Goal: Communication & Community: Answer question/provide support

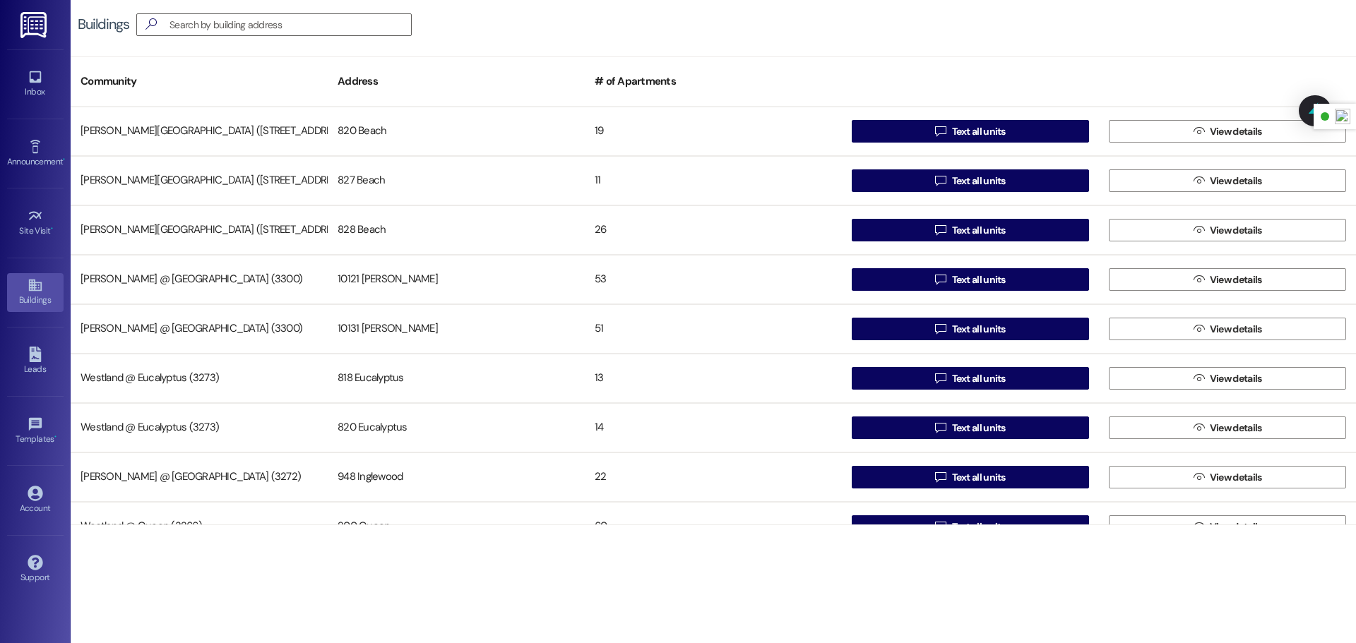
scroll to position [27, 0]
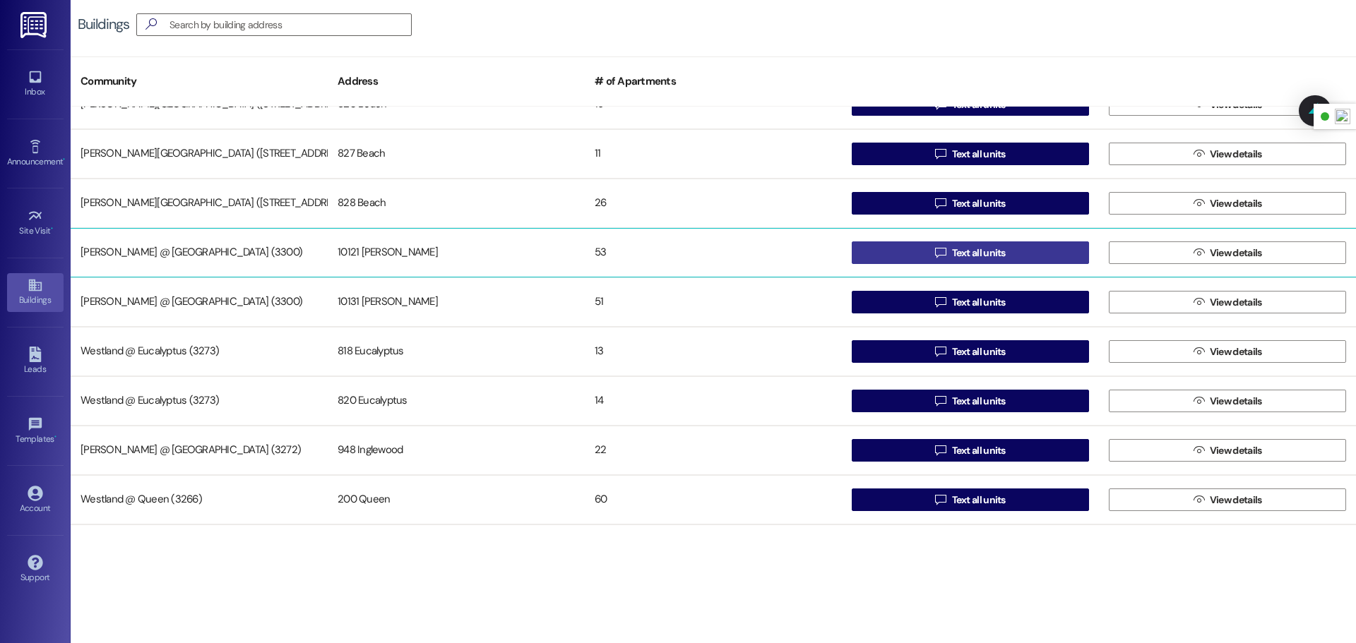
click at [893, 258] on button " Text all units" at bounding box center [970, 253] width 237 height 23
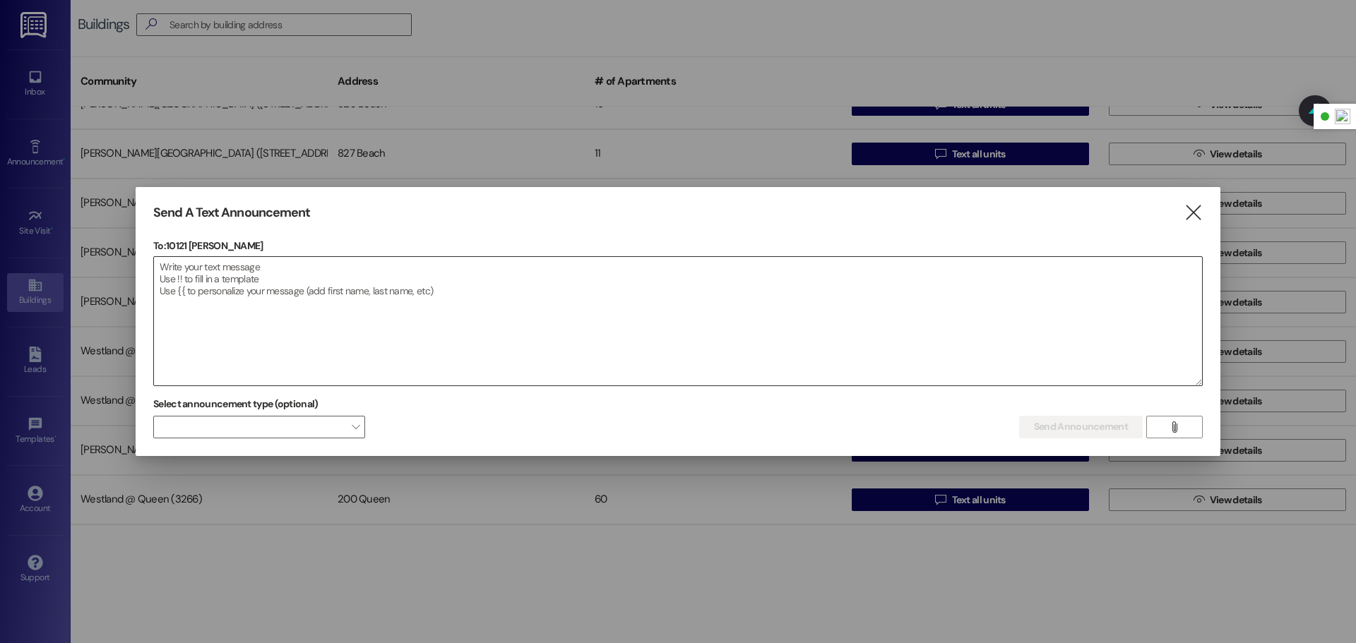
click at [321, 274] on textarea at bounding box center [678, 321] width 1048 height 129
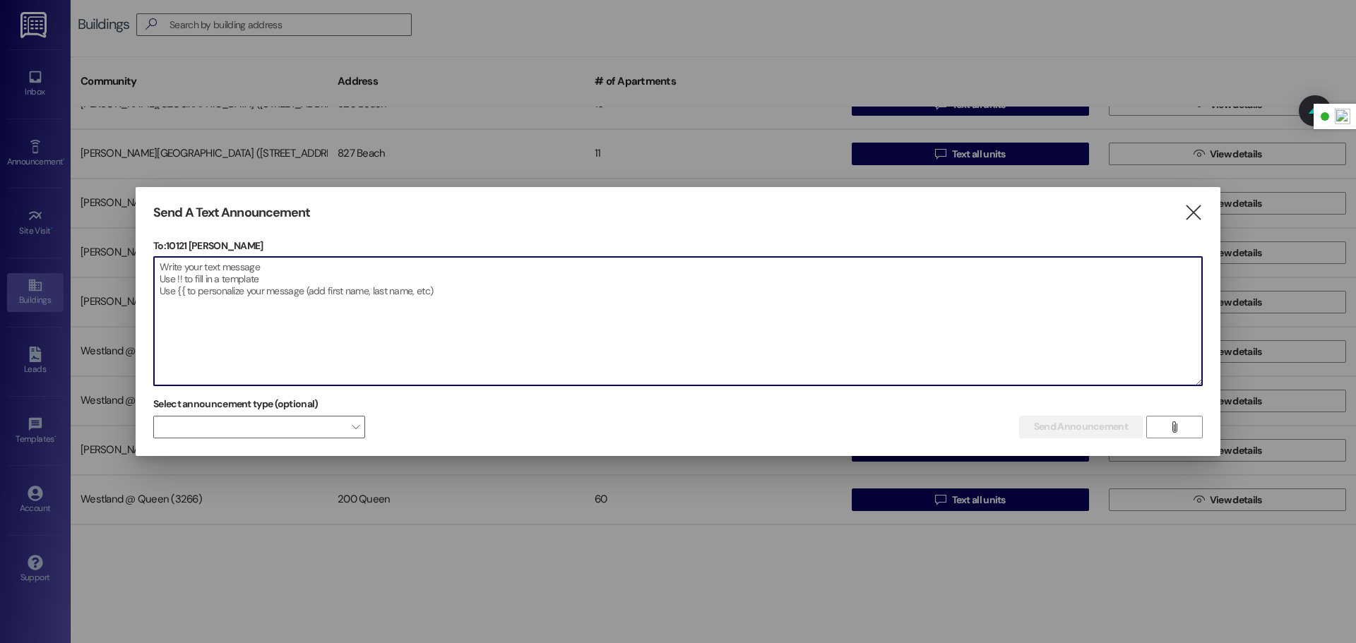
paste textarea "Dear Resident, This is a friendly reminder that fumigation is scheduled for tom…"
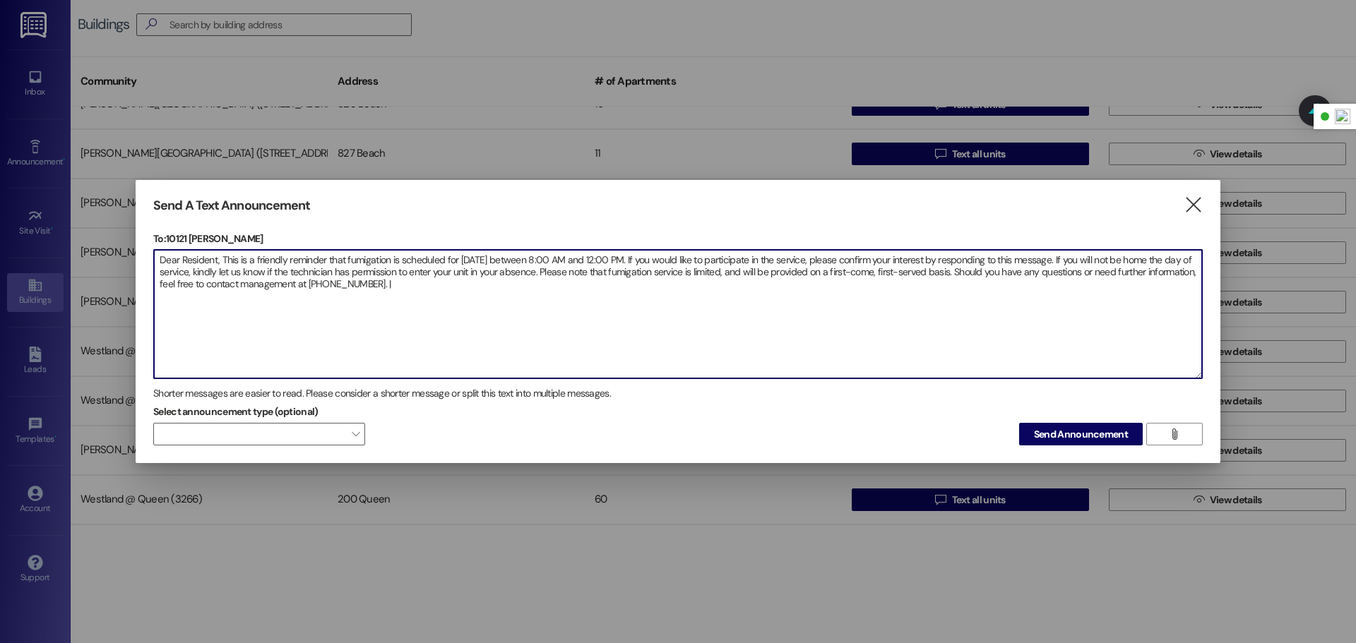
drag, startPoint x: 502, startPoint y: 263, endPoint x: 459, endPoint y: 265, distance: 43.1
click at [459, 265] on textarea "Dear Resident, This is a friendly reminder that fumigation is scheduled for tom…" at bounding box center [678, 314] width 1048 height 129
drag, startPoint x: 401, startPoint y: 284, endPoint x: 157, endPoint y: 254, distance: 245.5
click at [157, 254] on textarea "Dear Resident, This is a friendly reminder that fumigation is scheduled for [DA…" at bounding box center [678, 314] width 1048 height 129
type textarea "Dear Resident, This is a friendly reminder that fumigation is scheduled for Tue…"
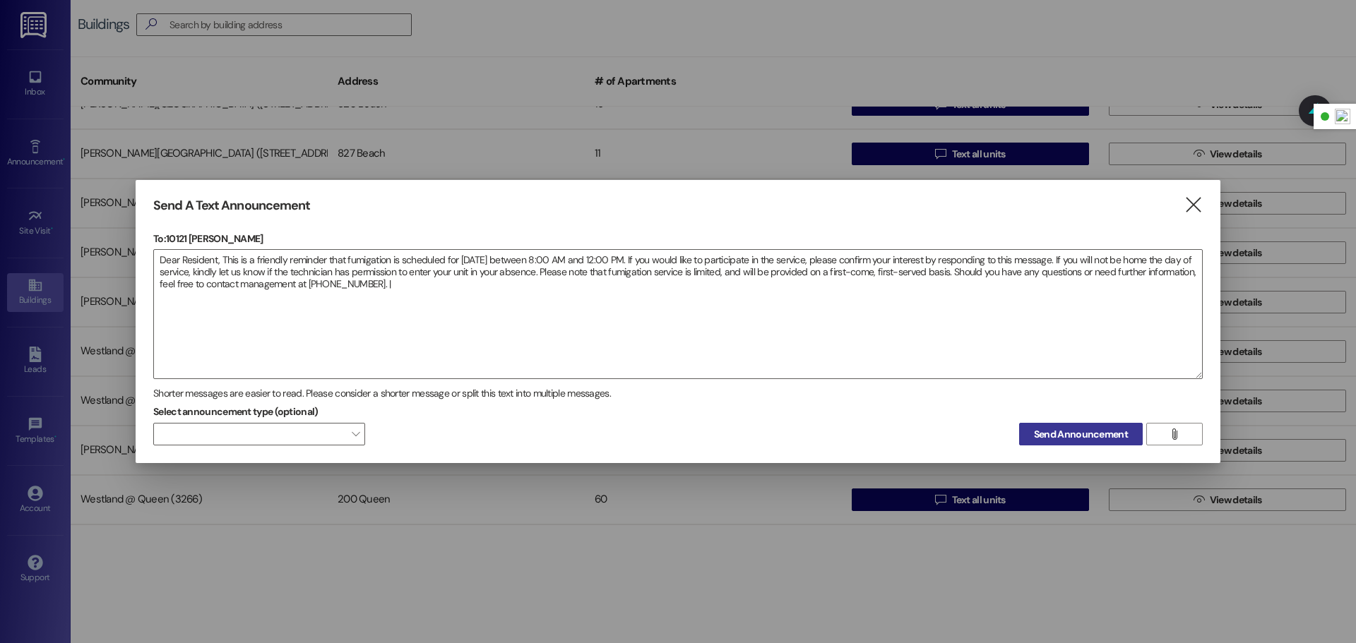
click at [1082, 435] on span "Send Announcement" at bounding box center [1081, 434] width 94 height 15
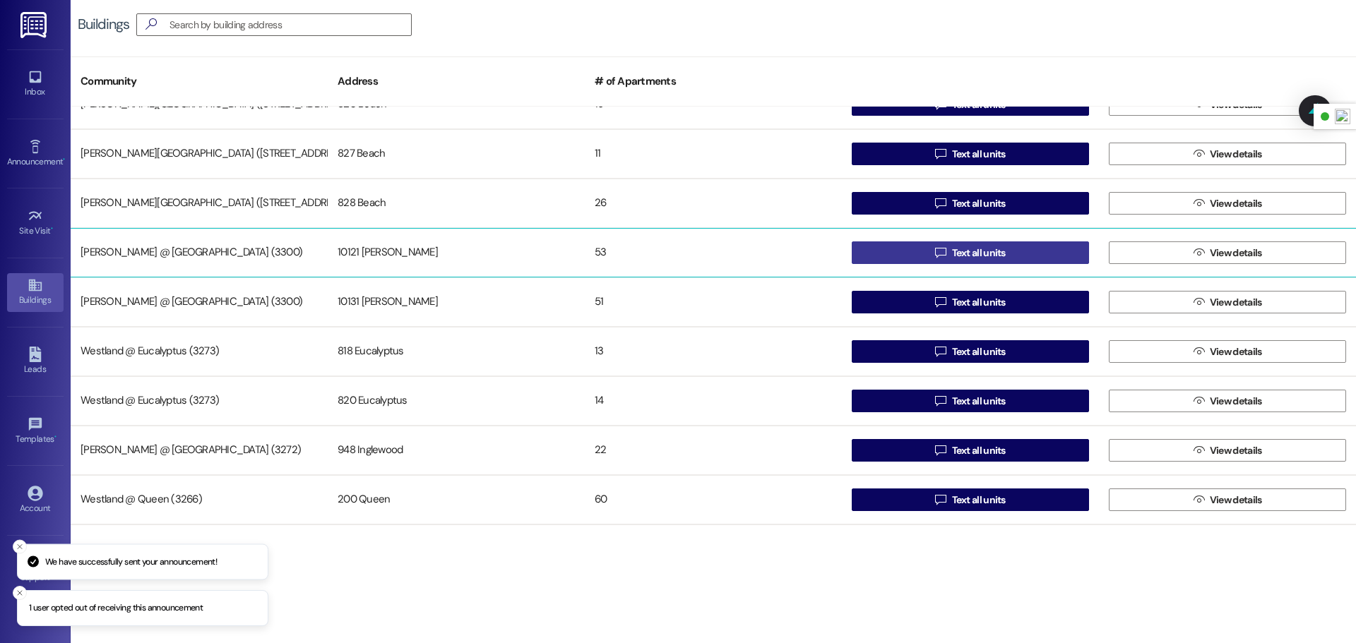
click at [926, 244] on button " Text all units" at bounding box center [970, 253] width 237 height 23
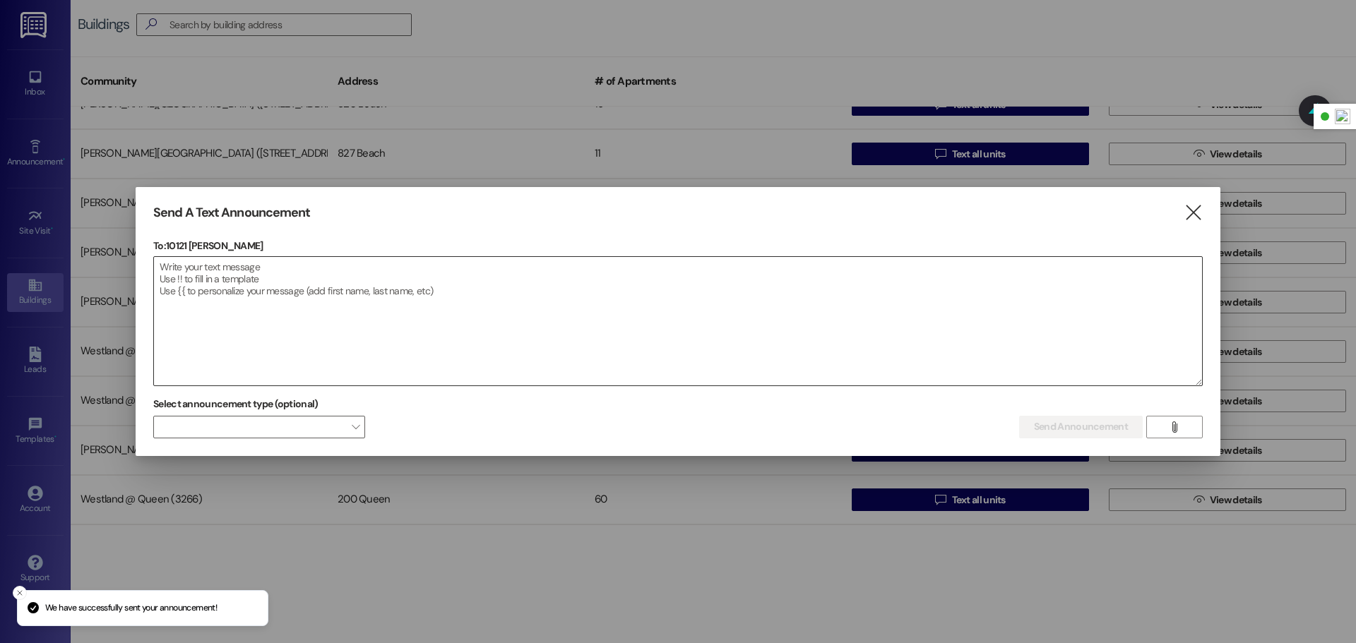
click at [237, 276] on textarea at bounding box center [678, 321] width 1048 height 129
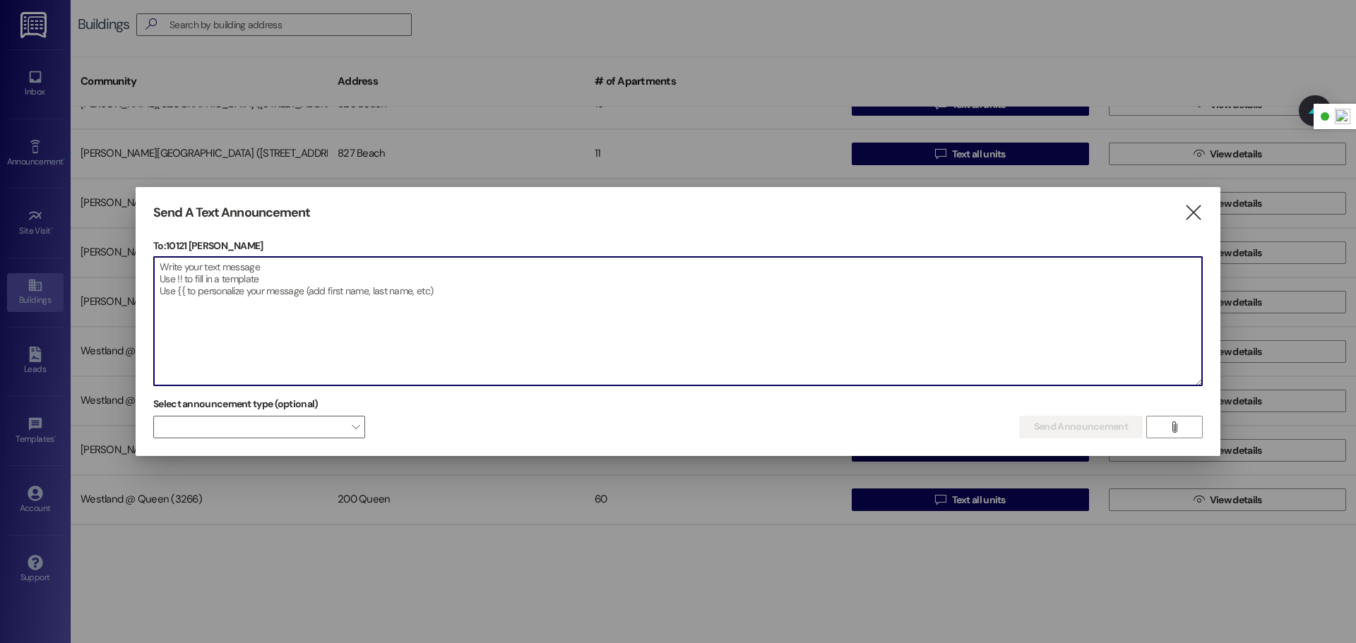
paste textarea "Estimado residente: Le recordamos que el martes, entre las 8:00 a. m. y las 12:…"
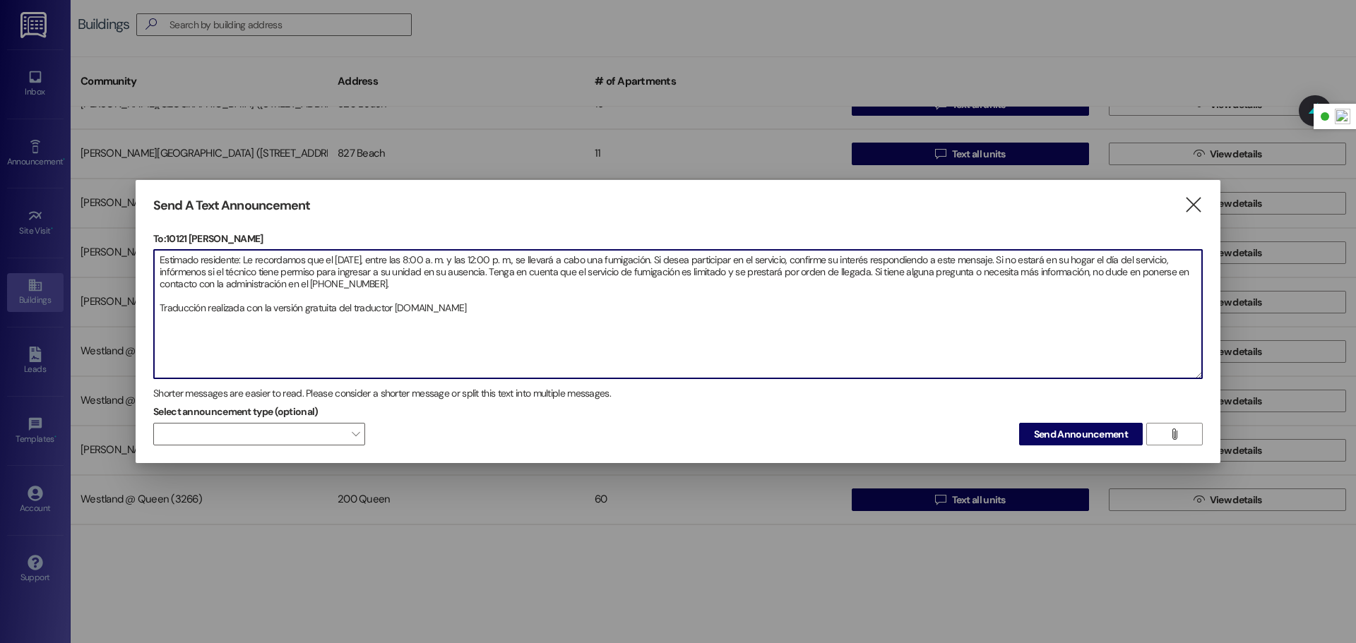
drag, startPoint x: 455, startPoint y: 311, endPoint x: 148, endPoint y: 348, distance: 309.5
click at [148, 348] on div "Send A Text Announcement  To: 10121 Buford  Drop image file here Estimado res…" at bounding box center [678, 322] width 1085 height 284
type textarea "Estimado residente: Le recordamos que el martes, entre las 8:00 a. m. y las 12:…"
click at [1071, 434] on span "Send Announcement" at bounding box center [1081, 434] width 94 height 15
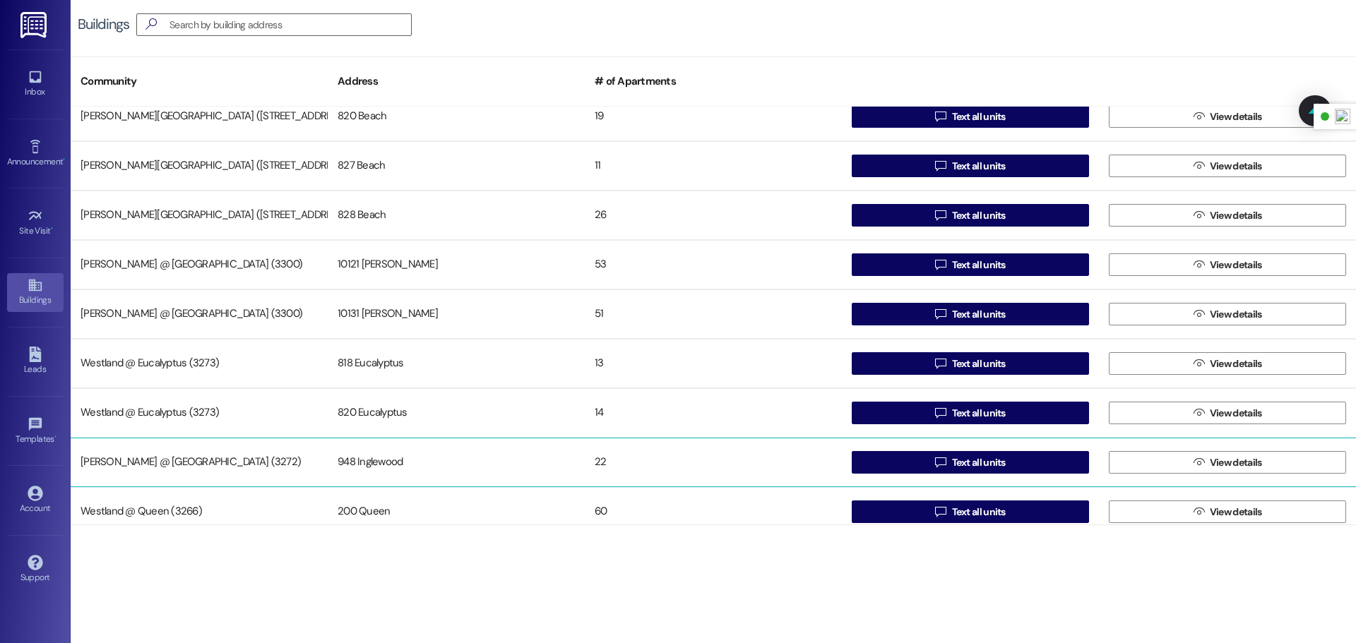
scroll to position [0, 0]
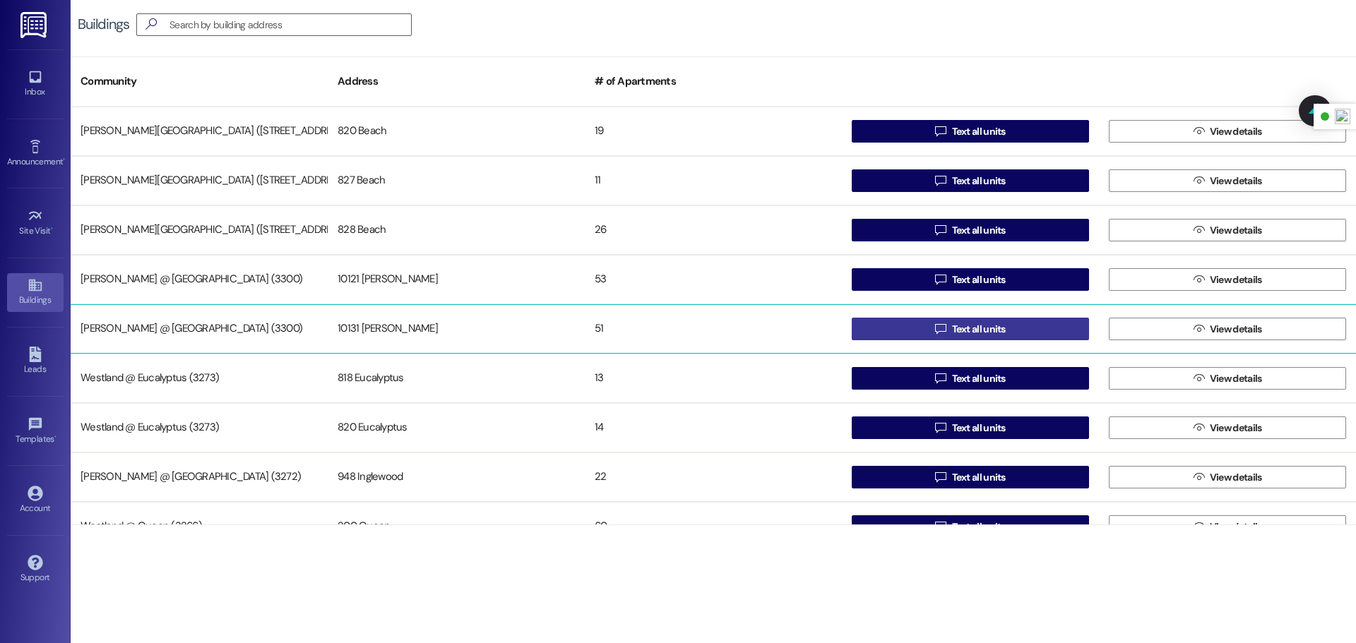
click at [936, 331] on icon "" at bounding box center [940, 328] width 11 height 11
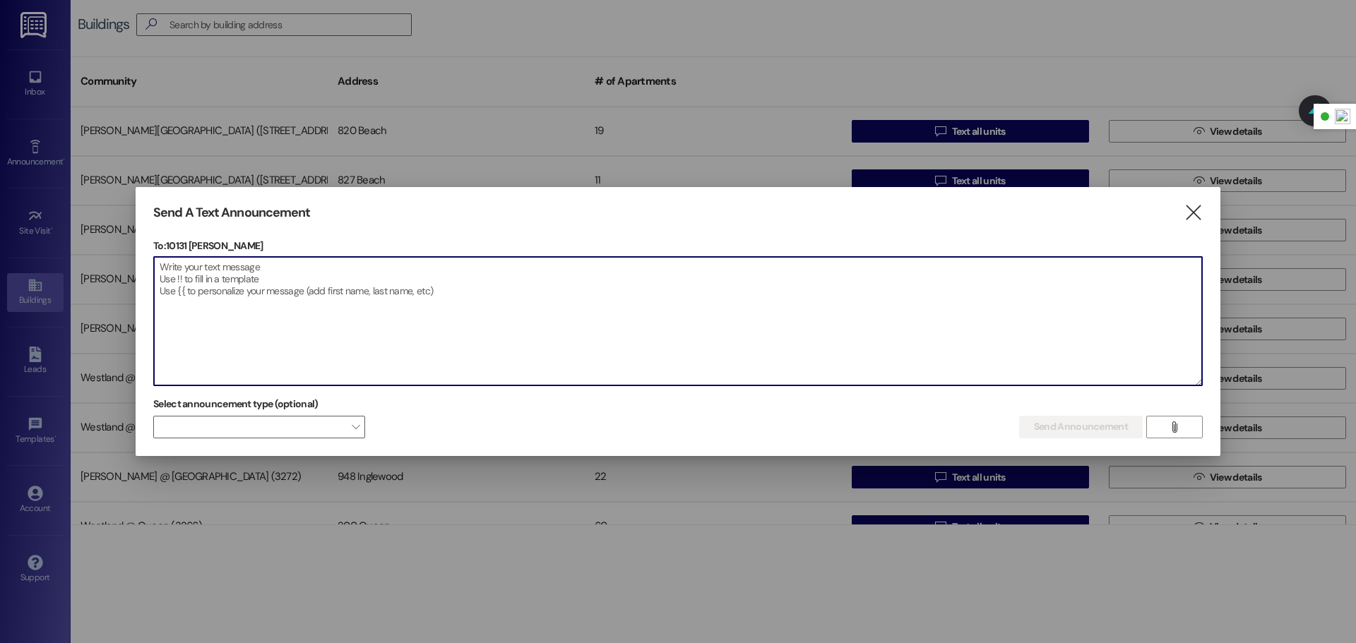
click at [291, 285] on textarea at bounding box center [678, 321] width 1048 height 129
paste textarea "Estimado residente: Le recordamos que el martes, entre las 8:00 a. m. y las 12:…"
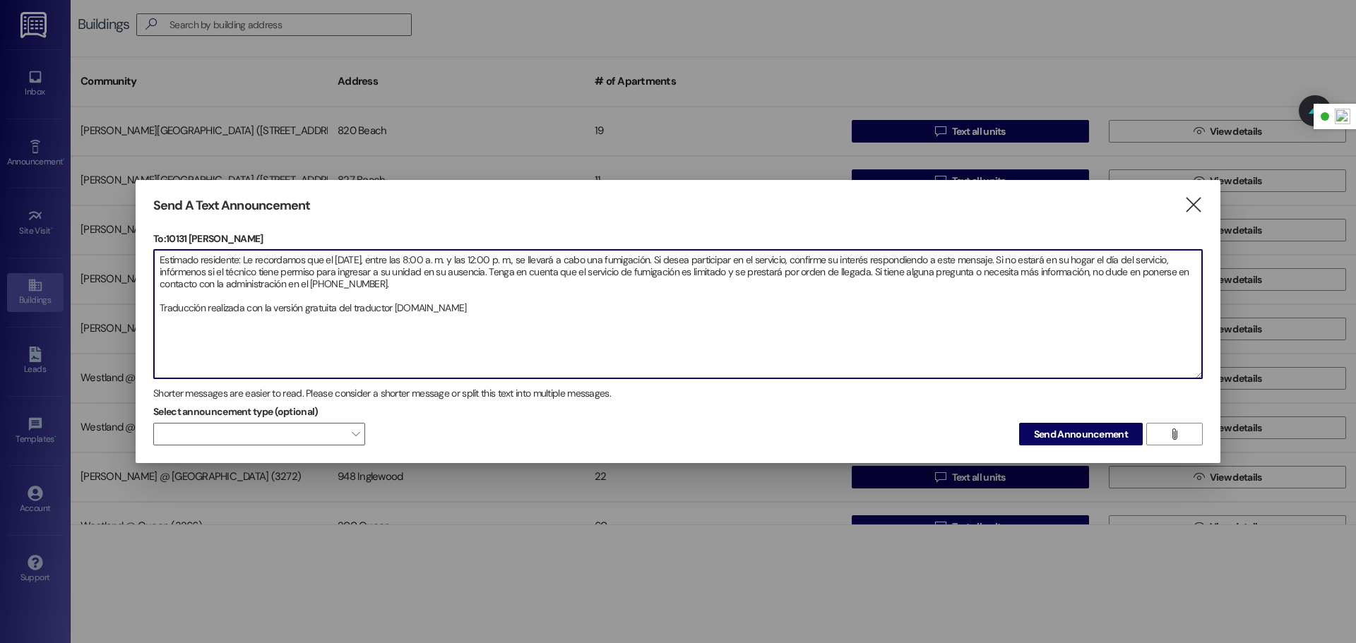
drag, startPoint x: 468, startPoint y: 315, endPoint x: 145, endPoint y: 334, distance: 323.3
click at [145, 334] on div "Send A Text Announcement  To: 10131 Buford  Drop image file here Estimado res…" at bounding box center [678, 322] width 1085 height 284
type textarea "Estimado residente: Le recordamos que el martes, entre las 8:00 a. m. y las 12:…"
click at [1123, 431] on span "Send Announcement" at bounding box center [1081, 434] width 94 height 15
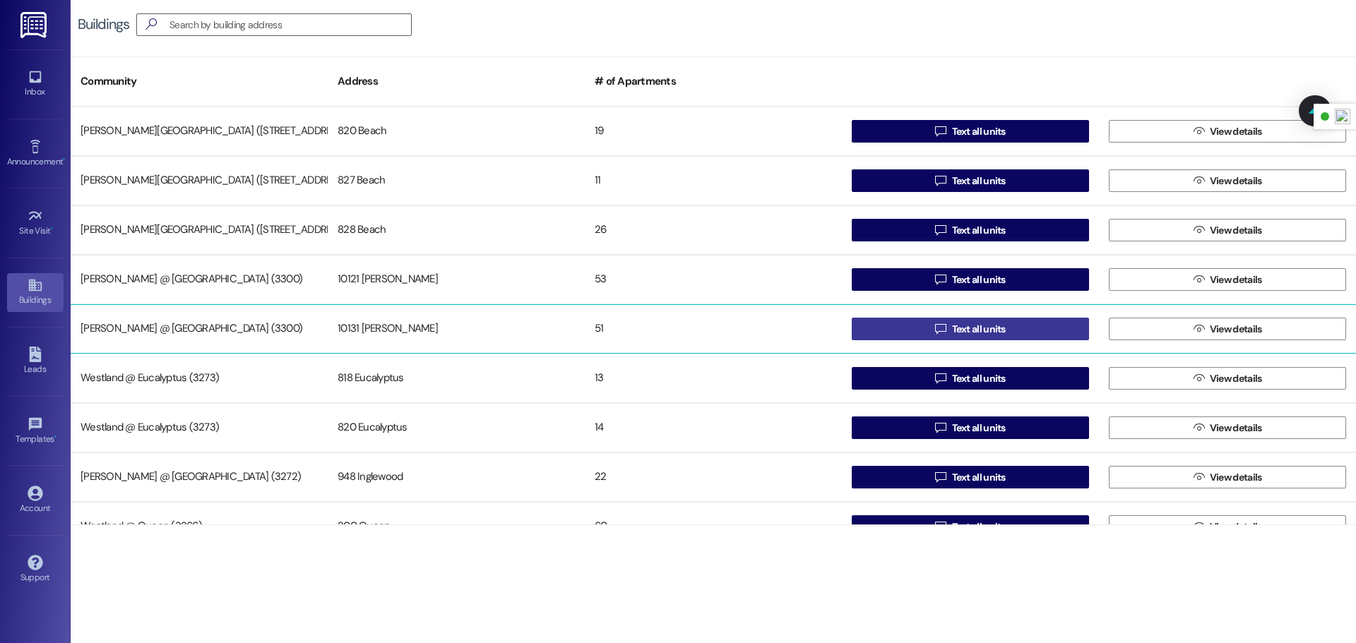
click at [905, 325] on button " Text all units" at bounding box center [970, 329] width 237 height 23
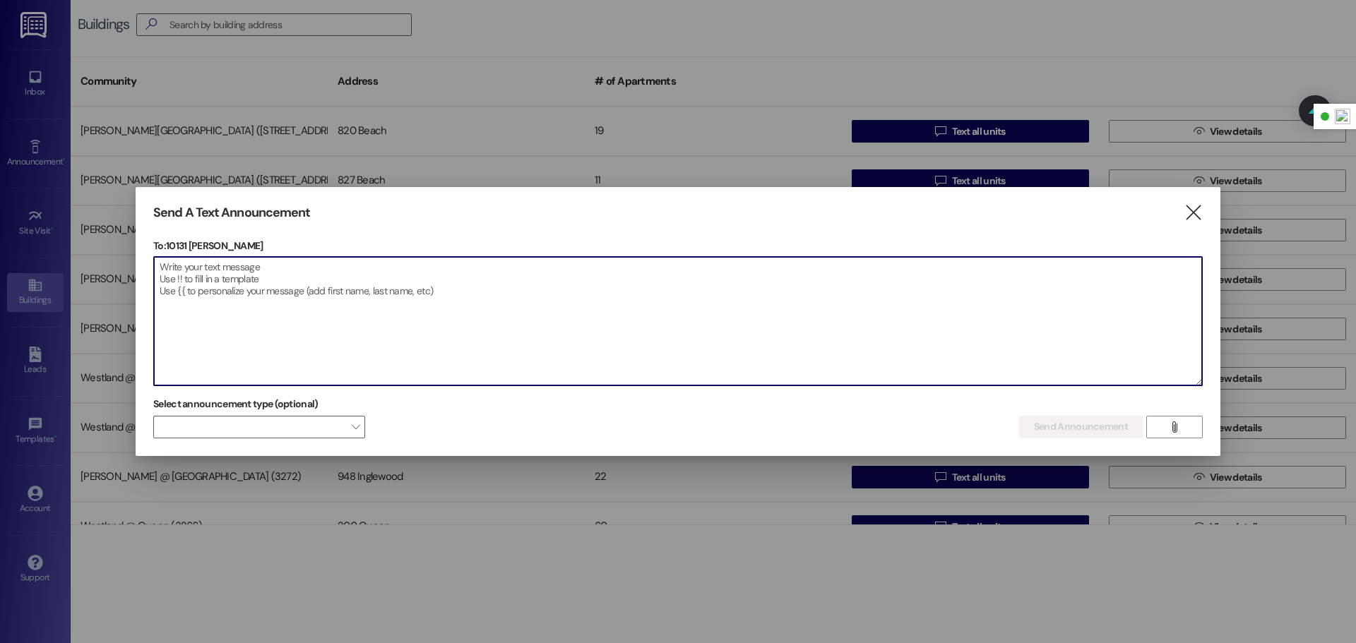
click at [246, 275] on textarea at bounding box center [678, 321] width 1048 height 129
paste textarea "Dear Resident, This is a friendly reminder that fumigation is scheduled for Tue…"
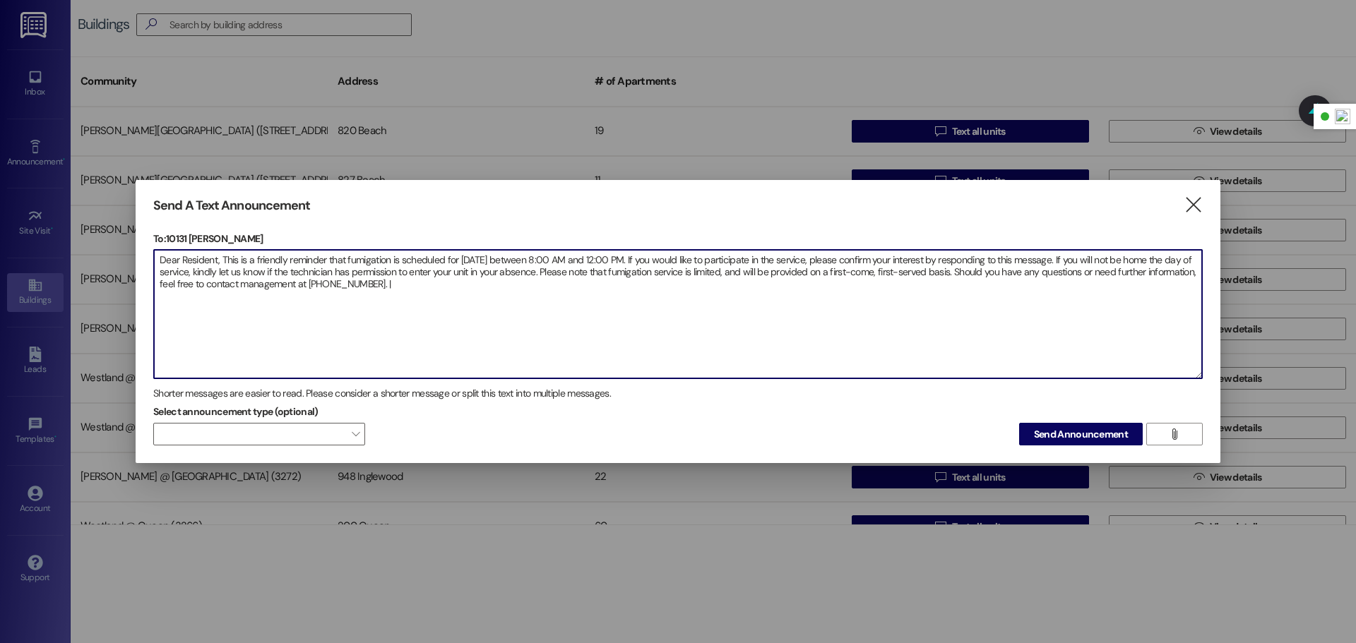
type textarea "Dear Resident, This is a friendly reminder that fumigation is scheduled for Tue…"
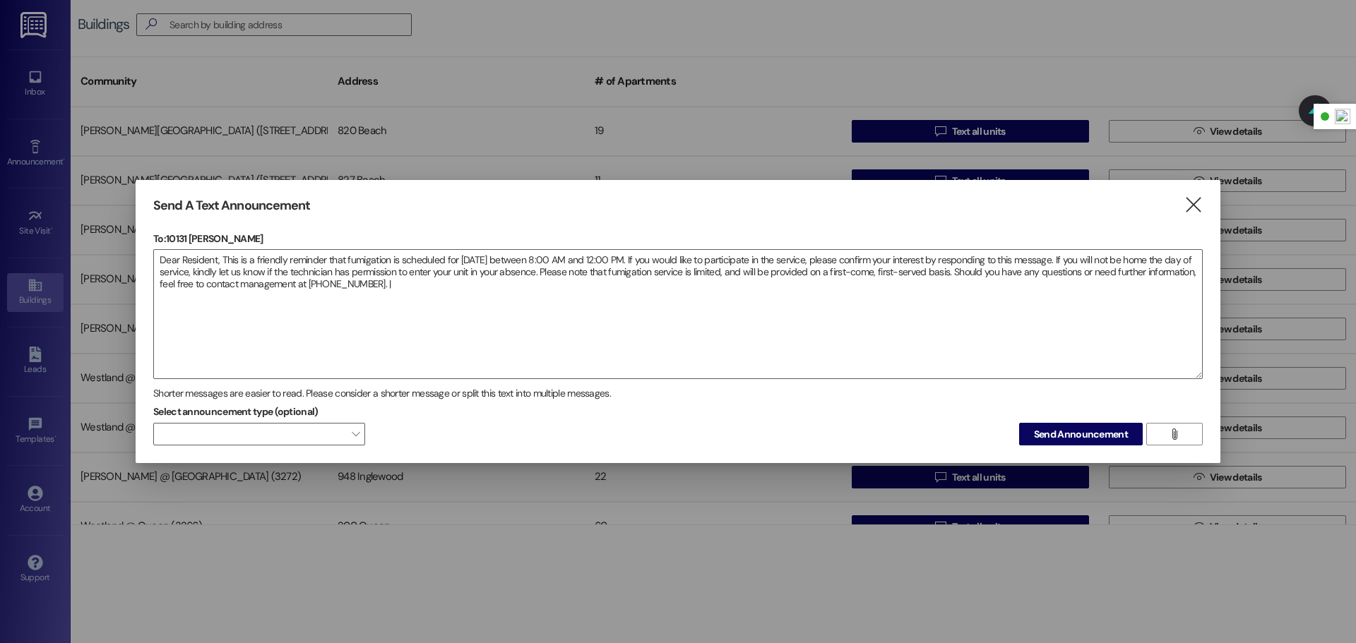
click at [1107, 447] on div "Send A Text Announcement  To: 10131 Buford  Drop image file here Dear Residen…" at bounding box center [678, 322] width 1085 height 284
click at [1107, 441] on span "Send Announcement" at bounding box center [1081, 434] width 94 height 15
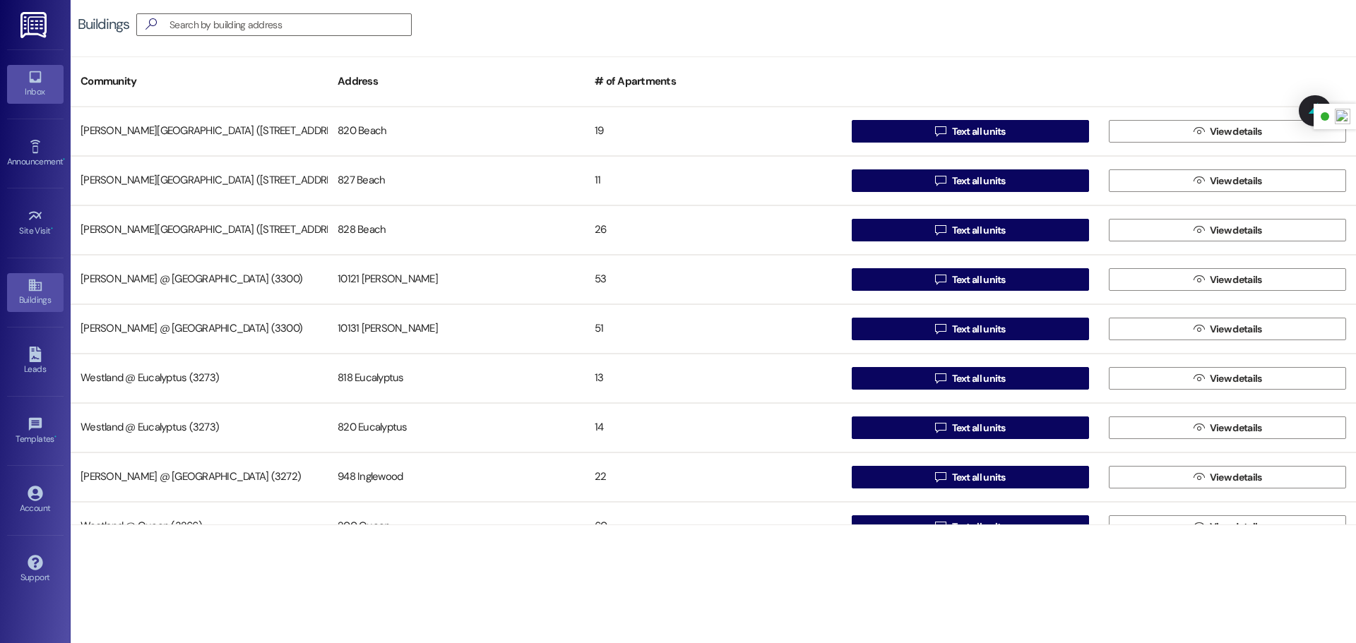
click at [20, 80] on link "Inbox" at bounding box center [35, 84] width 56 height 38
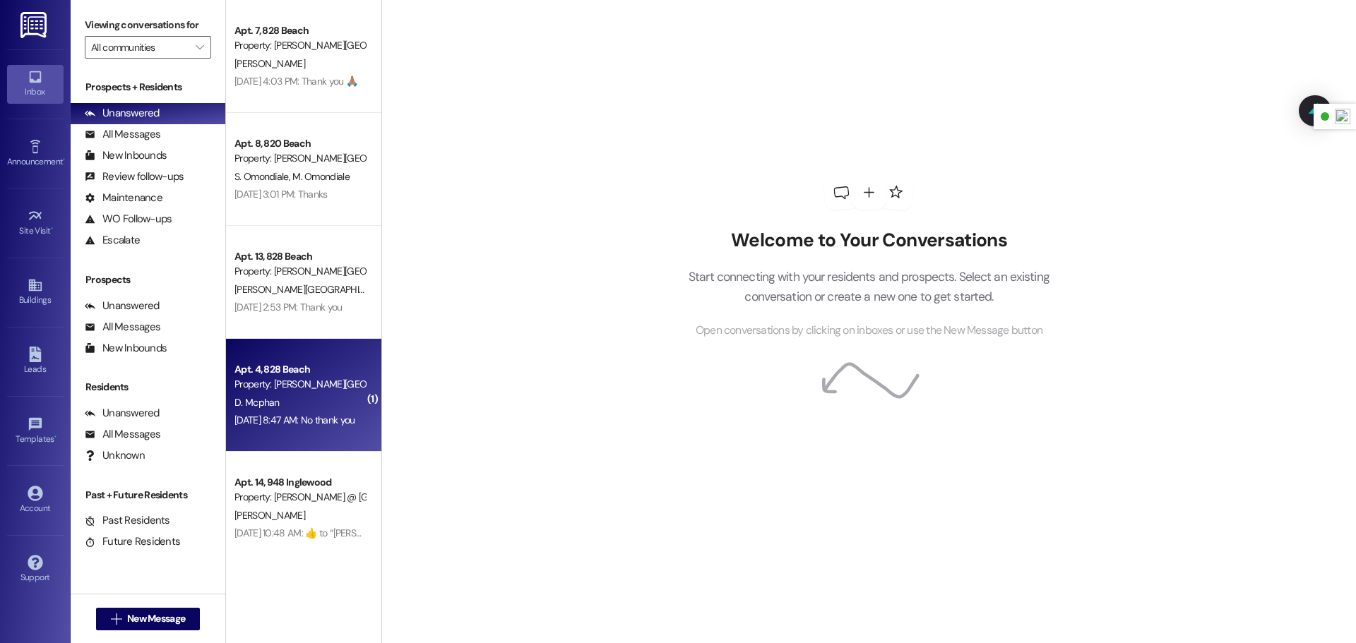
click at [304, 395] on div "D. Mcphan" at bounding box center [299, 403] width 133 height 18
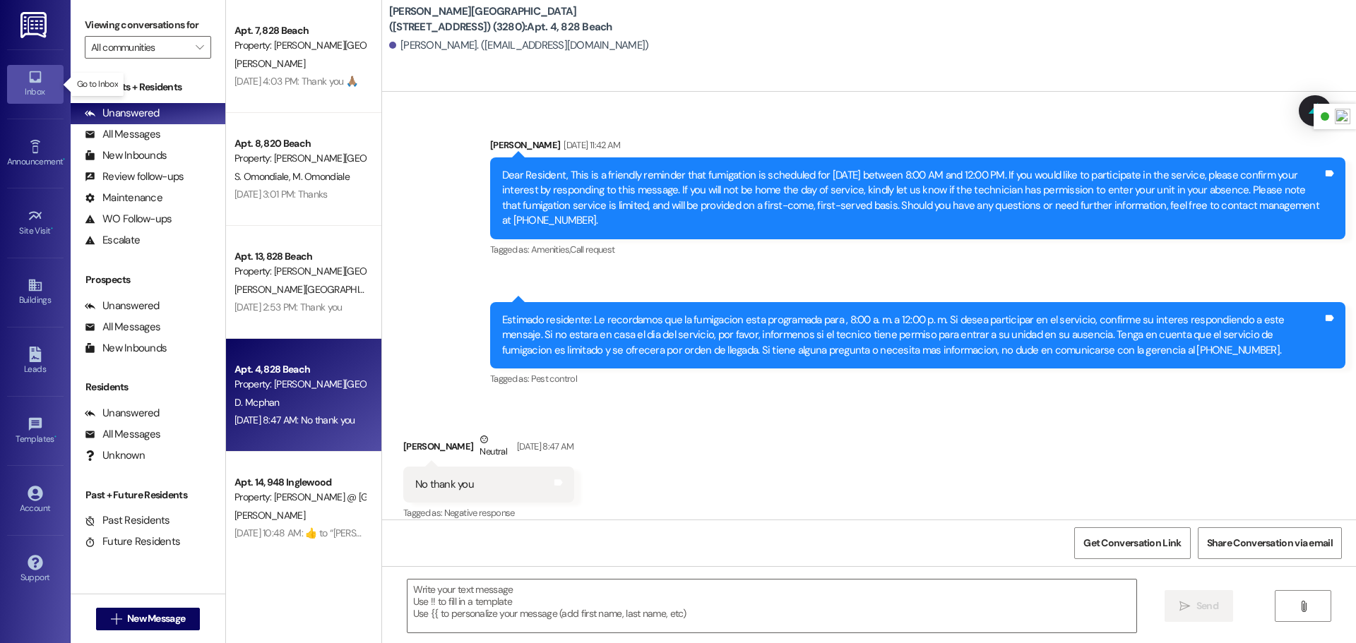
click at [42, 83] on icon at bounding box center [36, 77] width 16 height 16
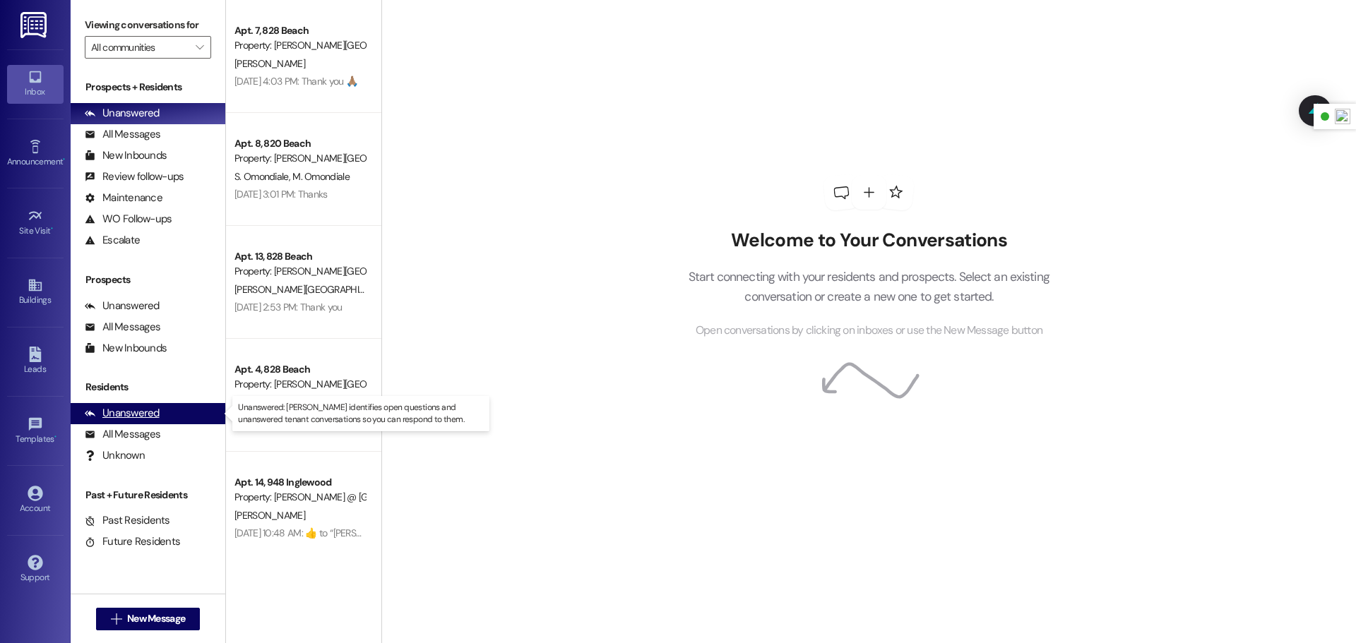
click at [173, 412] on div "Unanswered (0)" at bounding box center [148, 413] width 155 height 21
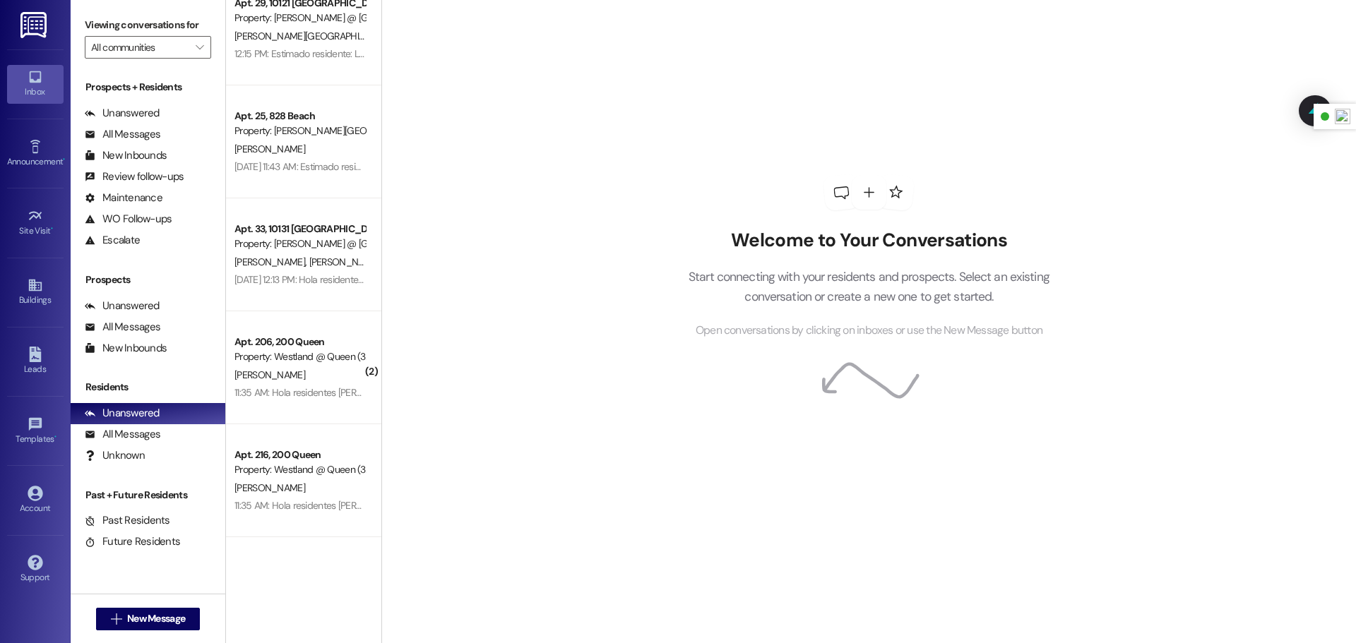
scroll to position [602, 0]
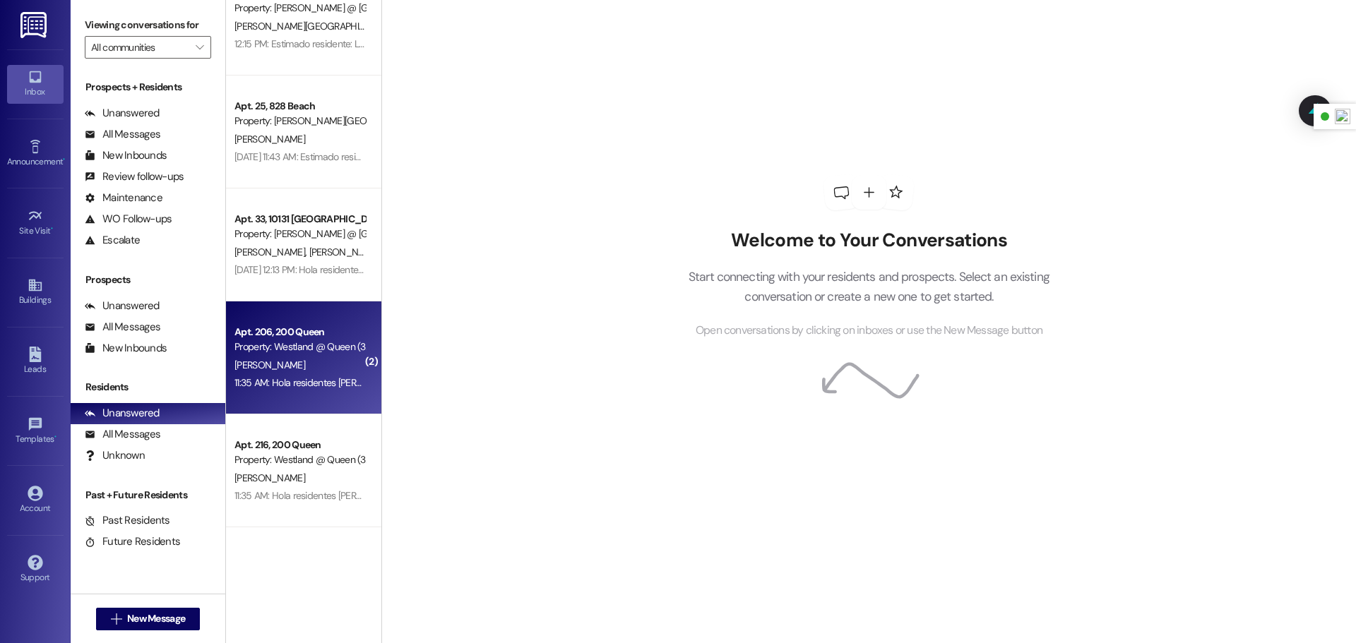
click at [316, 367] on div "[PERSON_NAME]" at bounding box center [299, 366] width 133 height 18
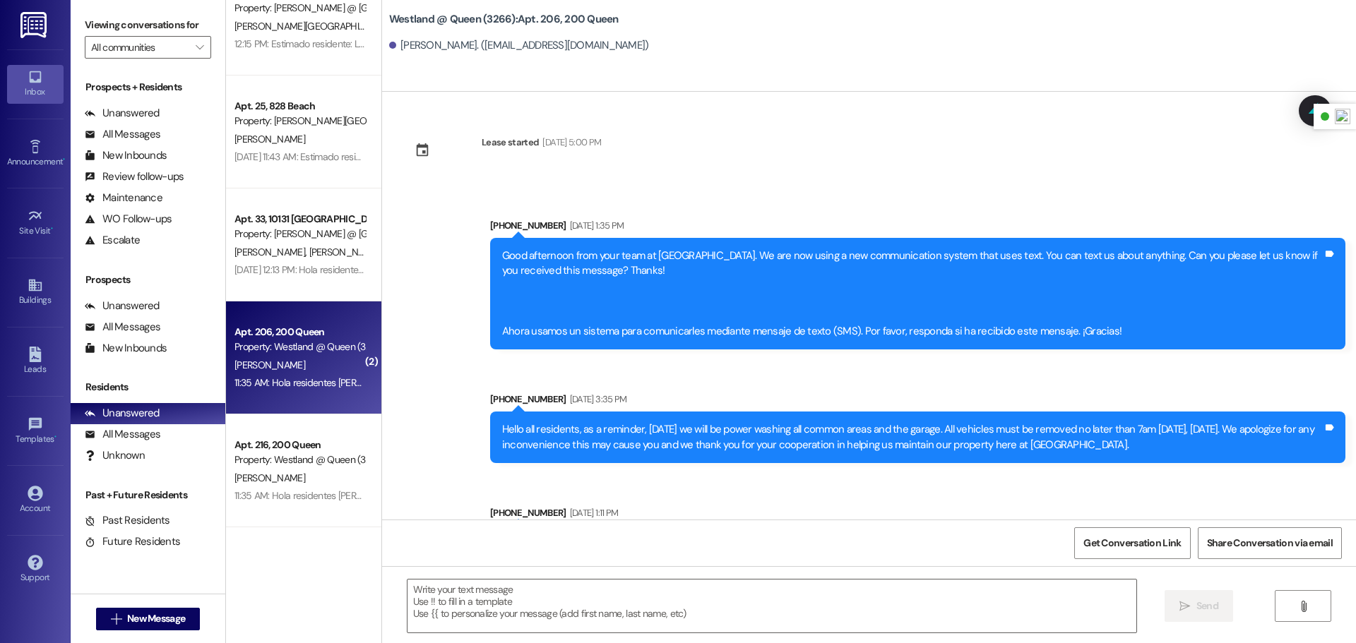
scroll to position [34725, 0]
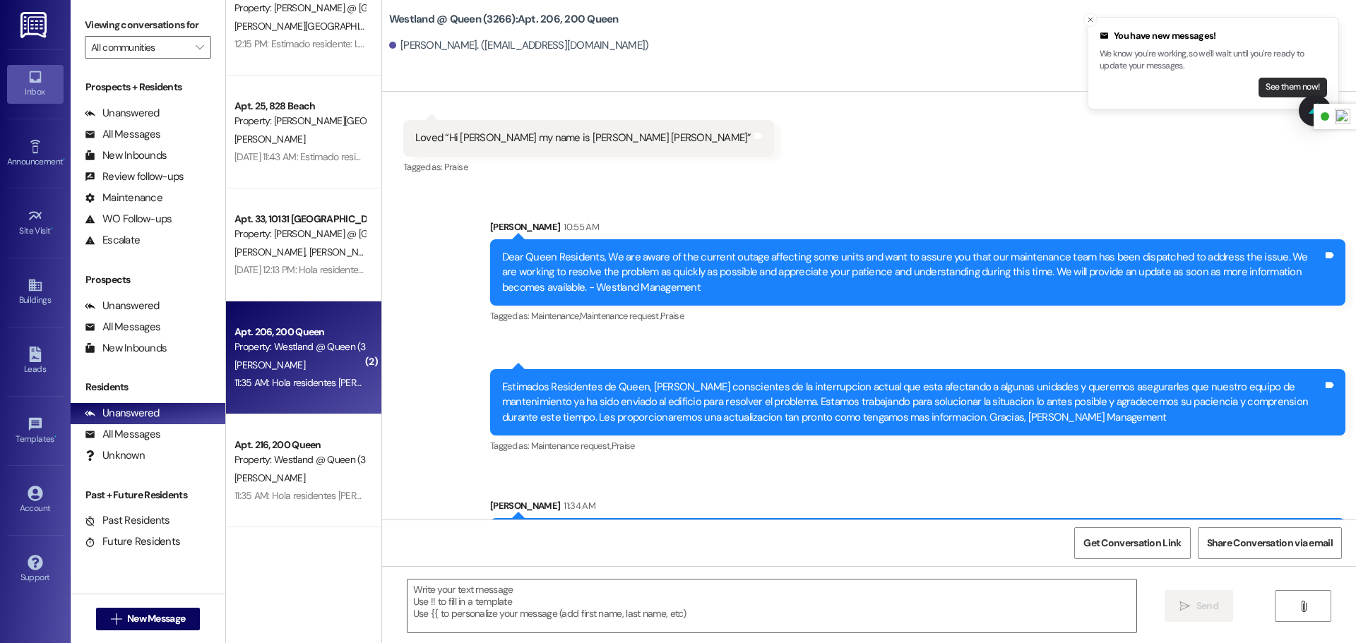
click at [1275, 87] on button "See them now!" at bounding box center [1292, 88] width 69 height 20
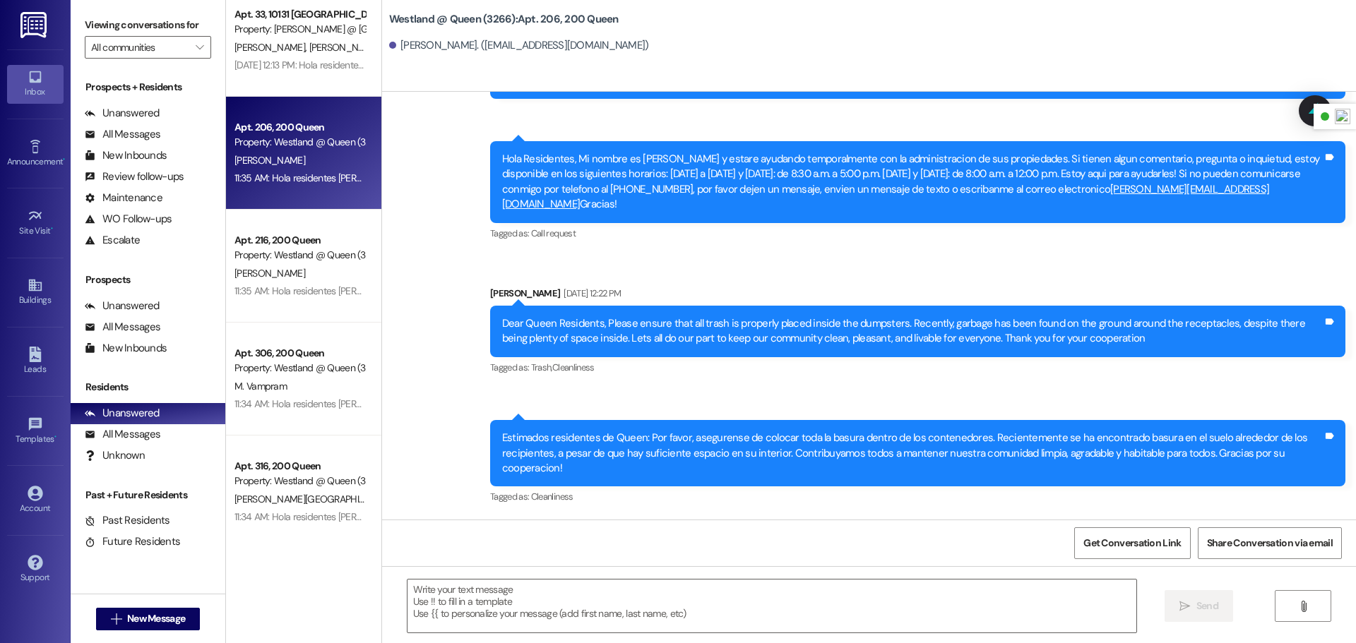
scroll to position [813, 0]
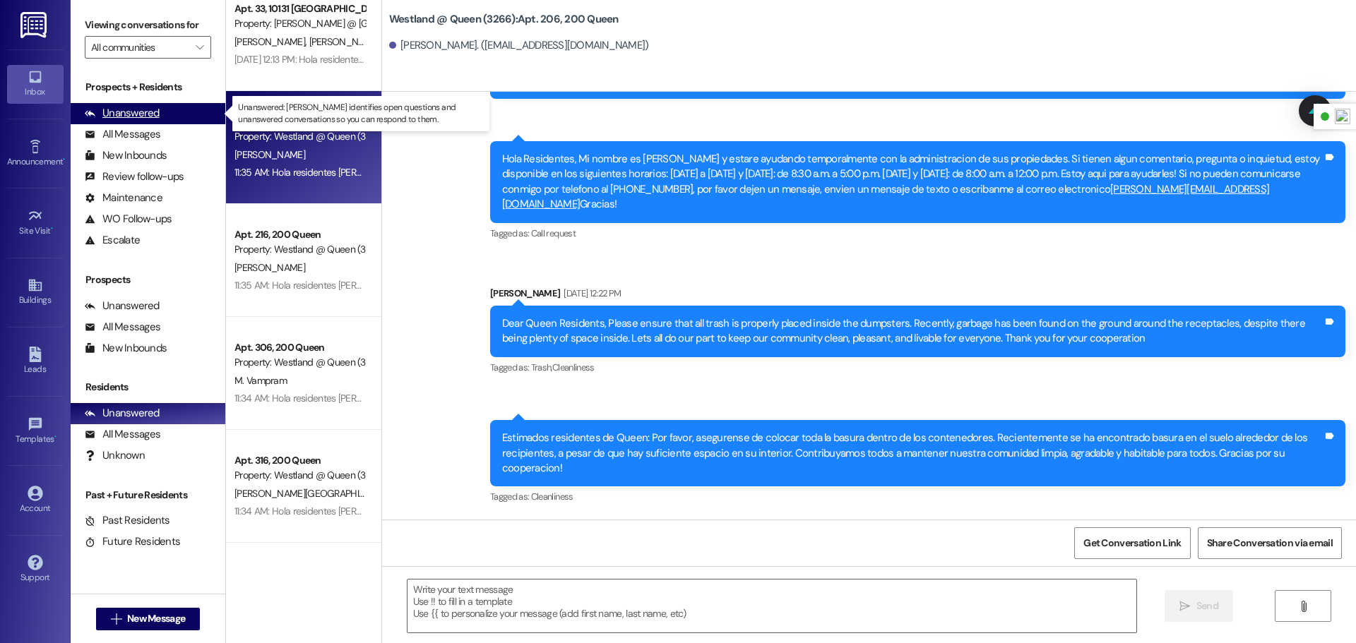
click at [150, 121] on div "Unanswered (0)" at bounding box center [148, 113] width 155 height 21
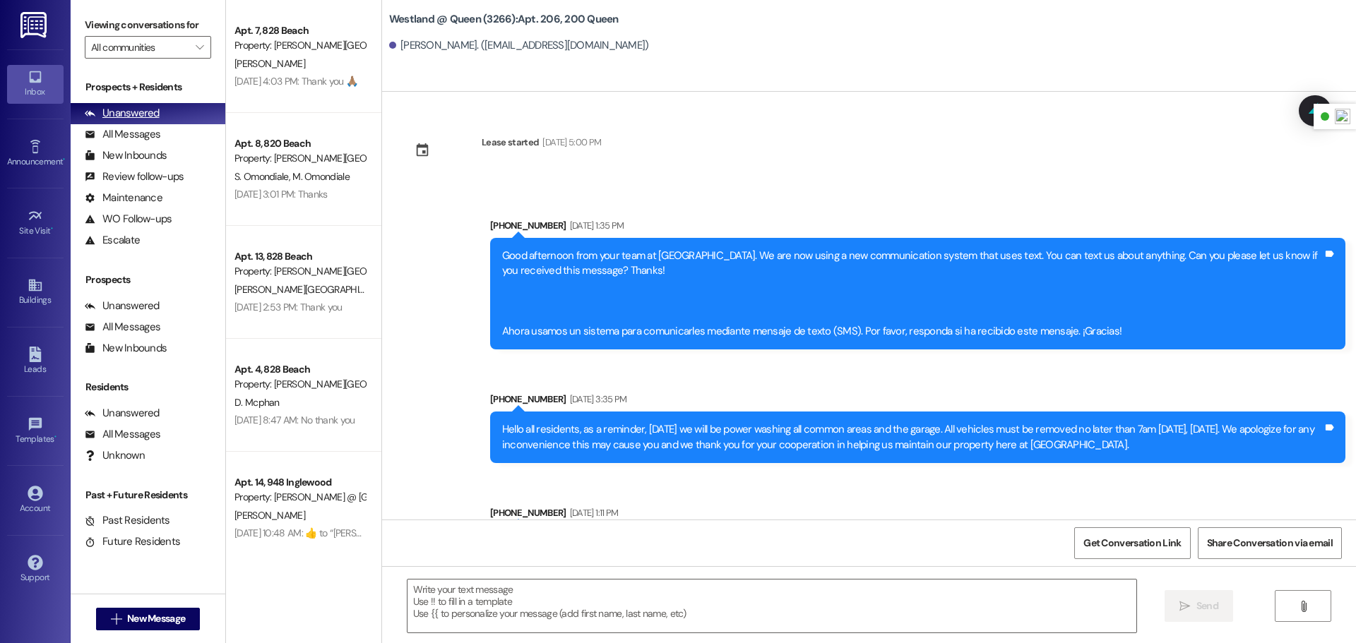
scroll to position [34196, 0]
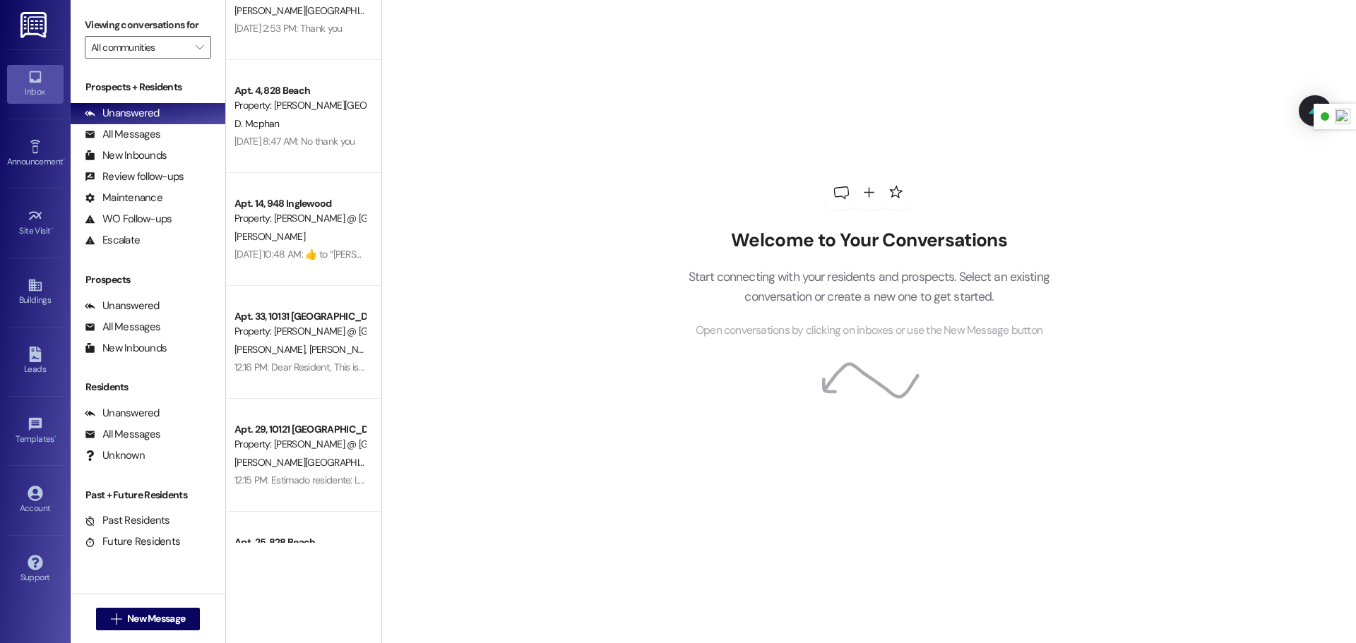
scroll to position [285, 0]
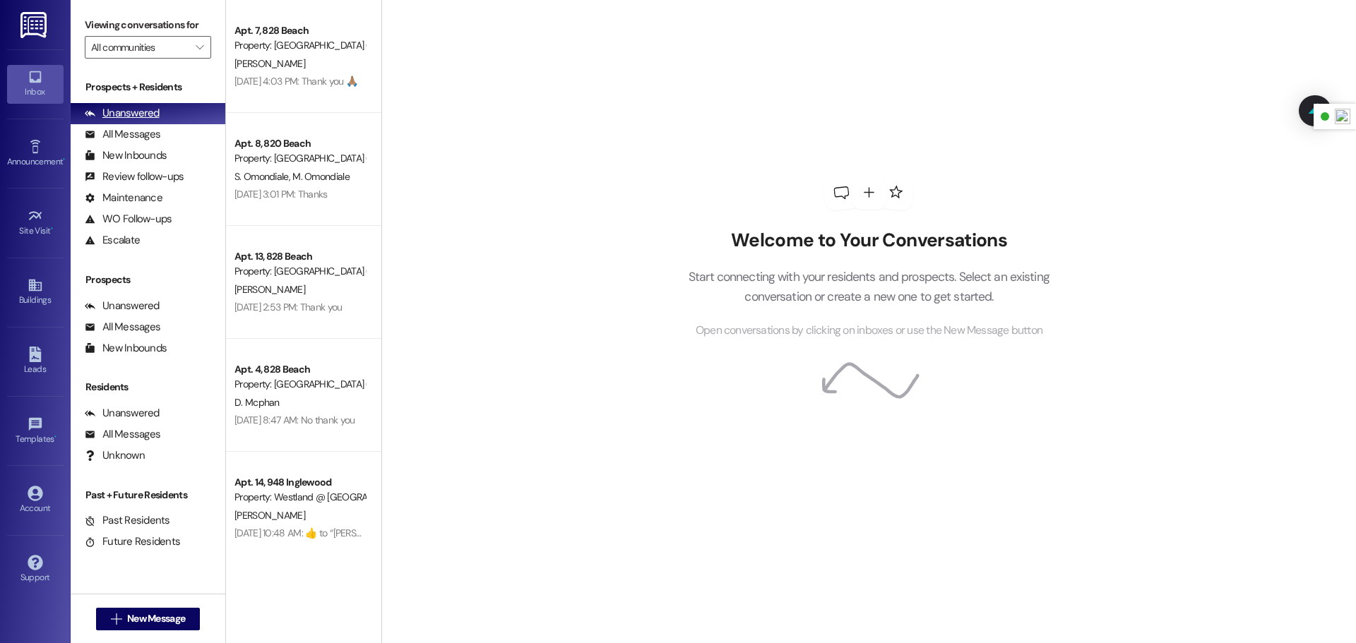
click at [116, 110] on div "Unanswered" at bounding box center [122, 113] width 75 height 15
click at [116, 124] on div "All Messages (undefined)" at bounding box center [148, 134] width 155 height 21
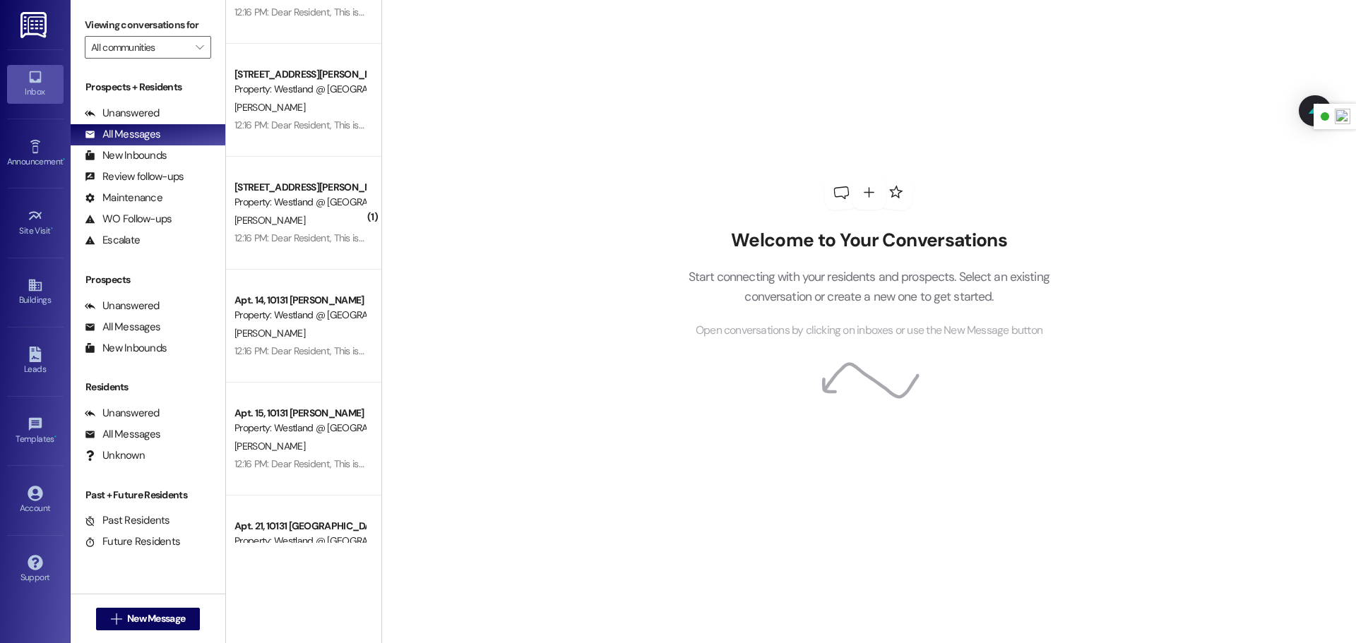
scroll to position [1088, 0]
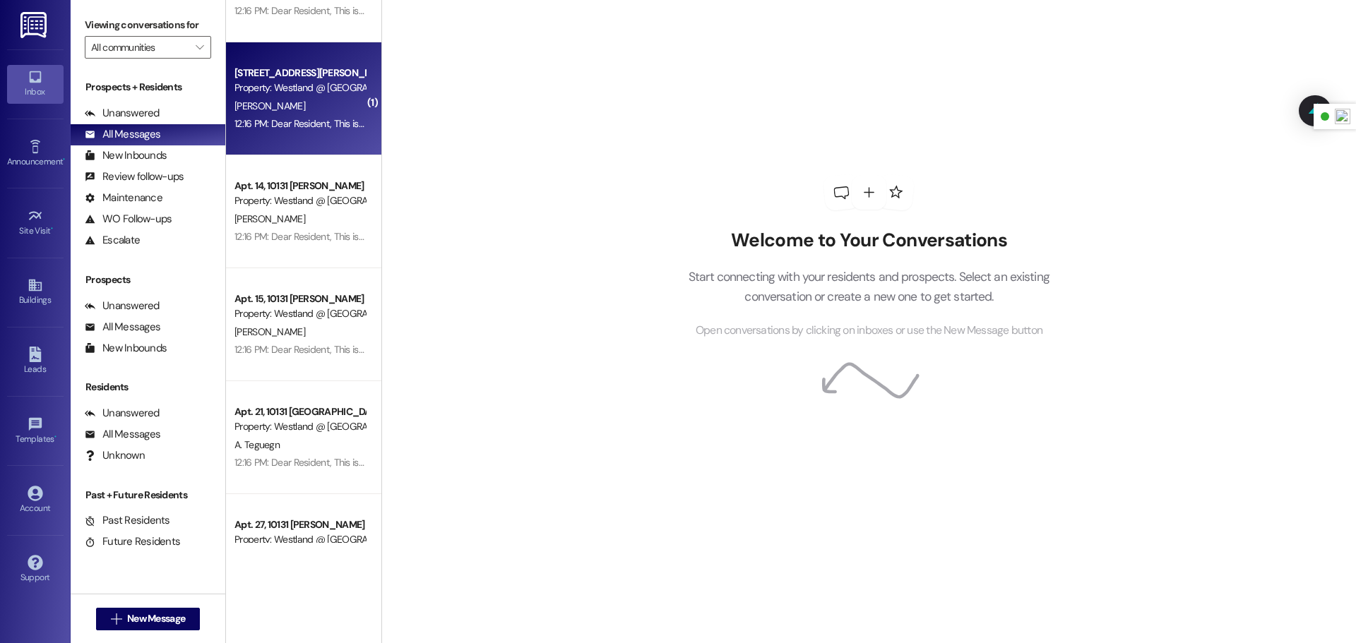
click at [316, 109] on div "K. Newman" at bounding box center [299, 106] width 133 height 18
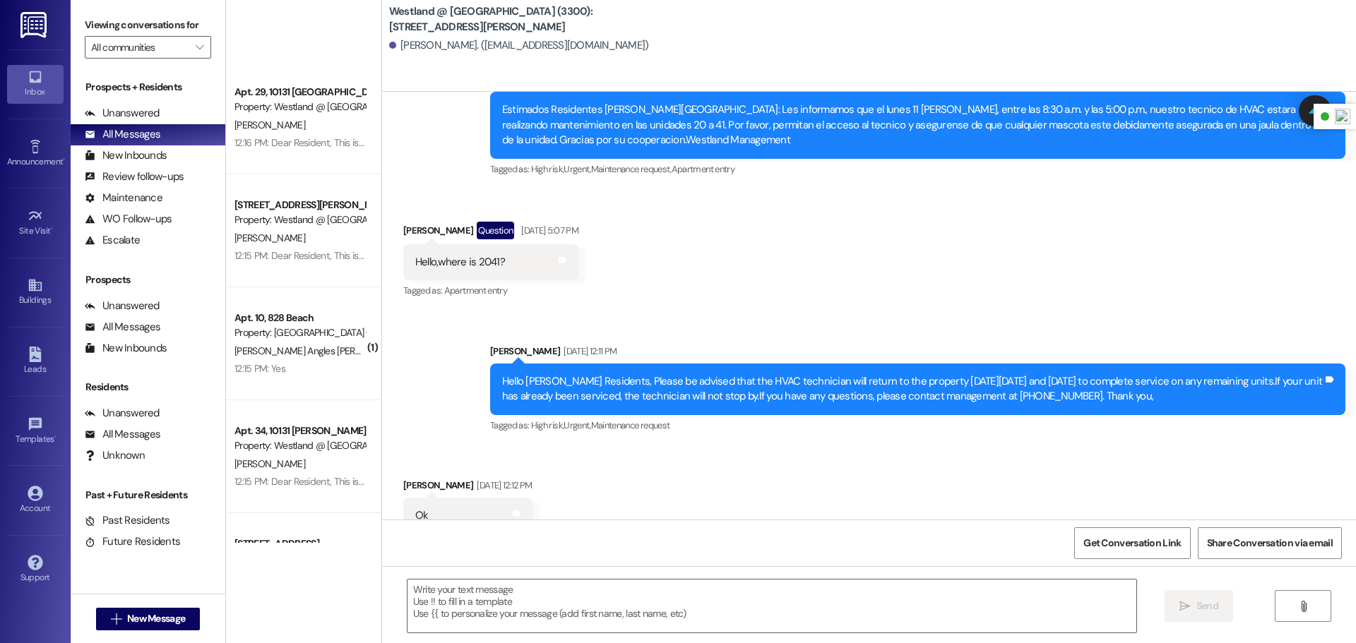
scroll to position [2078, 0]
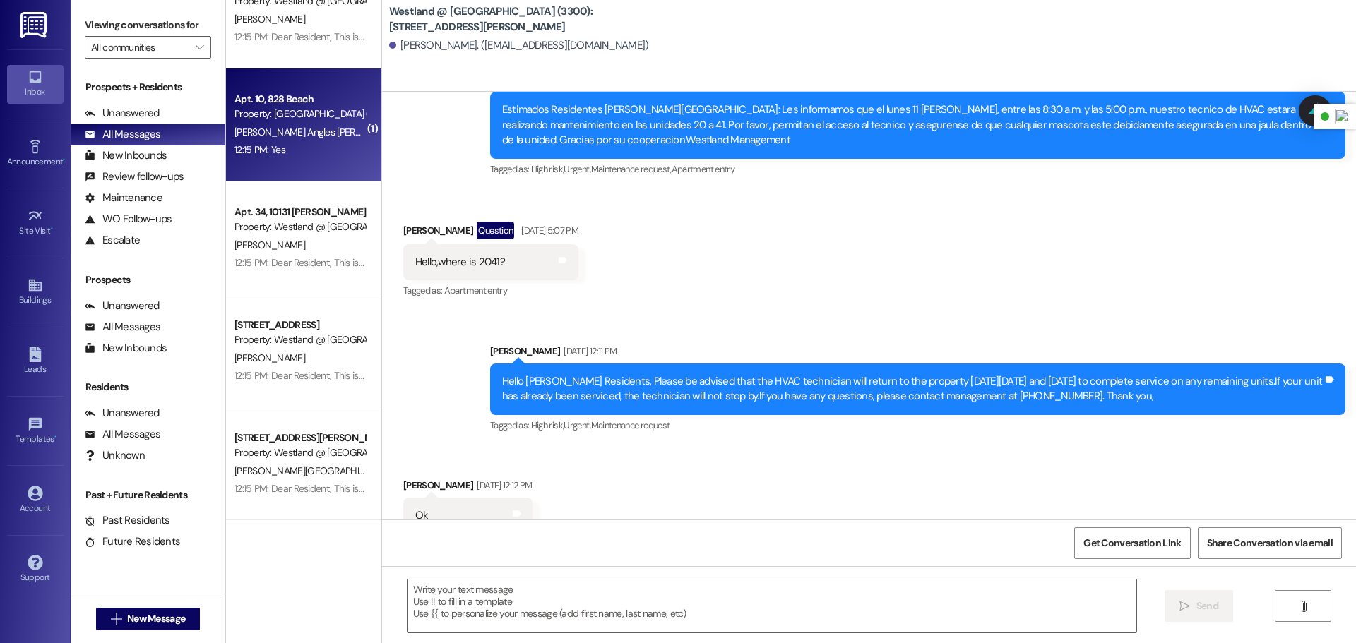
click at [298, 145] on div "12:15 PM: Yes 12:15 PM: Yes" at bounding box center [299, 150] width 133 height 18
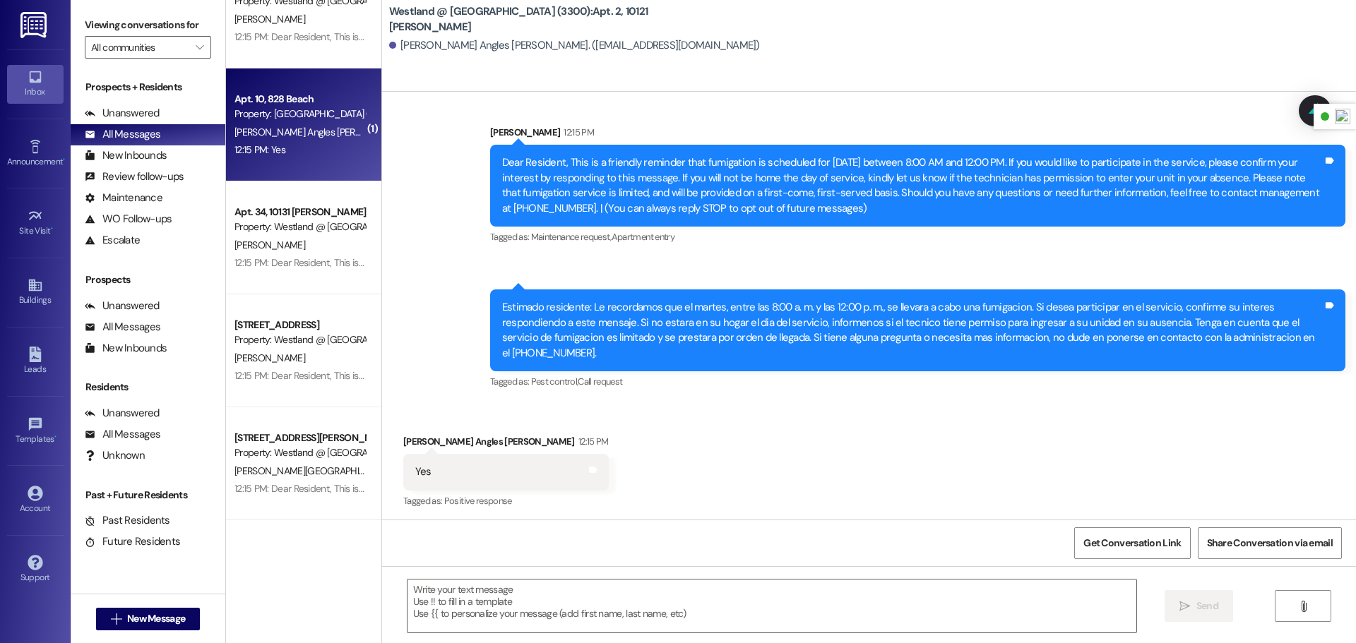
scroll to position [124, 0]
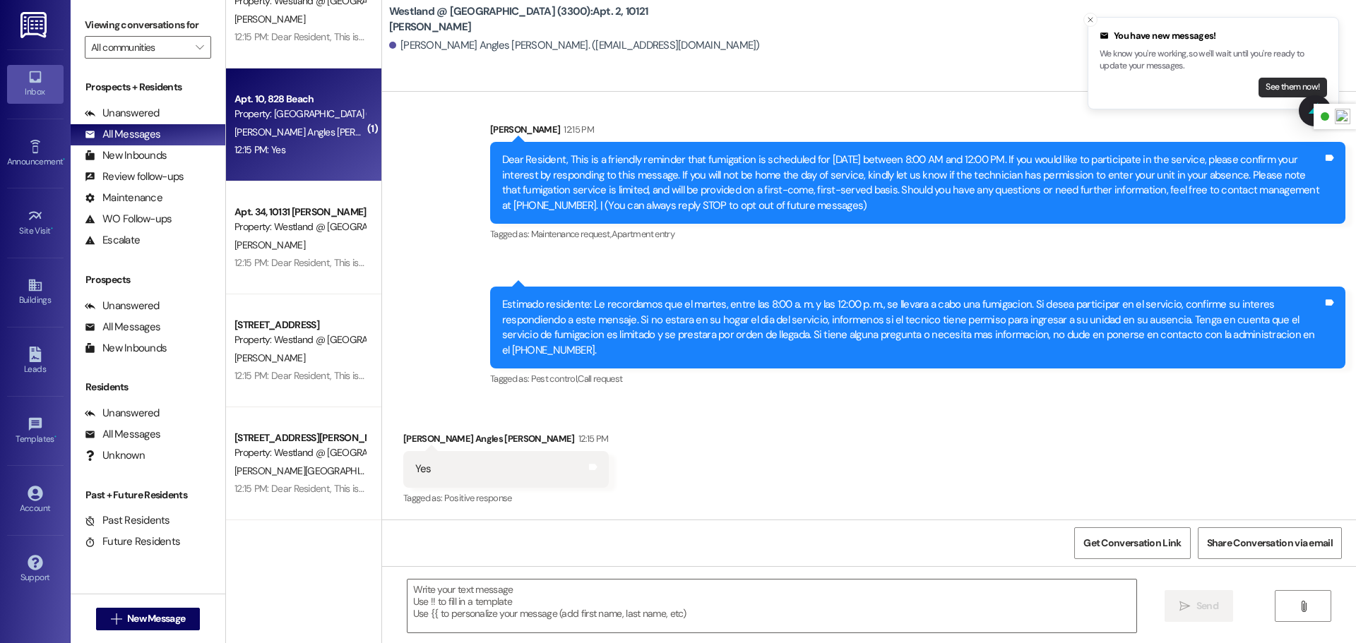
click at [1267, 83] on button "See them now!" at bounding box center [1292, 88] width 69 height 20
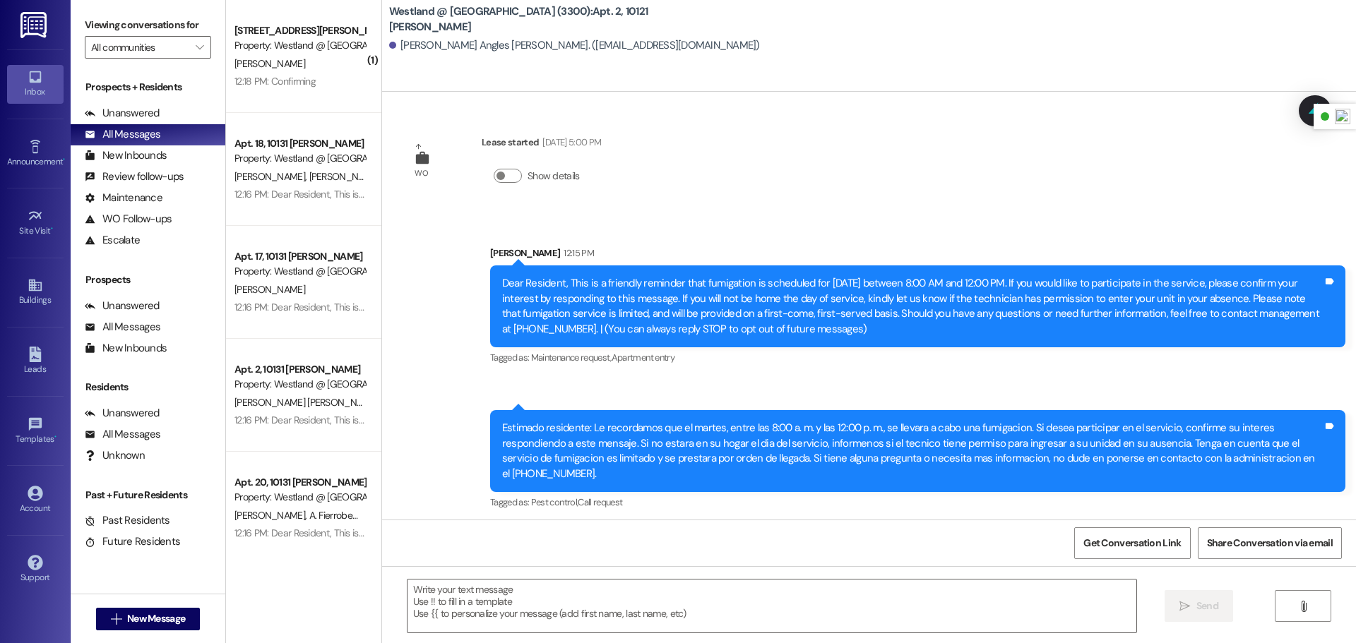
scroll to position [123, 0]
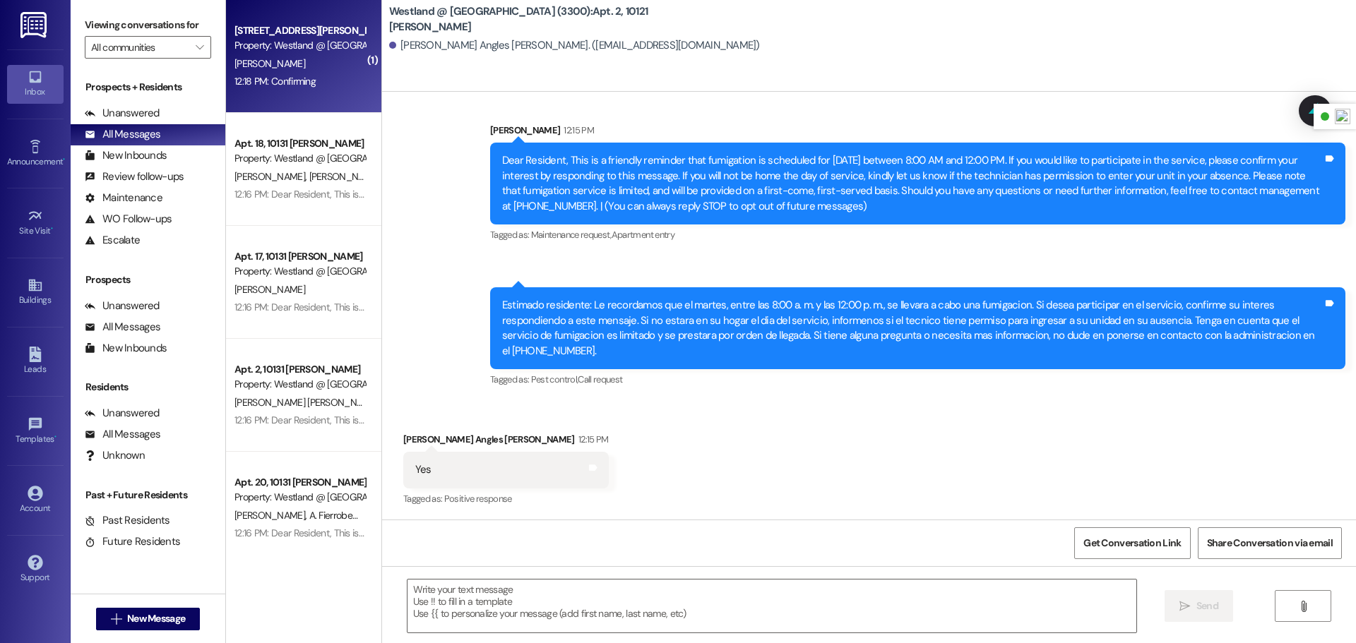
click at [272, 69] on div "[PERSON_NAME]" at bounding box center [299, 64] width 133 height 18
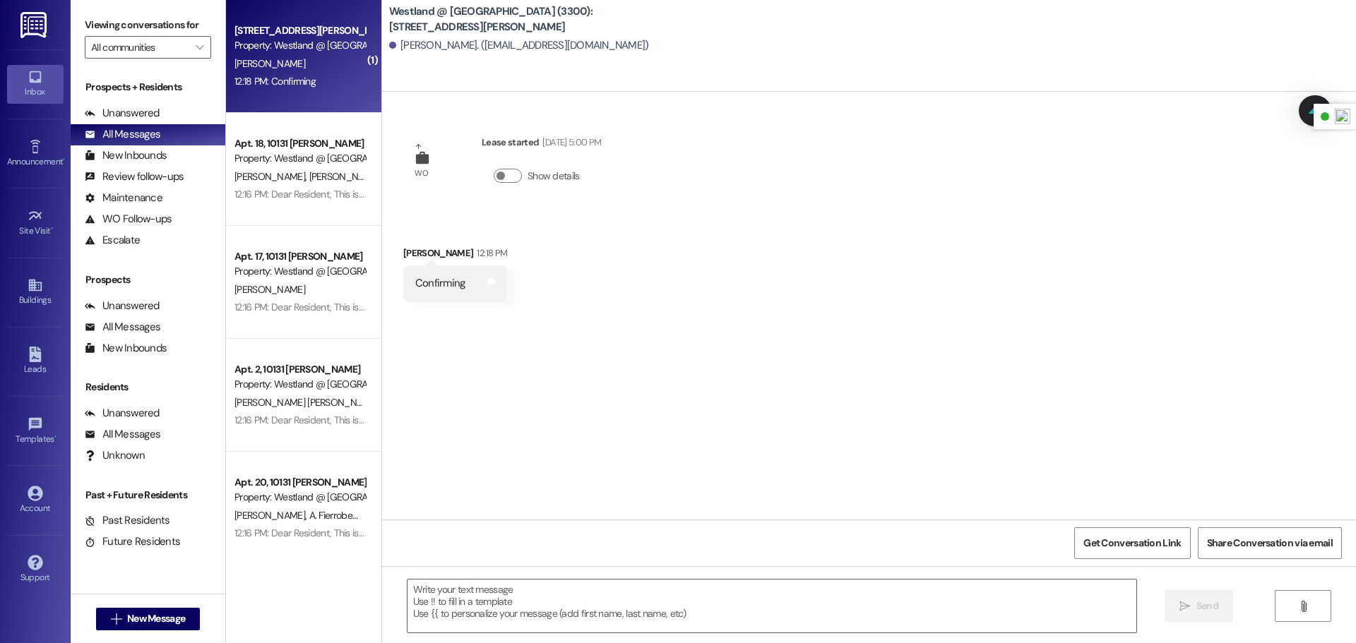
scroll to position [0, 0]
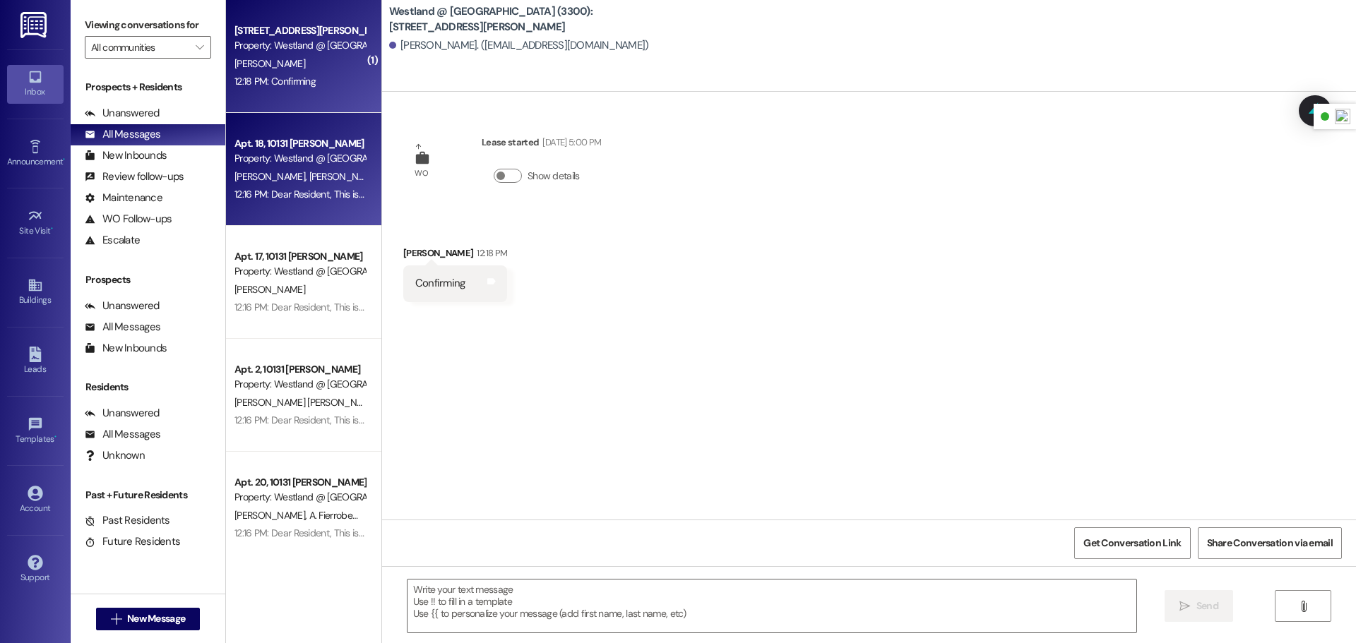
click at [299, 162] on div "Property: Westland @ [GEOGRAPHIC_DATA] (3300)" at bounding box center [299, 158] width 131 height 15
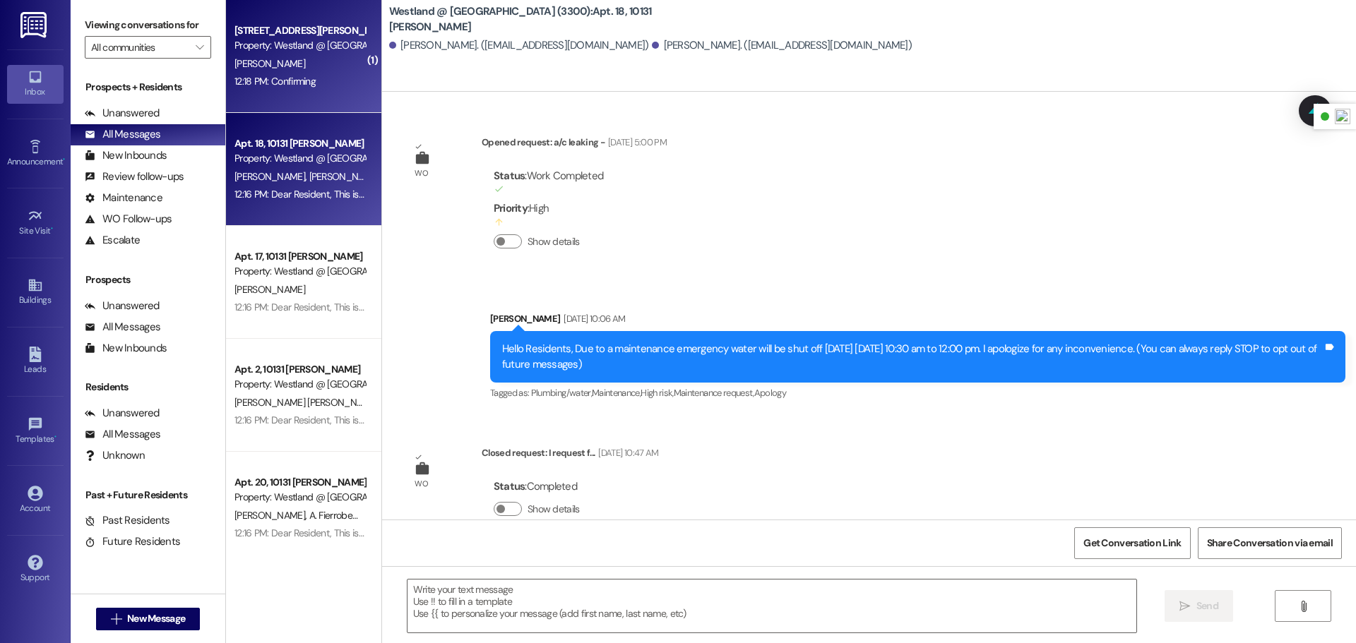
click at [318, 58] on div "[PERSON_NAME]" at bounding box center [299, 64] width 133 height 18
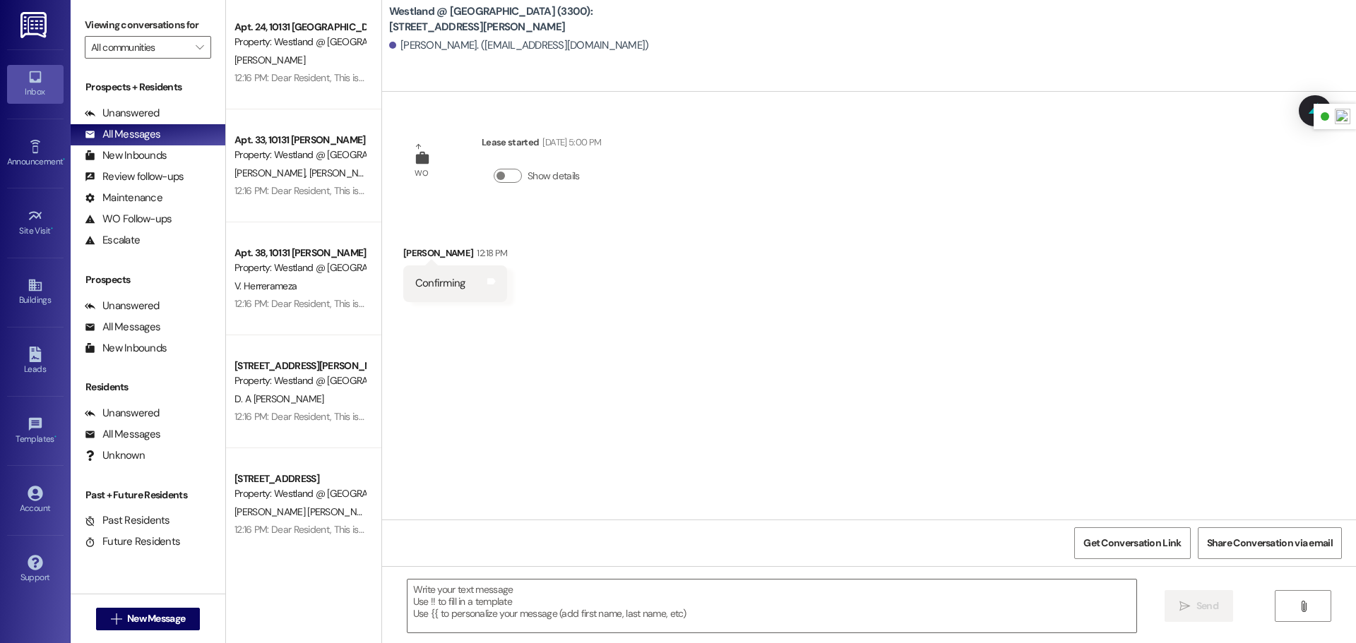
scroll to position [631, 0]
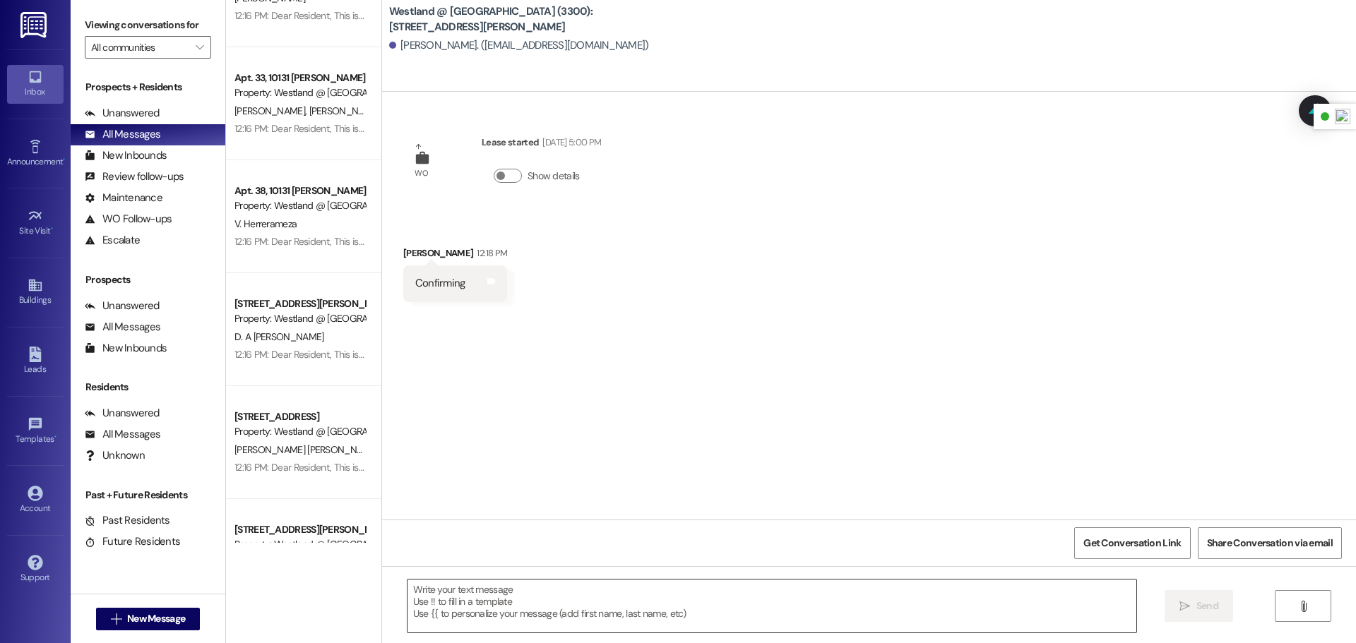
click at [567, 595] on textarea at bounding box center [771, 606] width 729 height 53
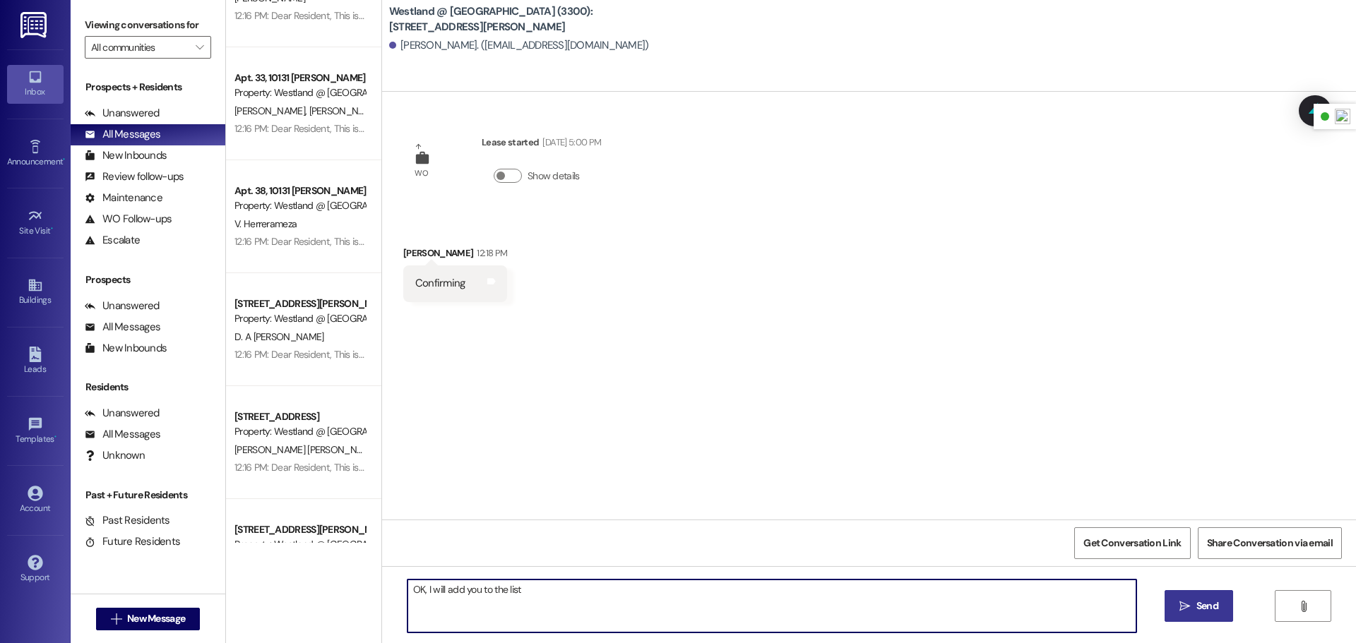
type textarea "OK, I will add you to the list"
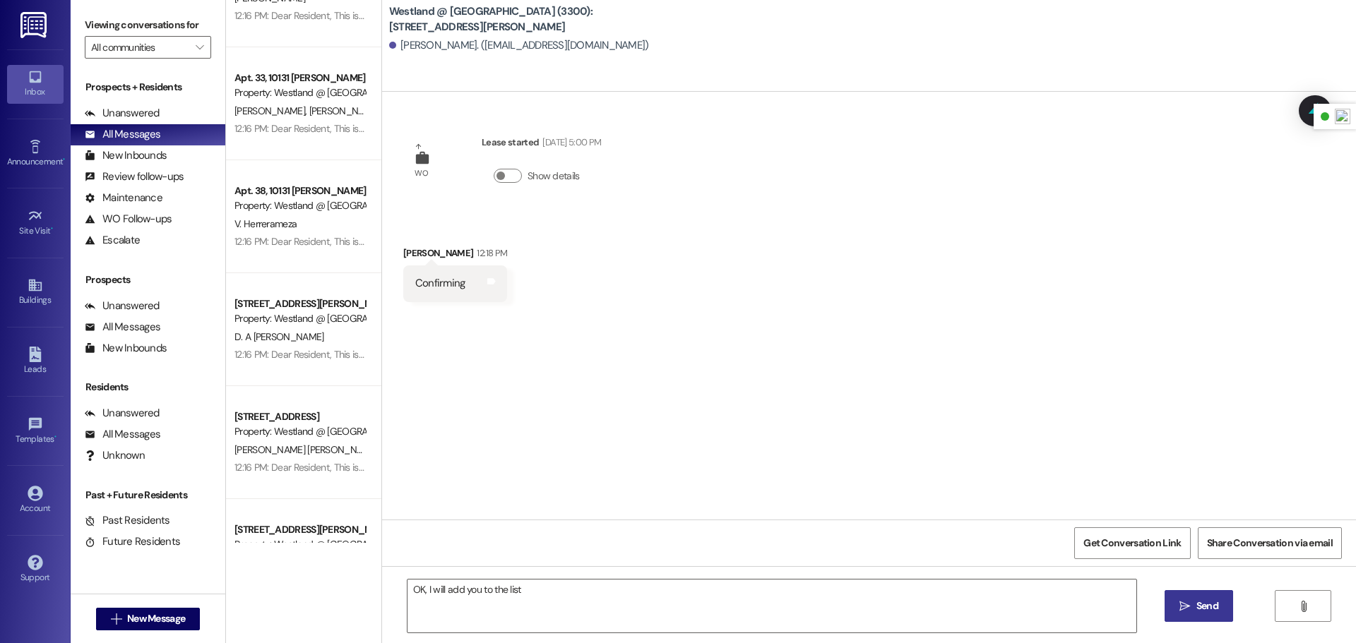
click at [1205, 606] on span "Send" at bounding box center [1207, 606] width 22 height 15
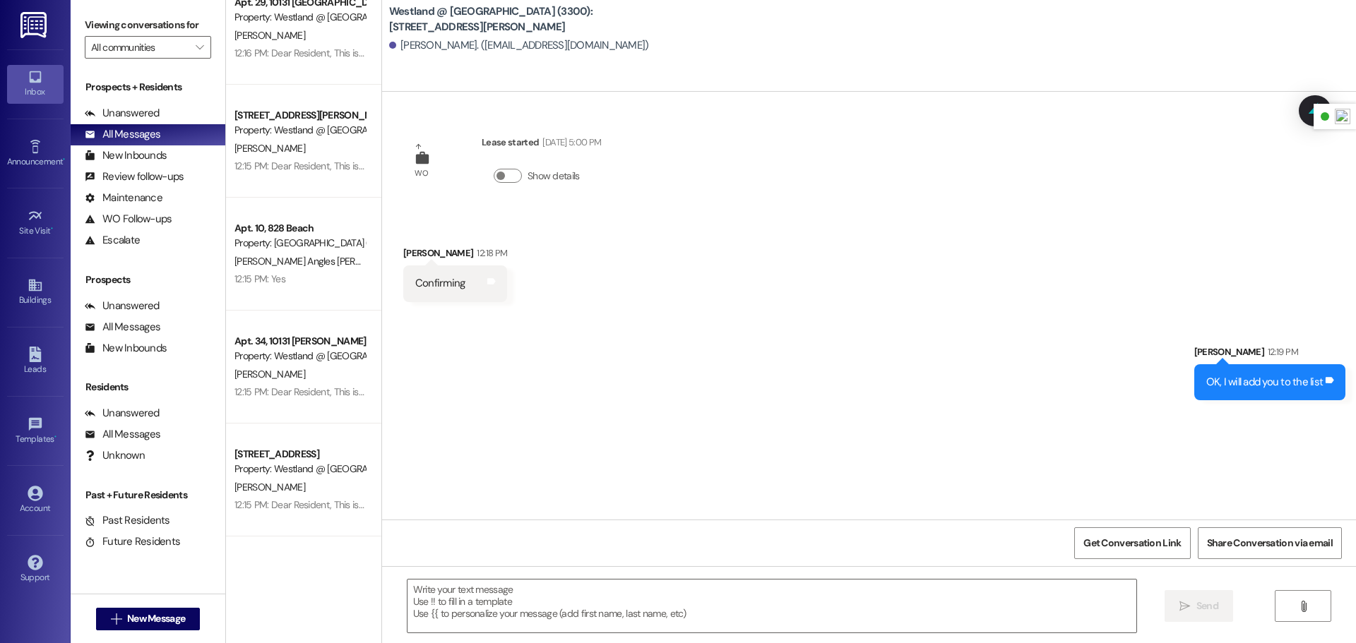
scroll to position [2119, 0]
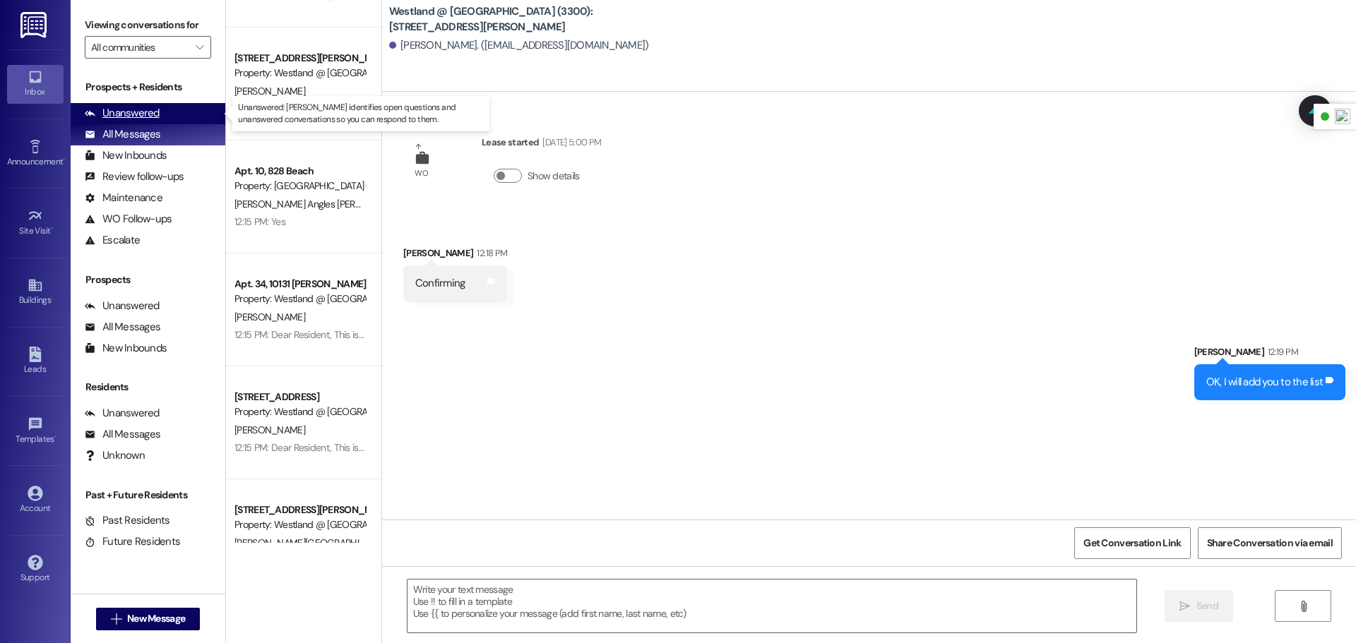
click at [125, 112] on div "Unanswered" at bounding box center [122, 113] width 75 height 15
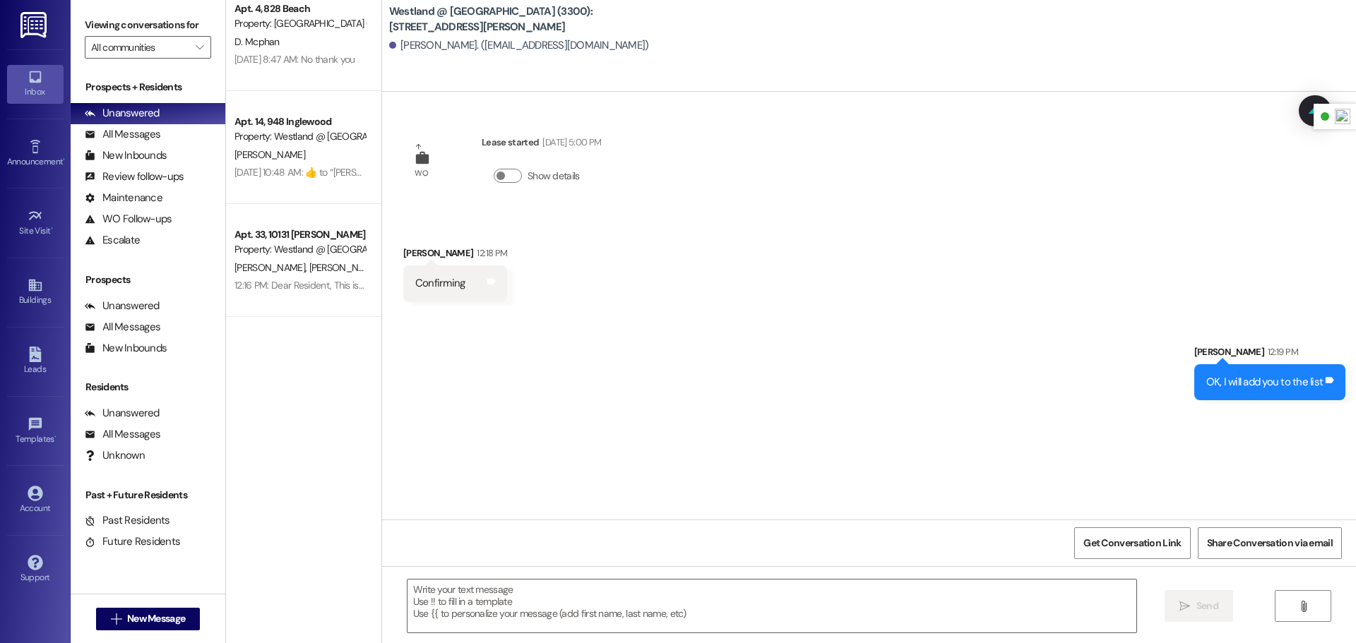
scroll to position [0, 0]
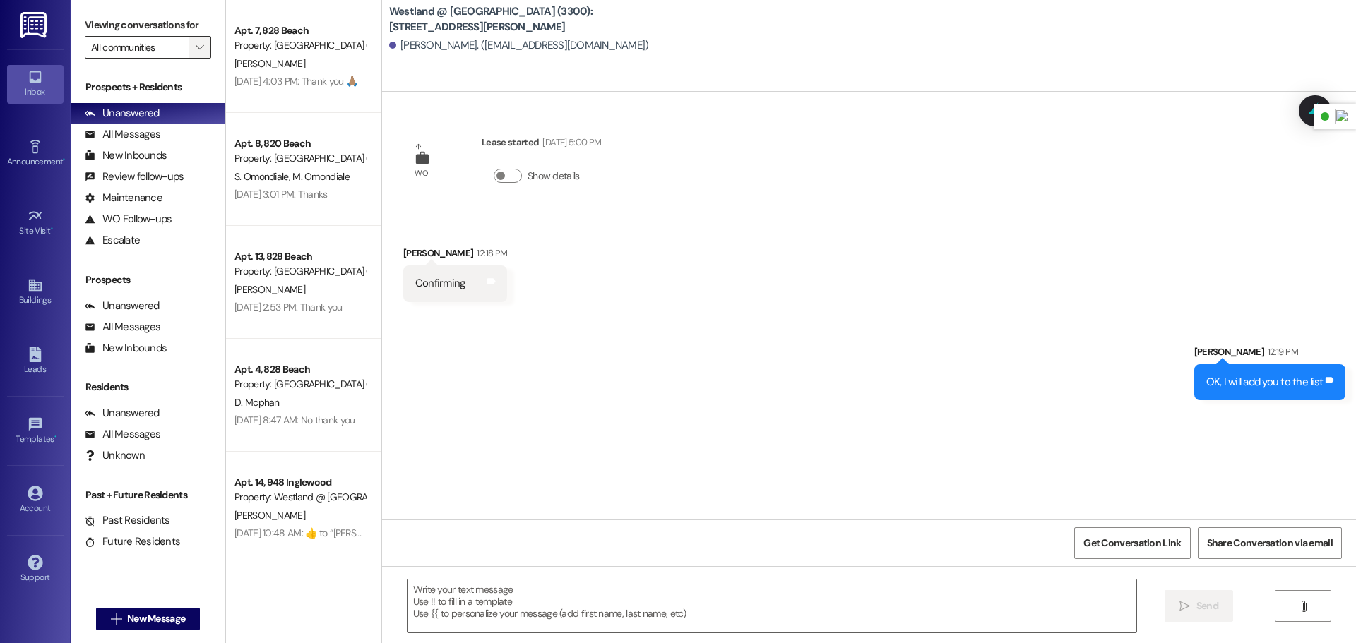
click at [208, 54] on button "" at bounding box center [200, 47] width 23 height 23
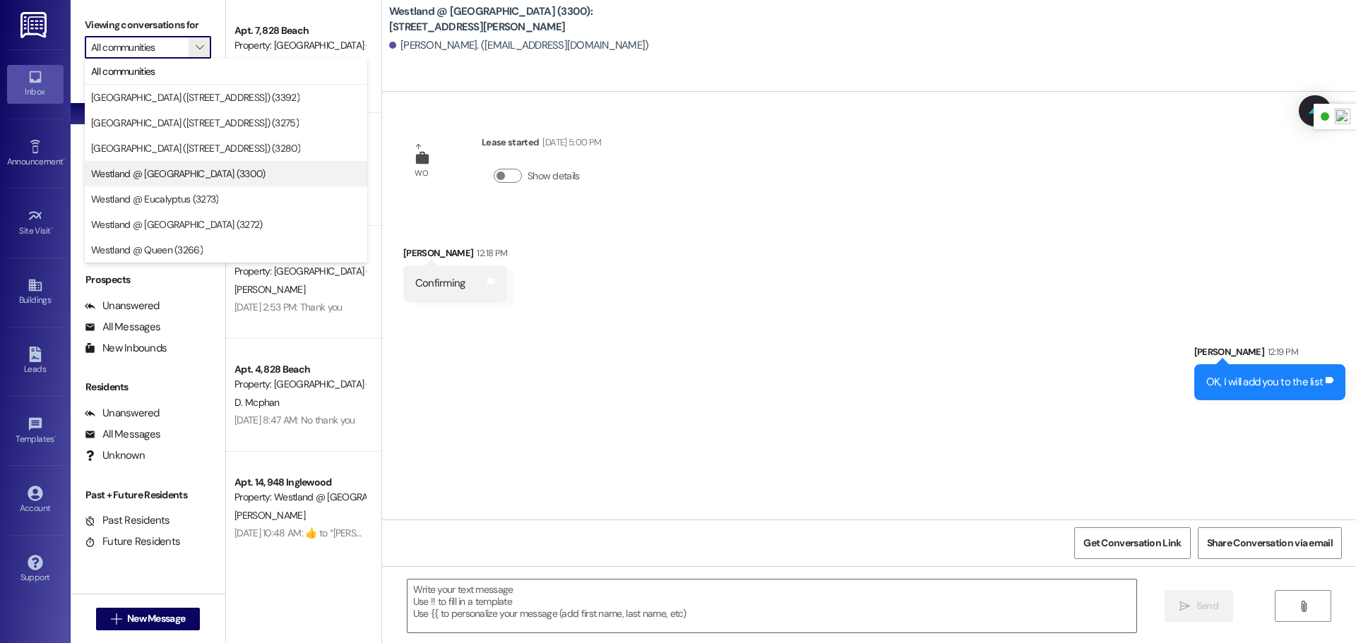
click at [179, 176] on span "Westland @ [GEOGRAPHIC_DATA] (3300)" at bounding box center [178, 174] width 174 height 14
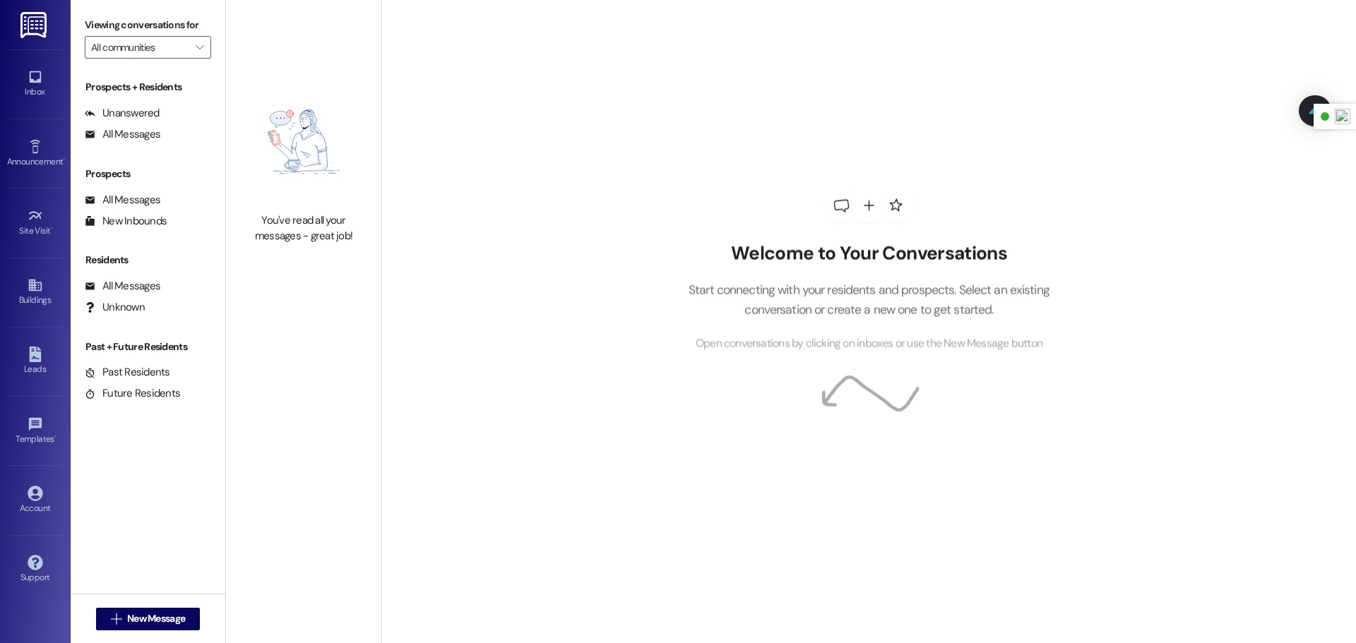
type input "Westland @ [GEOGRAPHIC_DATA] (3300)"
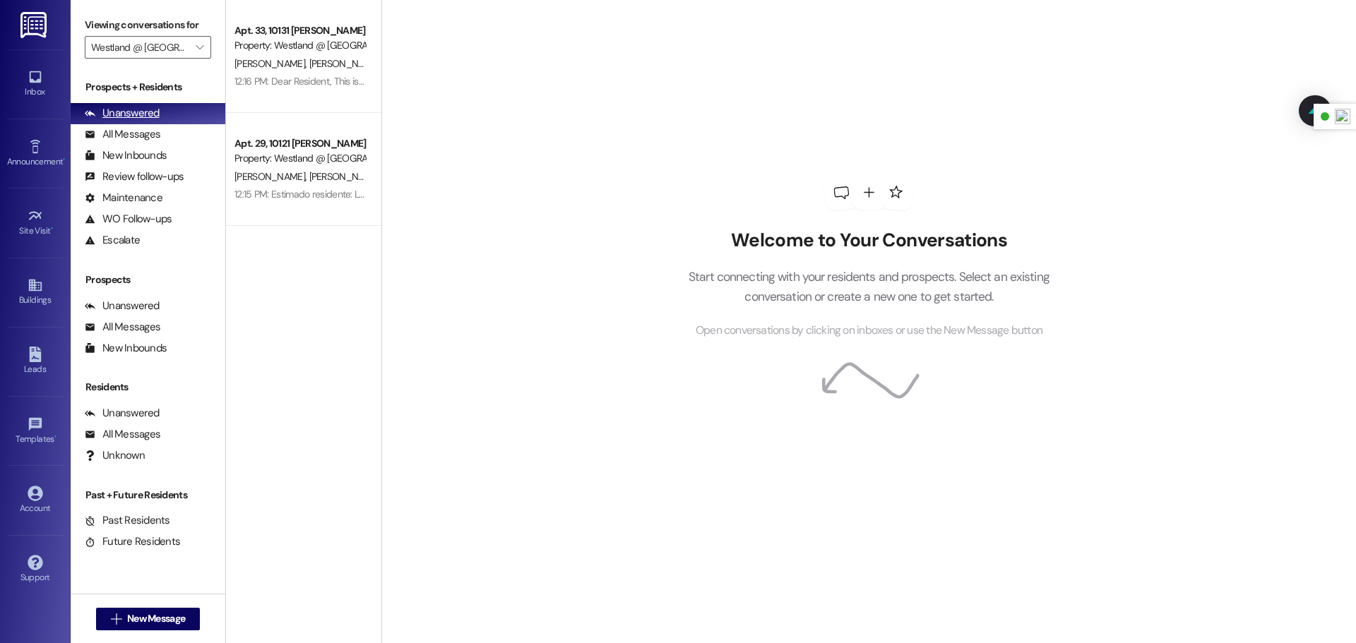
click at [146, 111] on div "Unanswered" at bounding box center [122, 113] width 75 height 15
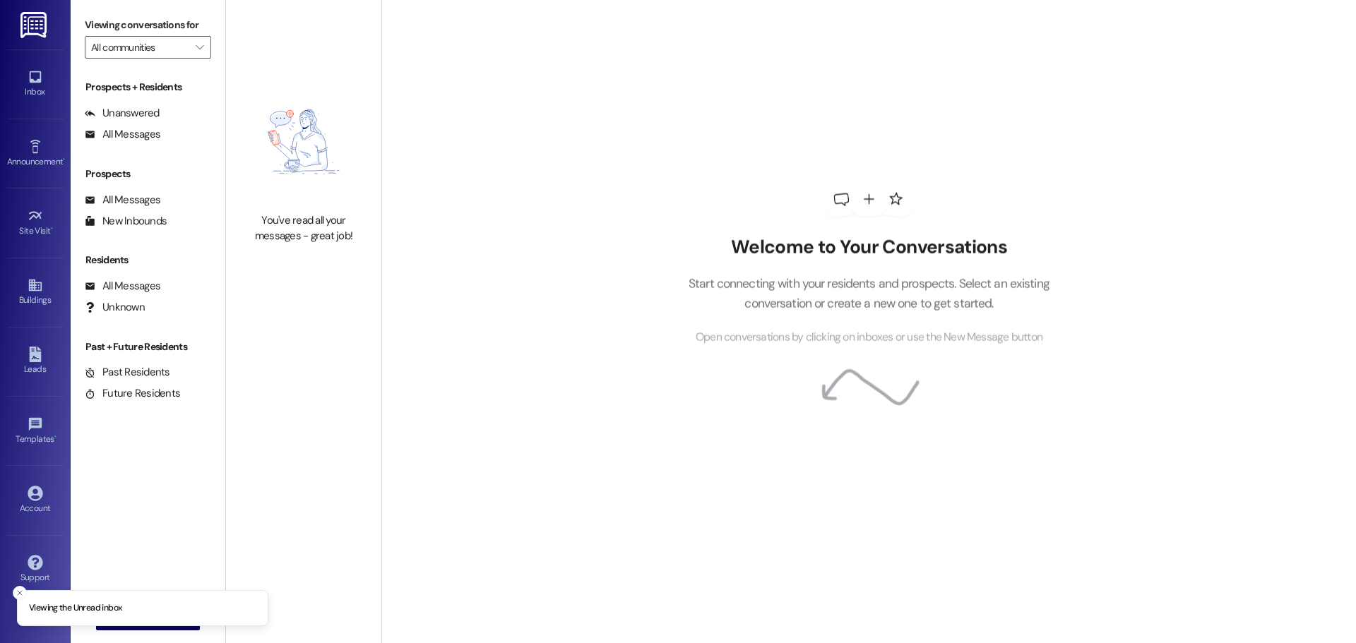
type input "Westland @ [GEOGRAPHIC_DATA] (3300)"
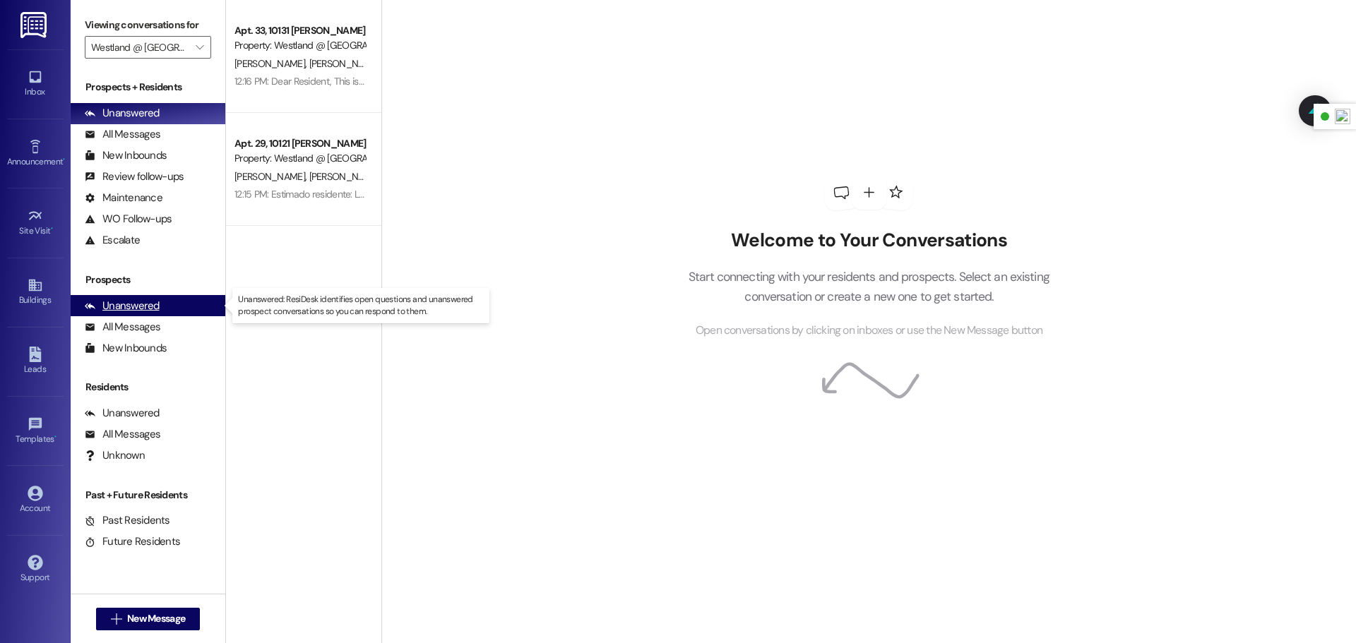
click at [151, 311] on div "Unanswered" at bounding box center [122, 306] width 75 height 15
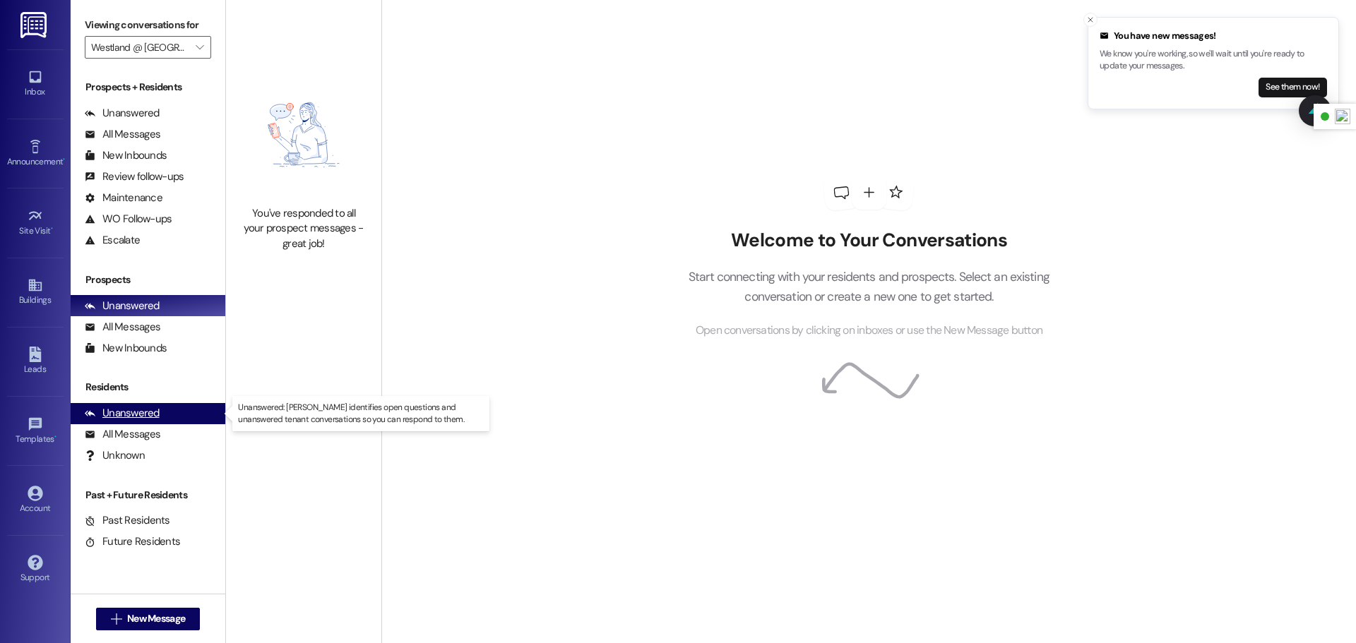
click at [126, 413] on div "Unanswered" at bounding box center [122, 413] width 75 height 15
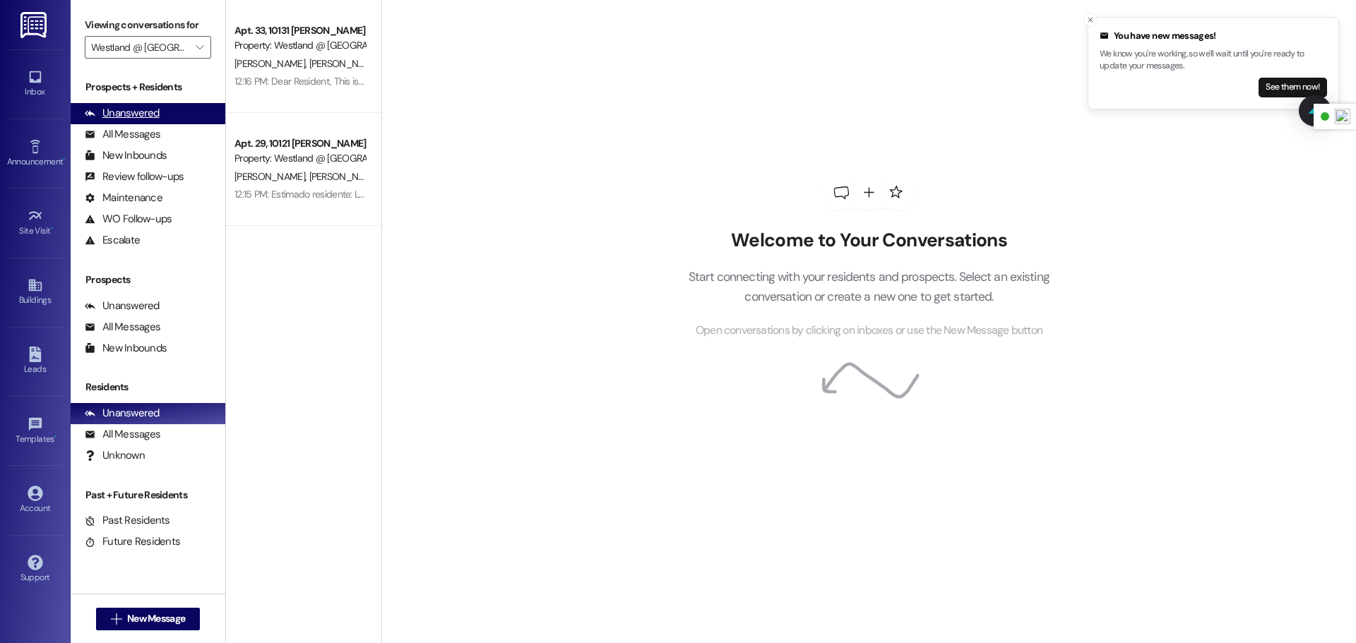
click at [114, 112] on div "Unanswered" at bounding box center [122, 113] width 75 height 15
click at [1262, 89] on button "See them now!" at bounding box center [1292, 88] width 69 height 20
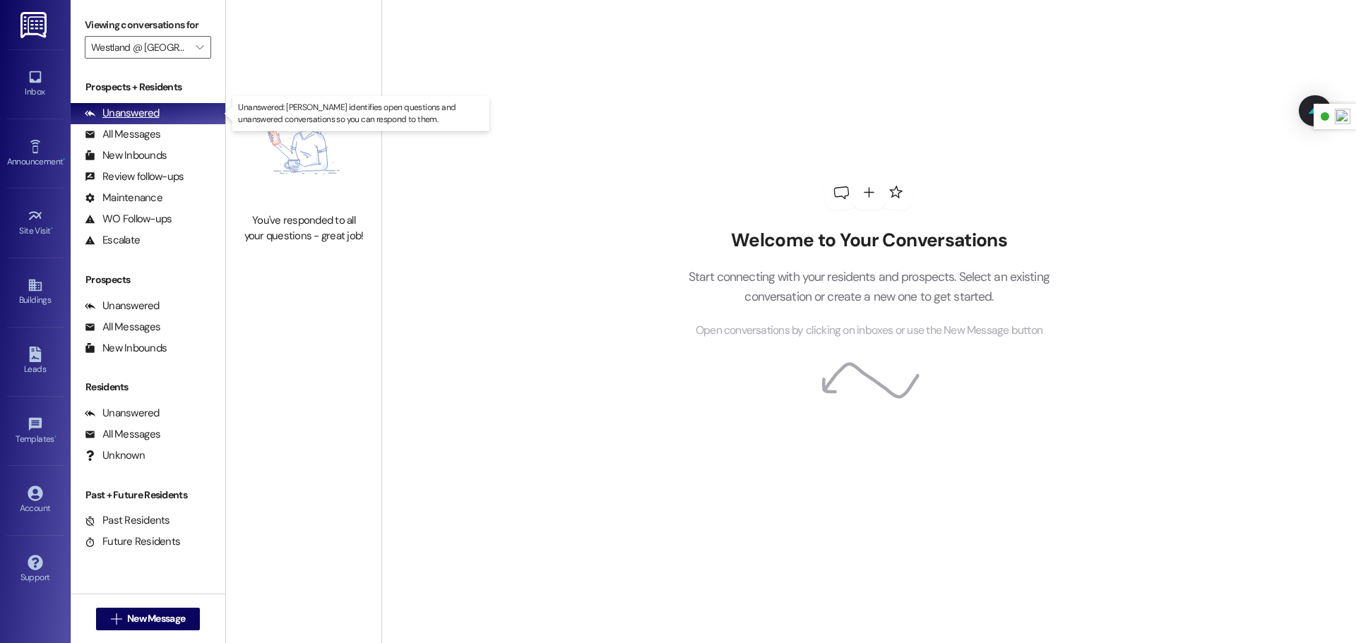
click at [111, 109] on div "Unanswered" at bounding box center [122, 113] width 75 height 15
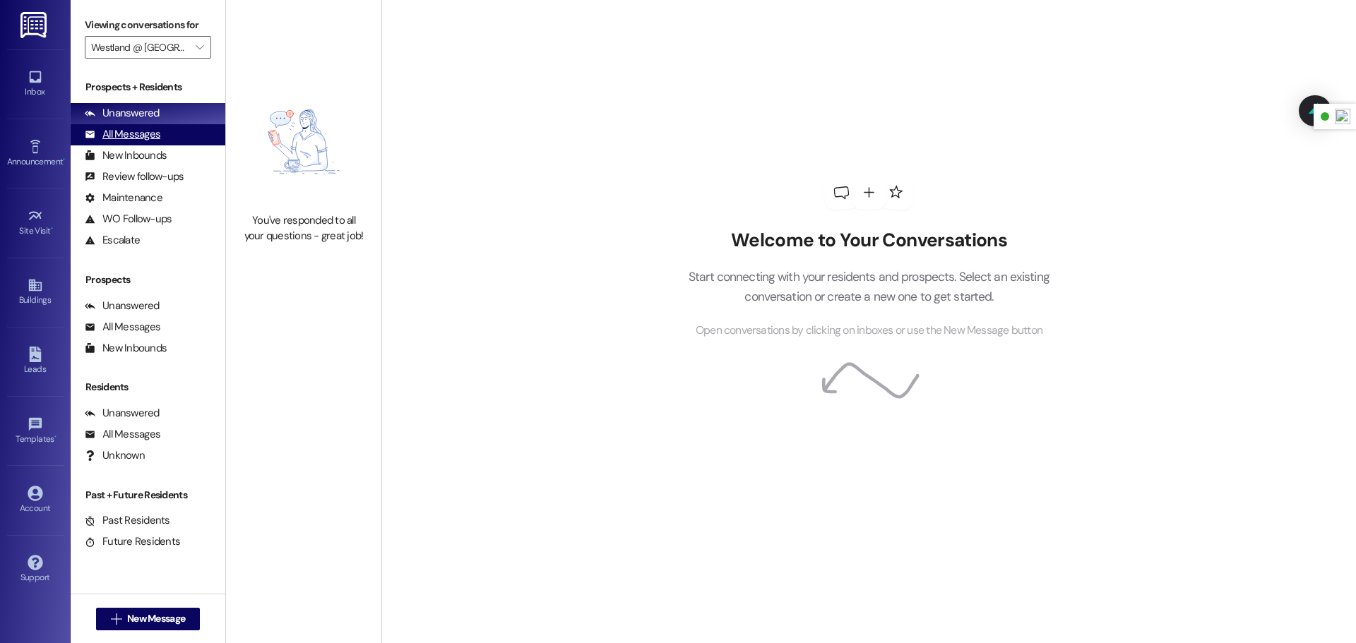
click at [131, 140] on div "All Messages" at bounding box center [123, 134] width 76 height 15
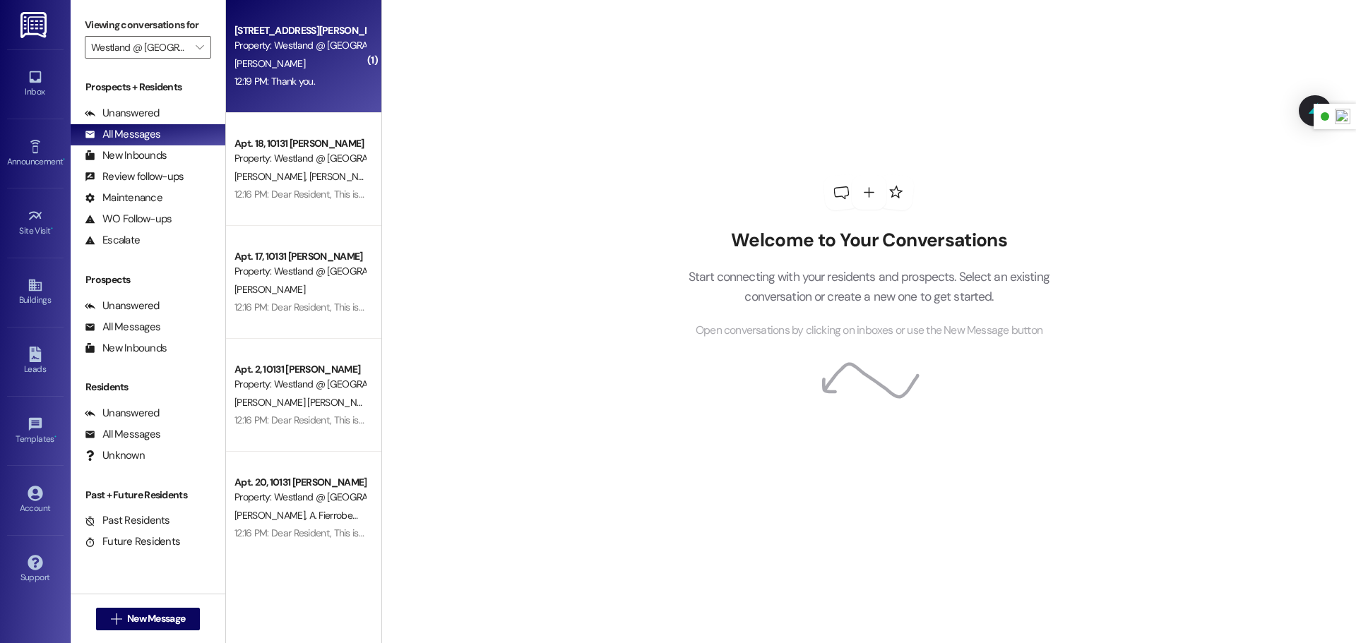
click at [306, 92] on div "Apt. 13, 10121 [GEOGRAPHIC_DATA] Property: [GEOGRAPHIC_DATA] @ [GEOGRAPHIC_DATA…" at bounding box center [303, 56] width 155 height 113
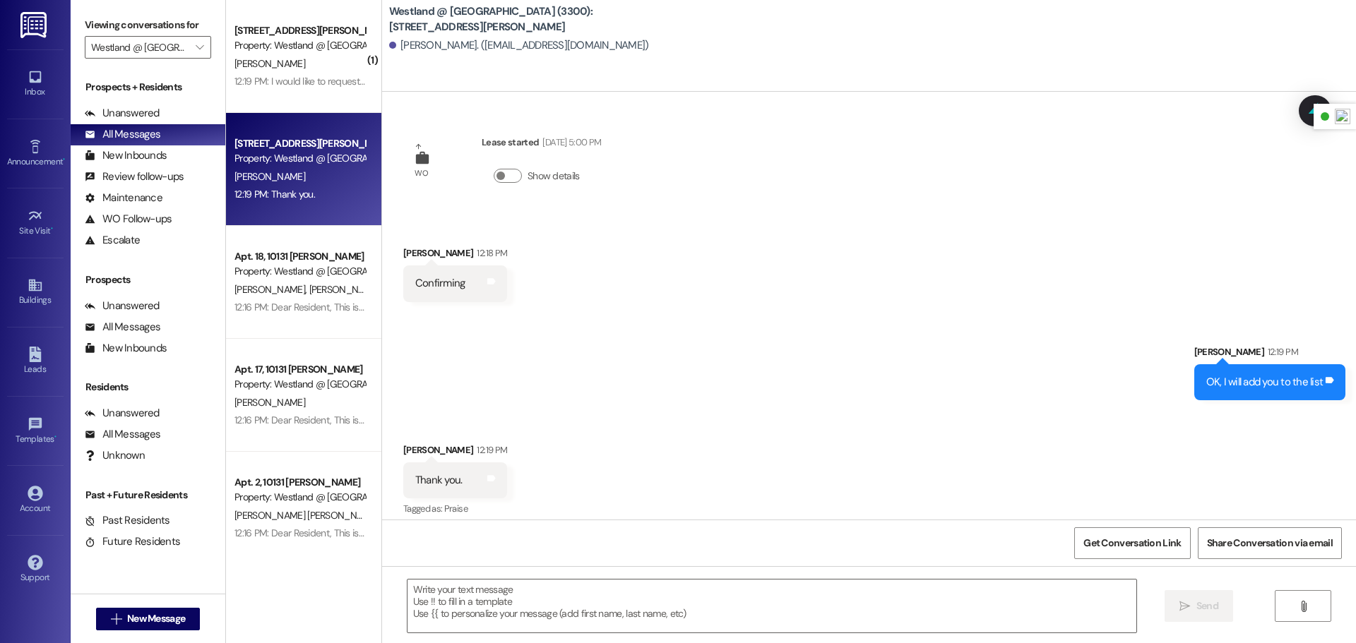
scroll to position [11, 0]
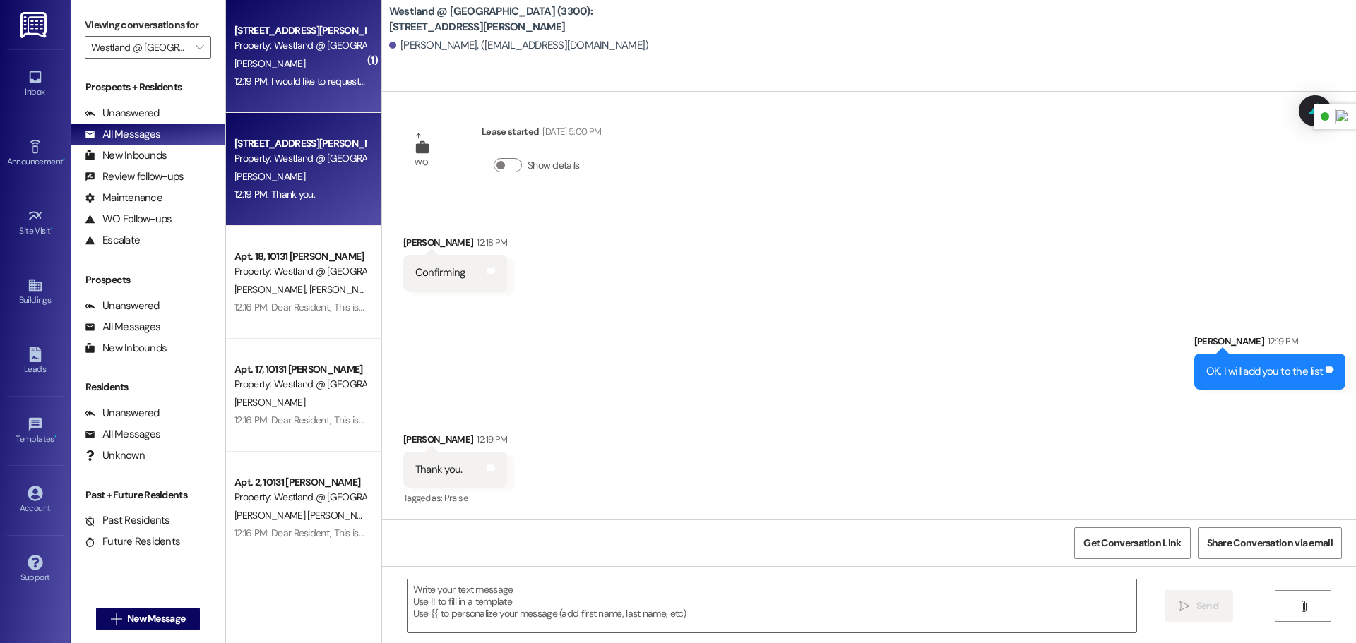
click at [298, 80] on div "12:19 PM: I would like to request a fumigation service for apartment 44. 12:19 …" at bounding box center [376, 81] width 285 height 13
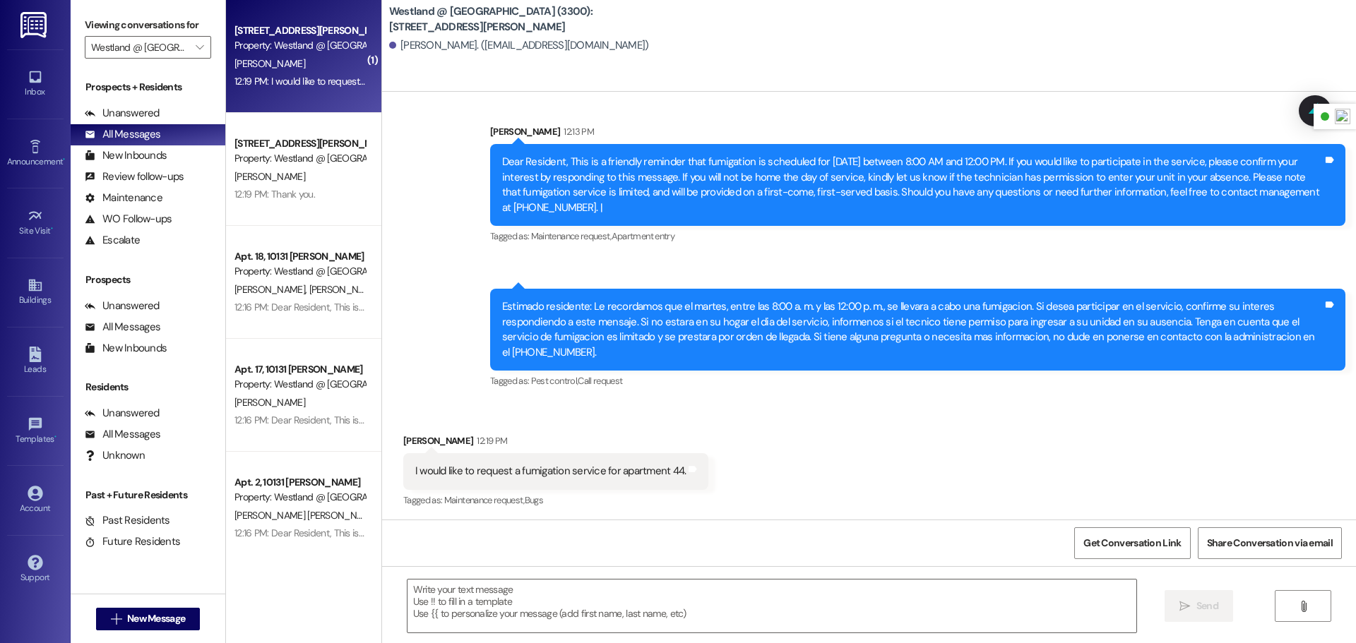
scroll to position [5647, 0]
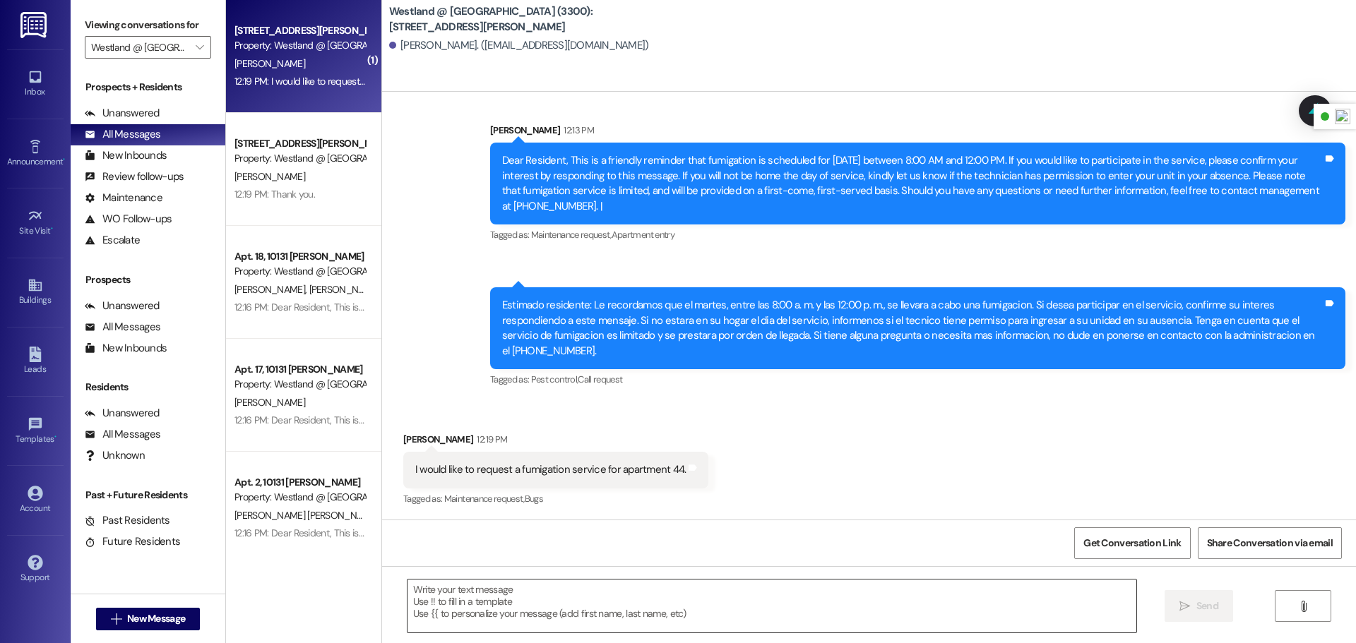
click at [677, 587] on textarea at bounding box center [771, 606] width 729 height 53
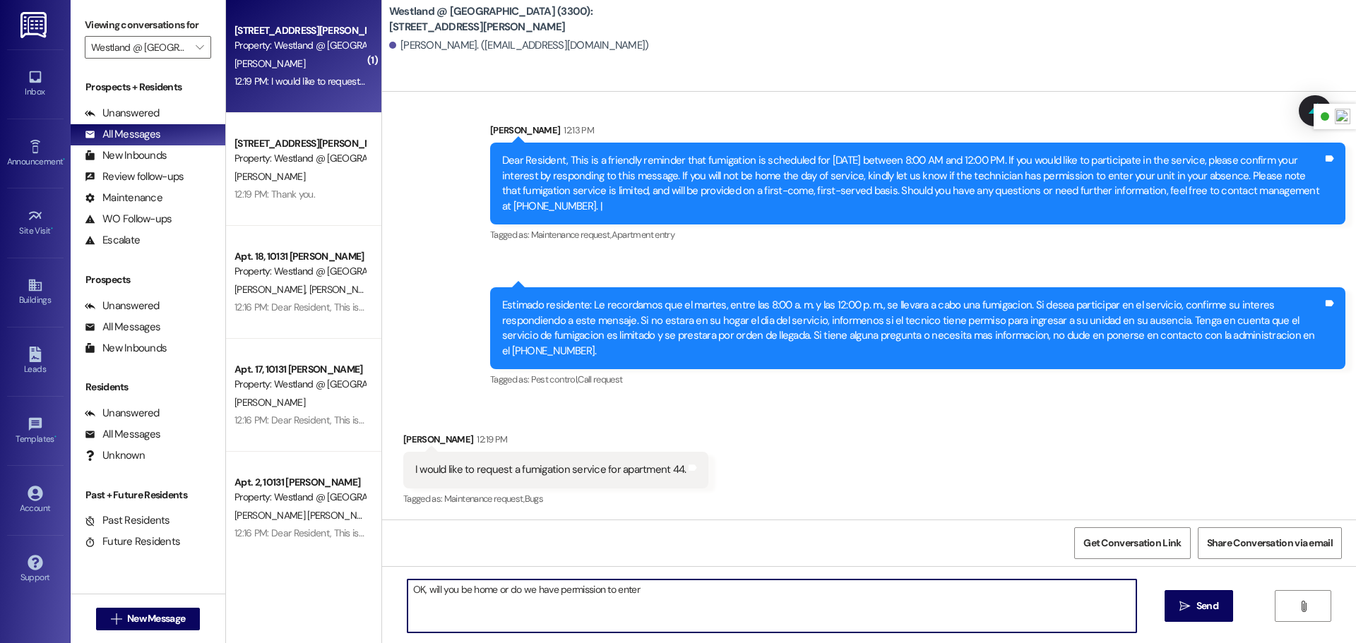
type textarea "OK, will you be home or do we have permission to enter?"
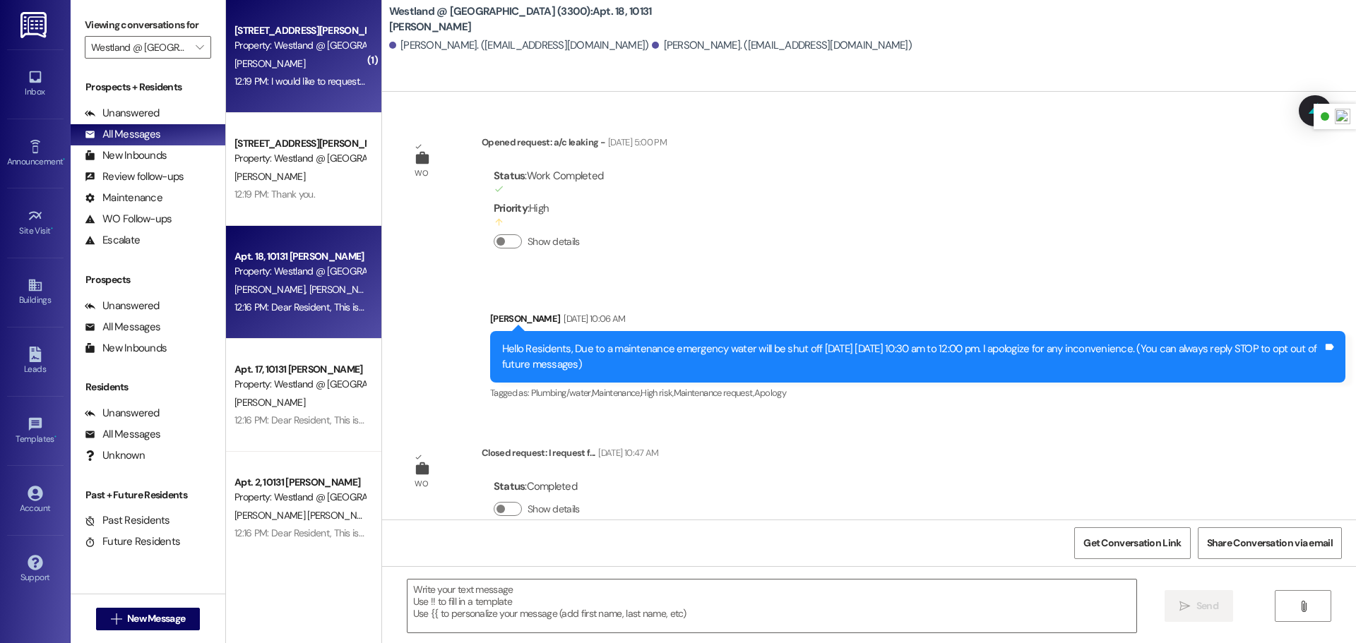
click at [294, 100] on div "Apt. 44, 10121 Buford Property: Westland @ Buford (3300) J. Williams 12:19 PM: …" at bounding box center [303, 56] width 155 height 113
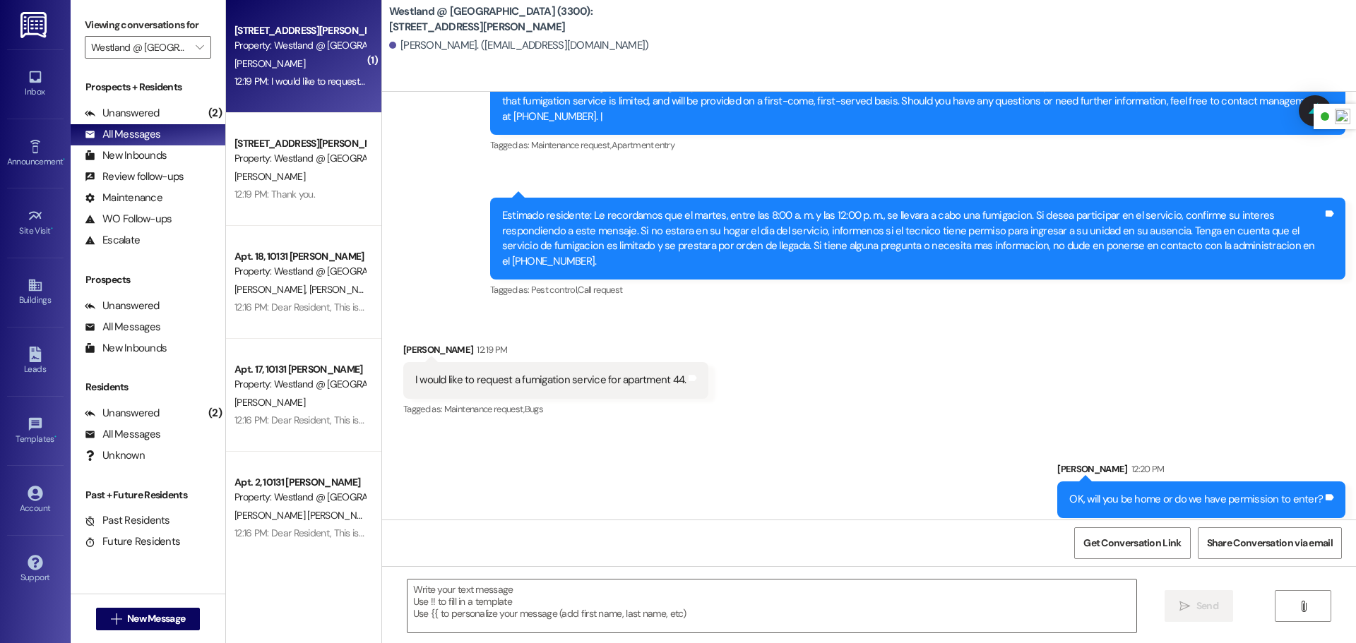
scroll to position [5747, 0]
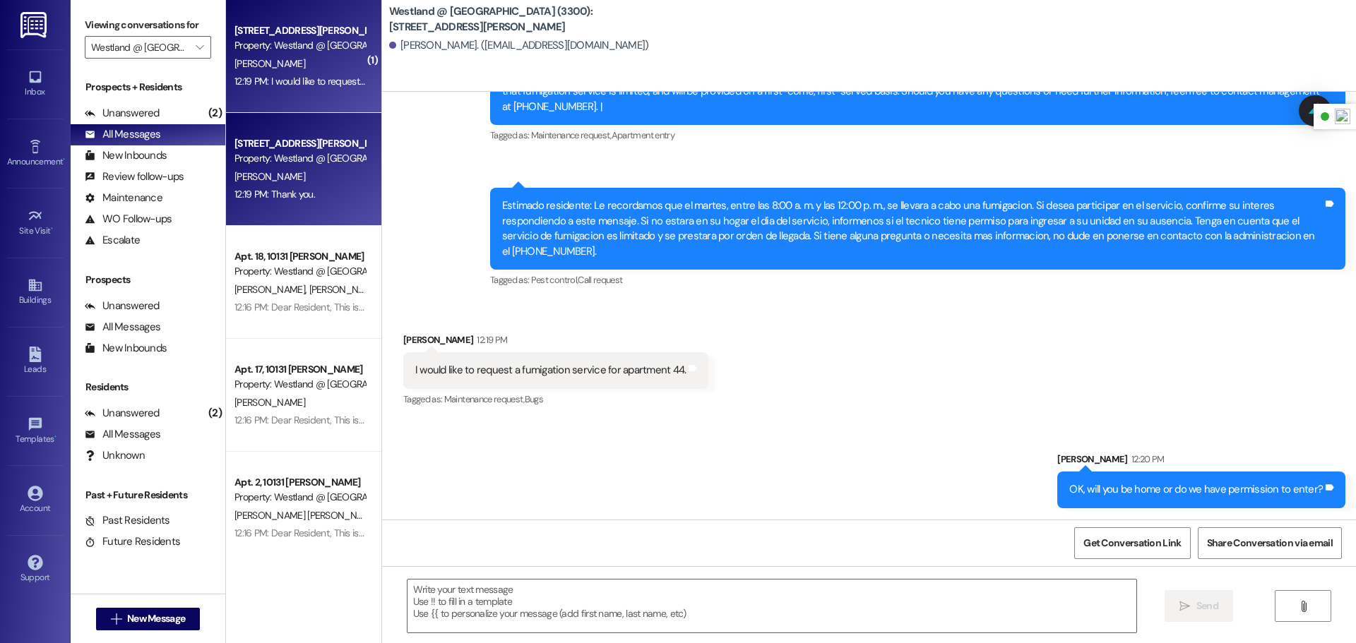
click at [318, 186] on div "12:19 PM: Thank you. 12:19 PM: Thank you." at bounding box center [299, 195] width 133 height 18
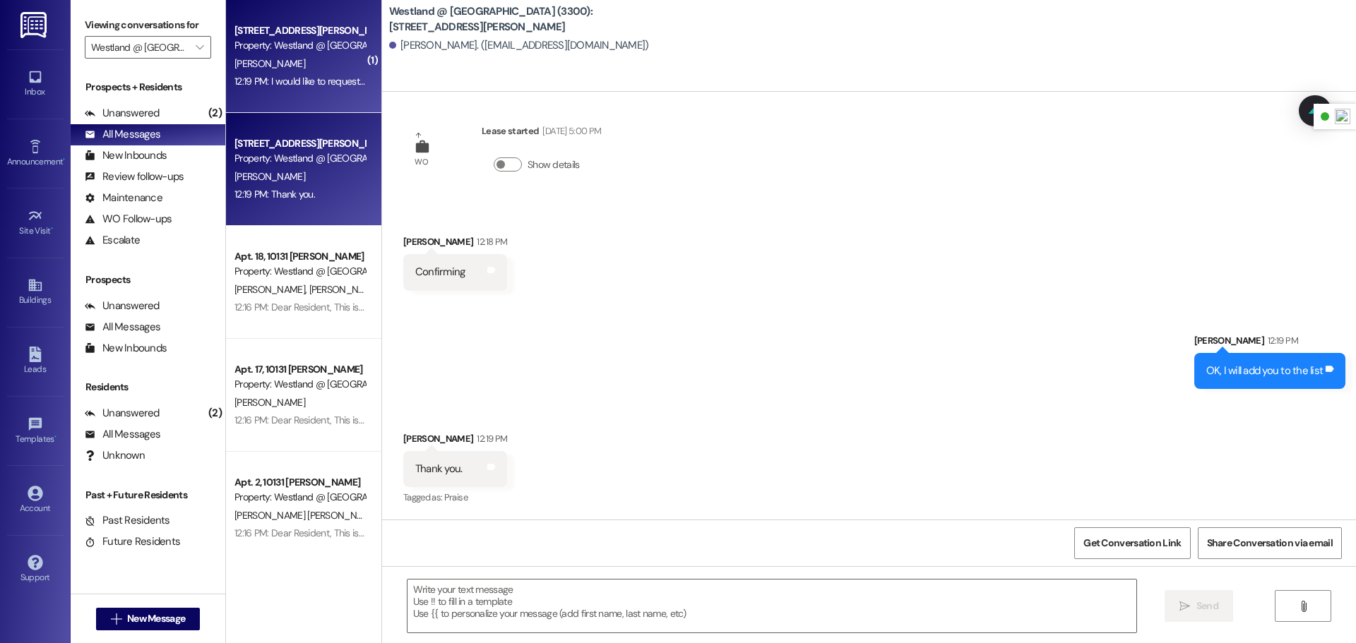
scroll to position [11, 0]
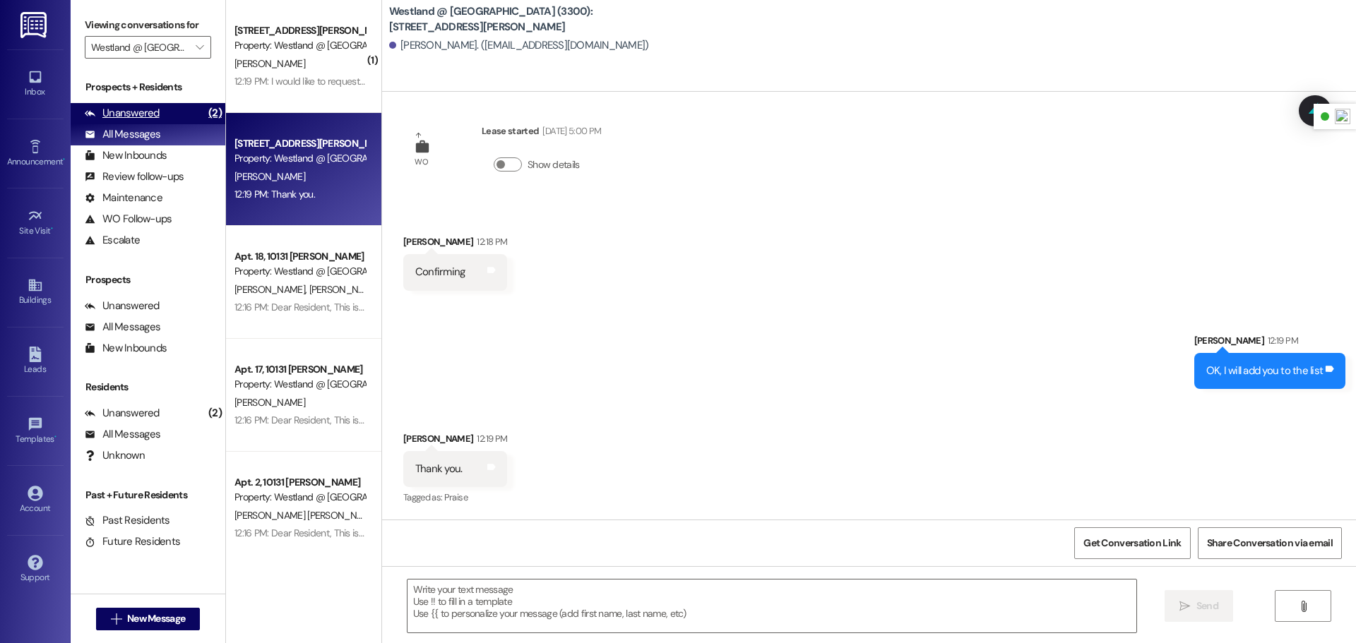
click at [144, 117] on div "Unanswered" at bounding box center [122, 113] width 75 height 15
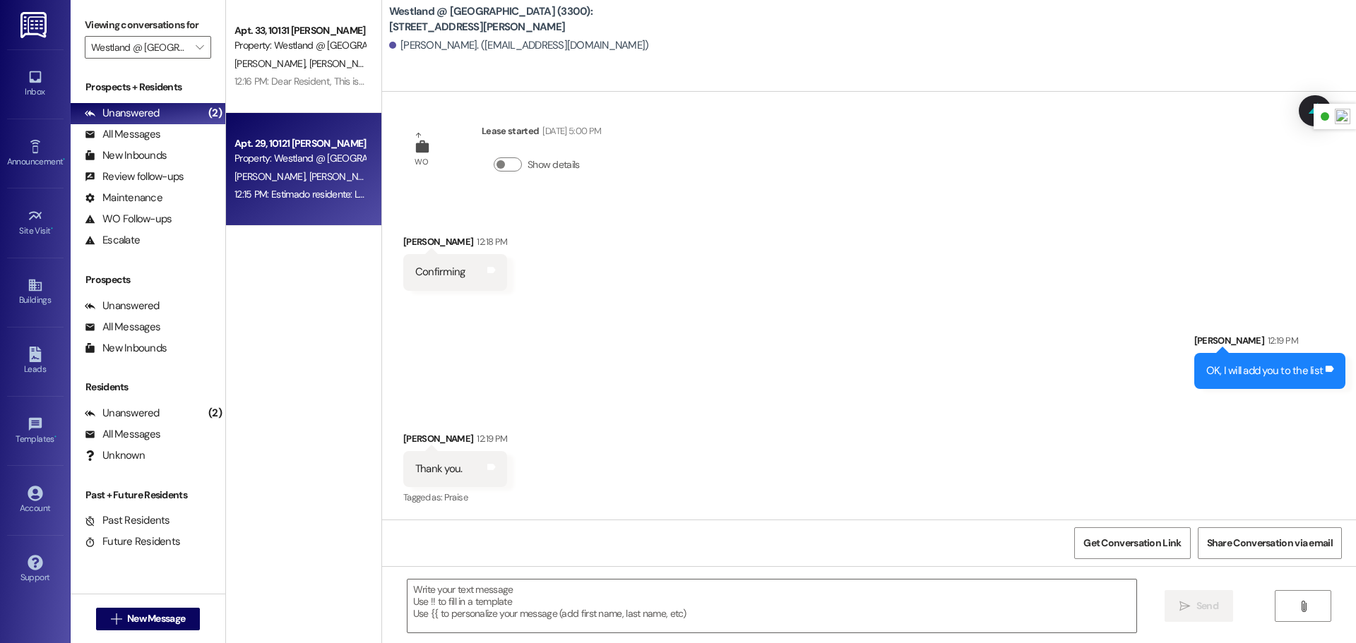
click at [306, 207] on div "Apt. 29, 10121 Buford Property: Westland @ Buford (3300) F. Mendez M. Garcia E.…" at bounding box center [303, 169] width 155 height 113
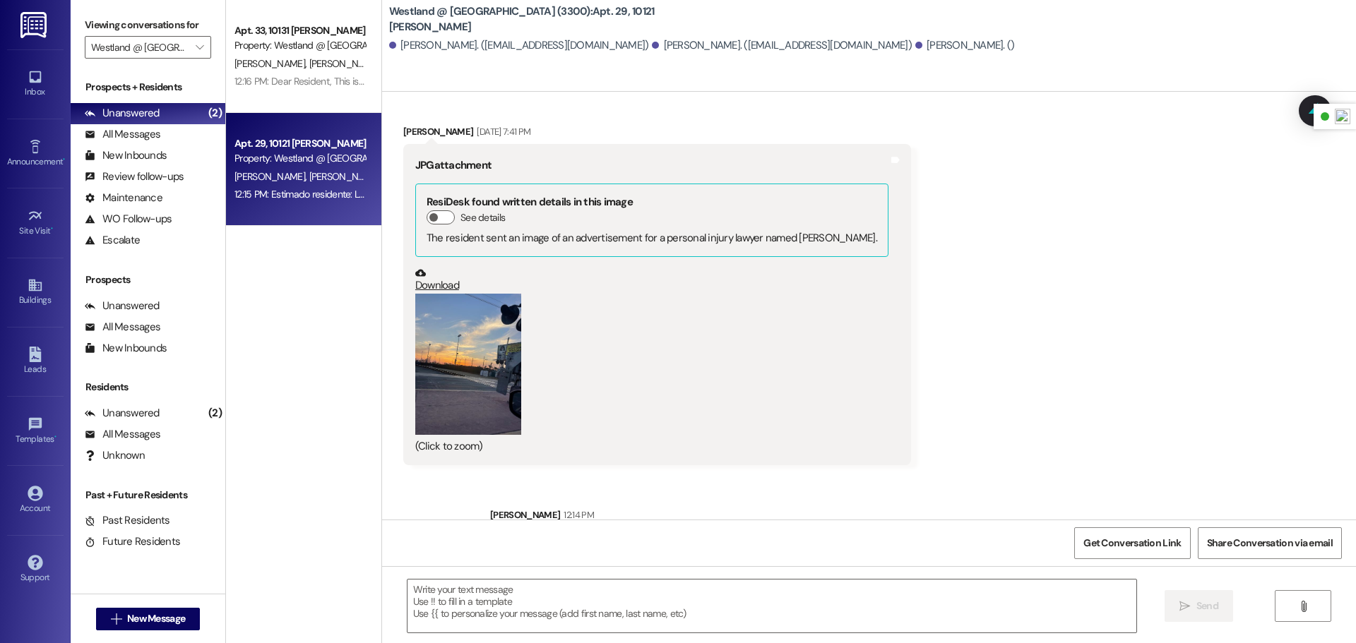
scroll to position [9779, 0]
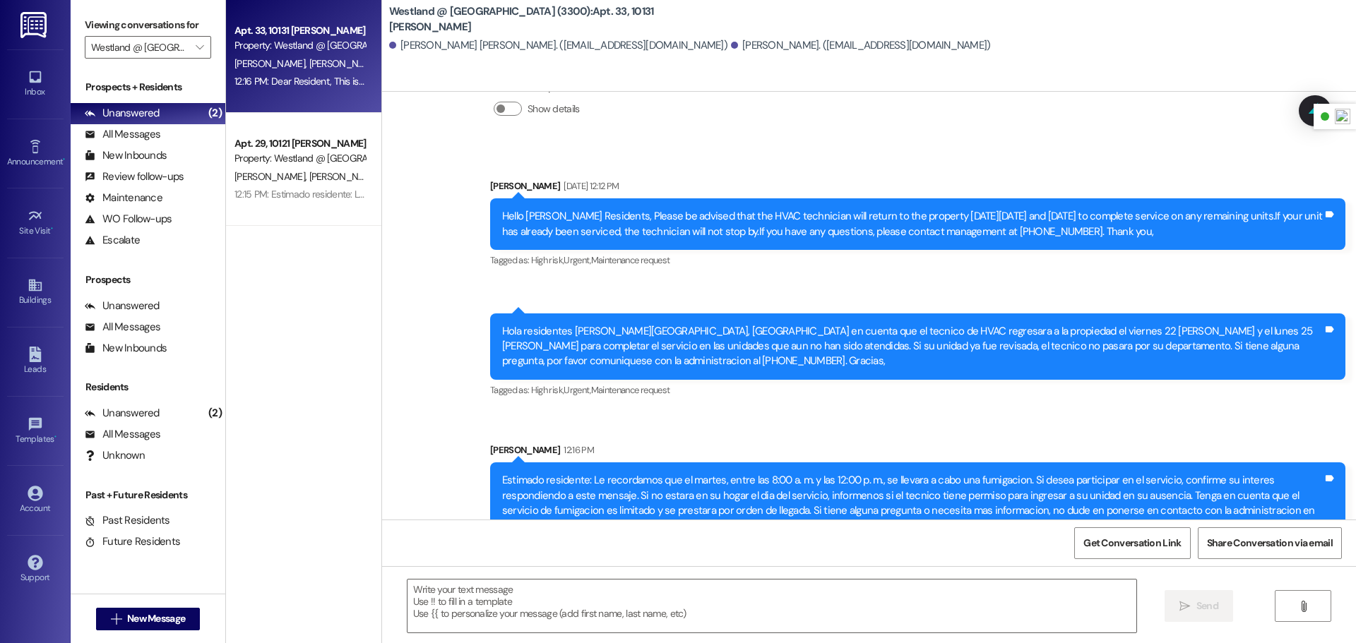
scroll to position [4479, 0]
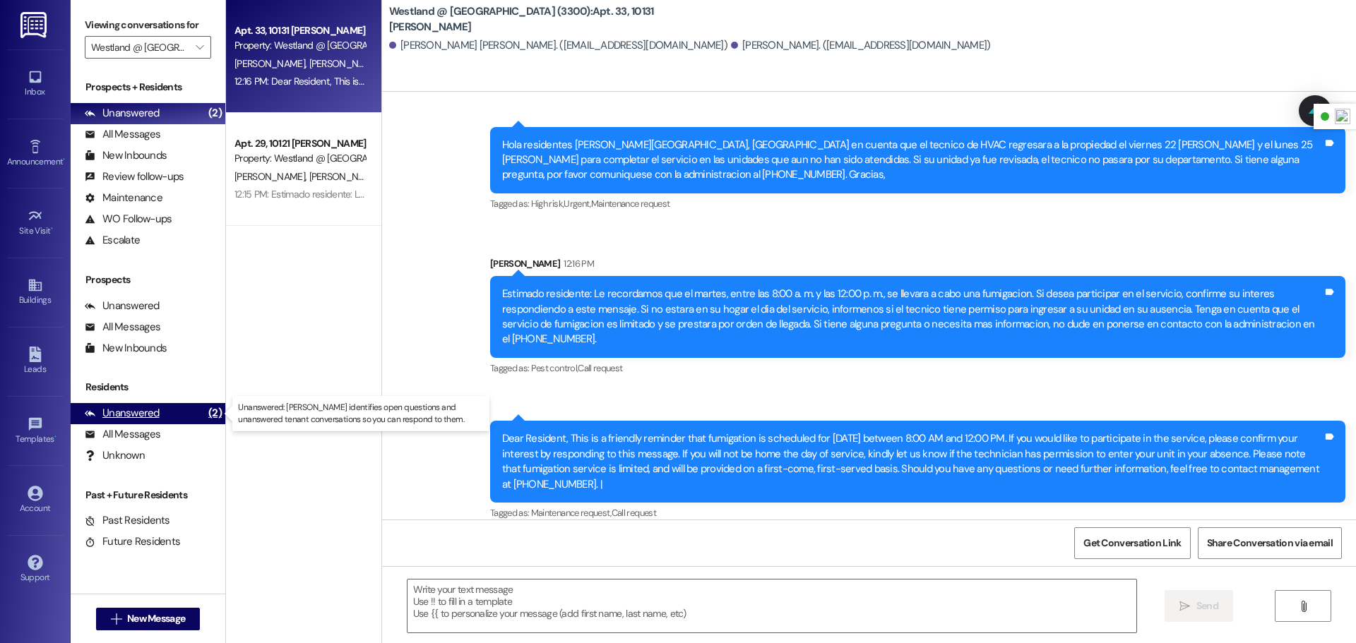
click at [139, 406] on div "Unanswered" at bounding box center [122, 413] width 75 height 15
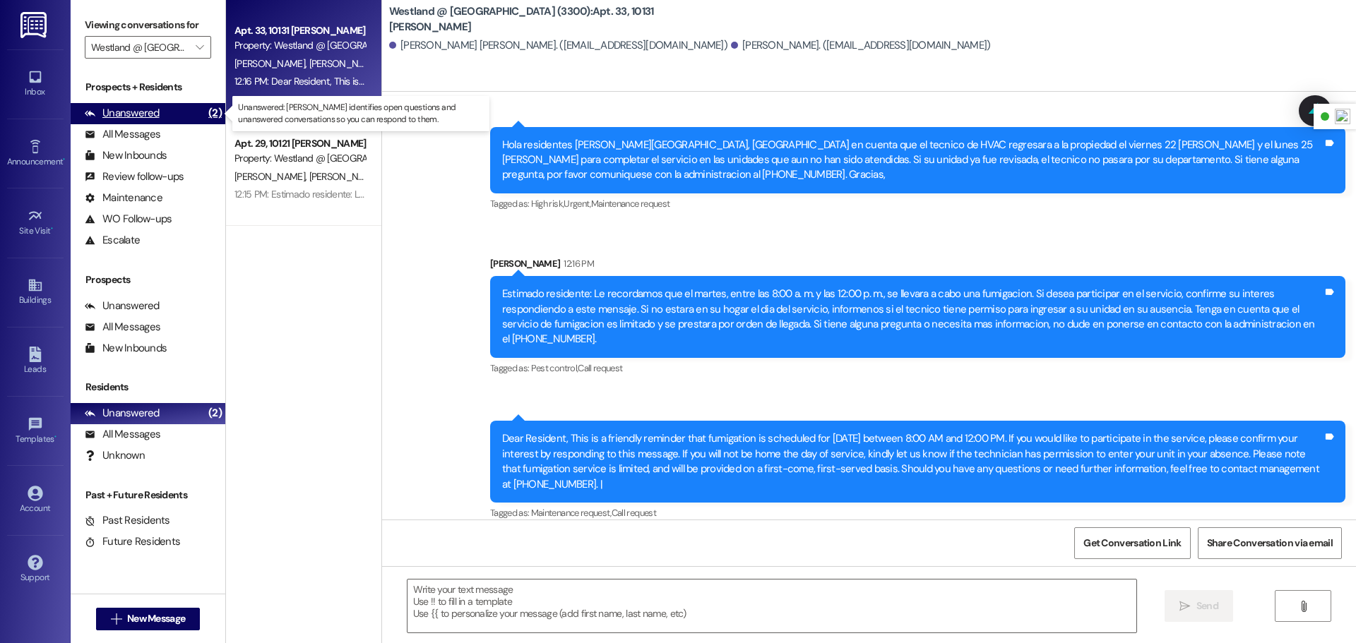
click at [162, 113] on div "Unanswered (2)" at bounding box center [148, 113] width 155 height 21
click at [152, 114] on div "Unanswered" at bounding box center [122, 113] width 75 height 15
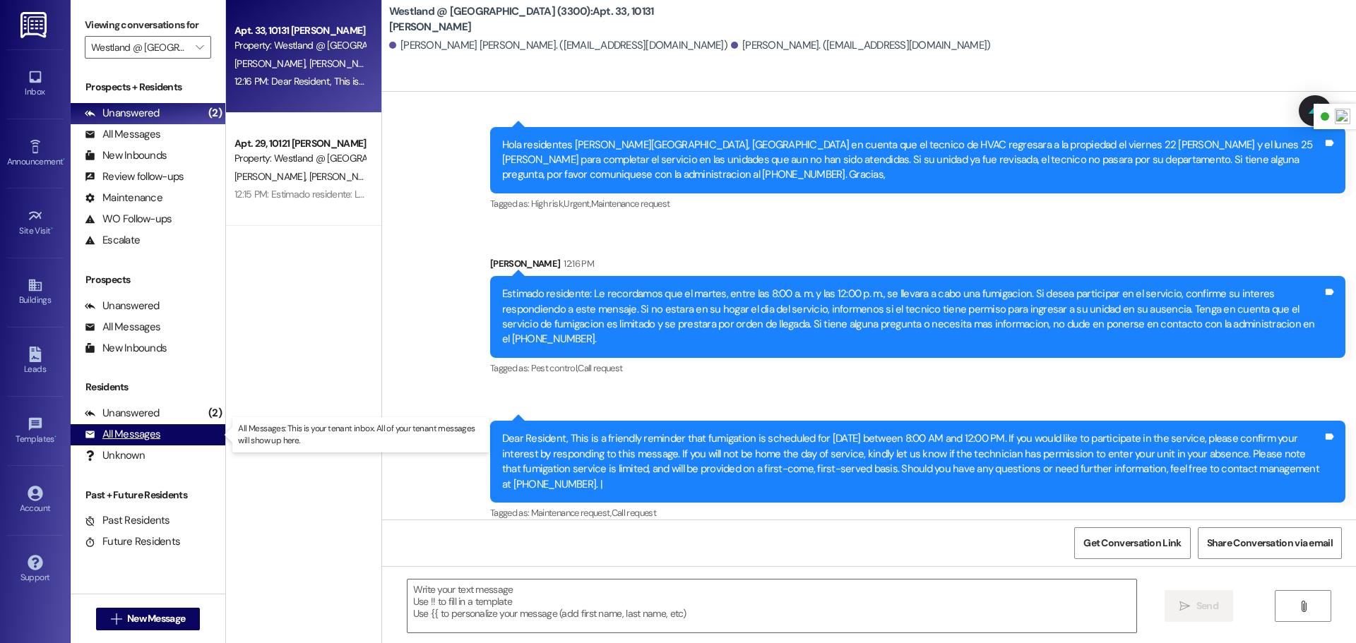
click at [136, 437] on div "All Messages" at bounding box center [123, 434] width 76 height 15
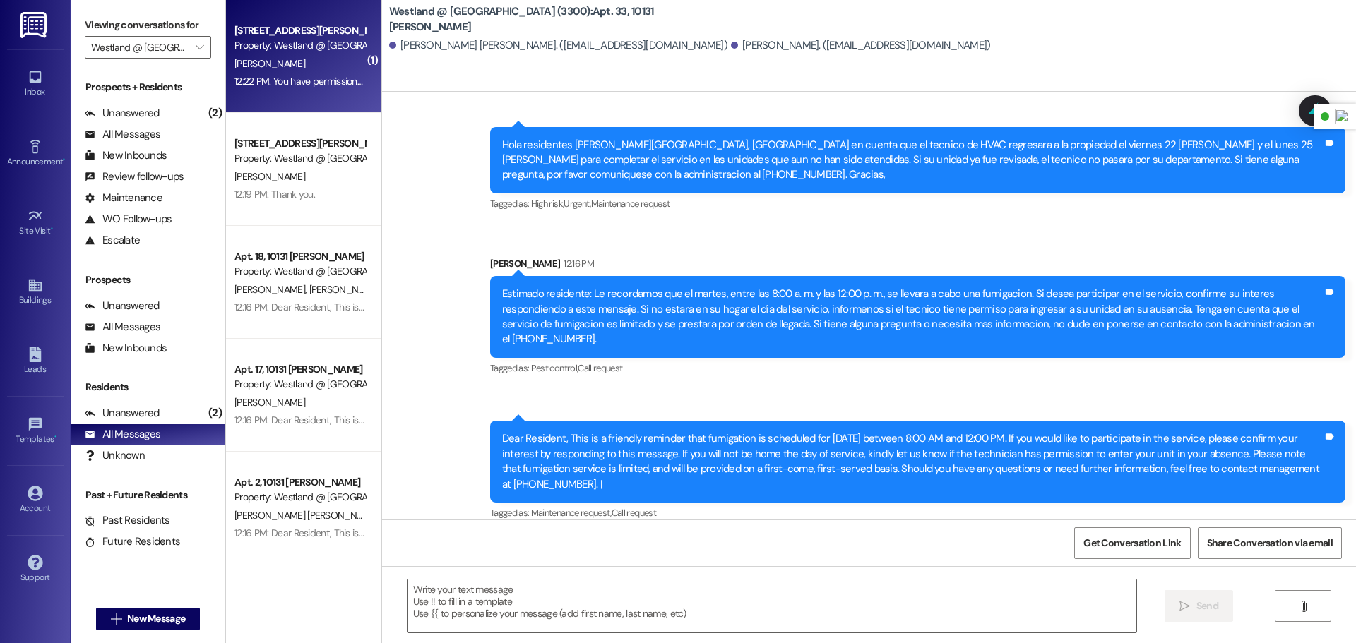
click at [269, 80] on div "12:22 PM: You have permission to enter 12:22 PM: You have permission to enter" at bounding box center [312, 81] width 157 height 13
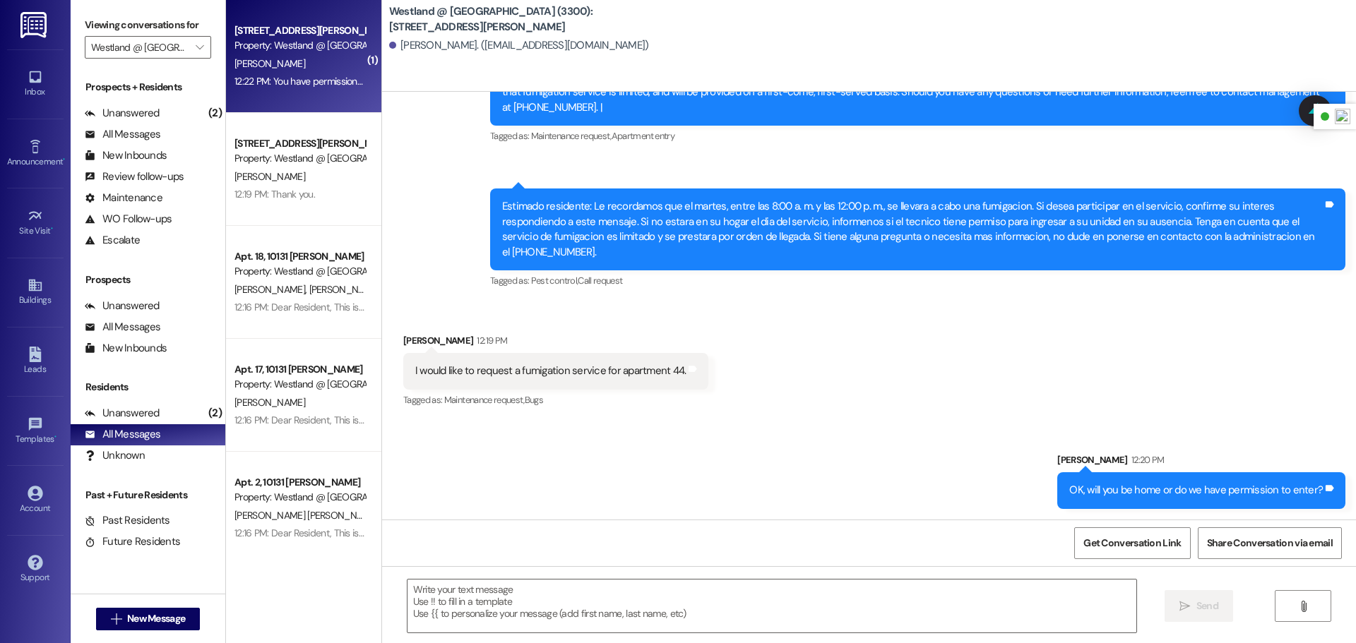
scroll to position [5866, 0]
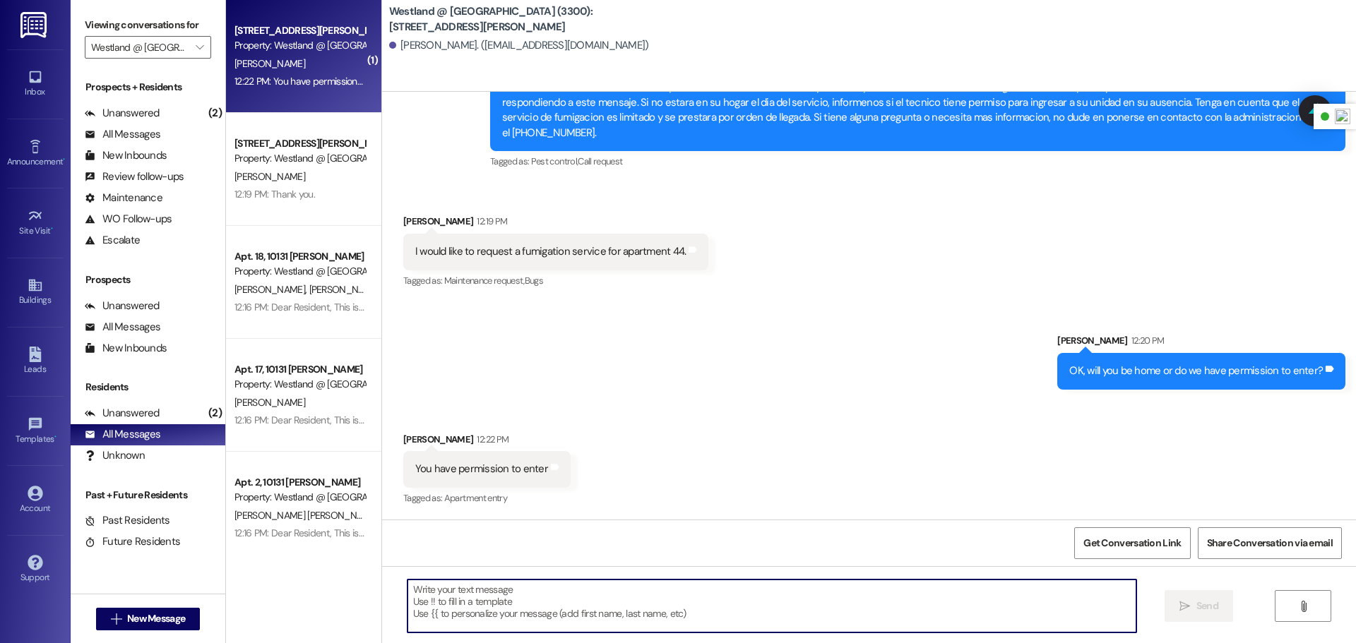
click at [563, 608] on textarea at bounding box center [771, 606] width 729 height 53
click at [537, 601] on textarea "OK I have" at bounding box center [771, 606] width 729 height 53
type textarea "OK I have added you to the list"
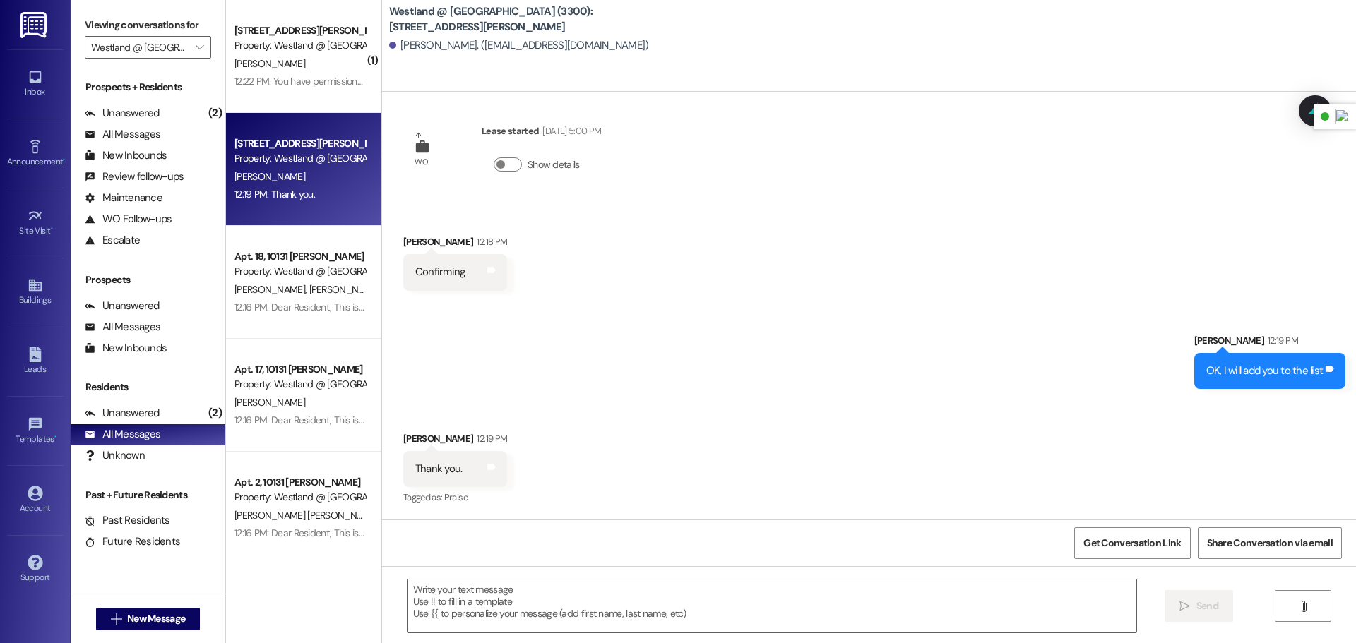
scroll to position [11, 0]
click at [603, 600] on textarea at bounding box center [771, 606] width 729 height 53
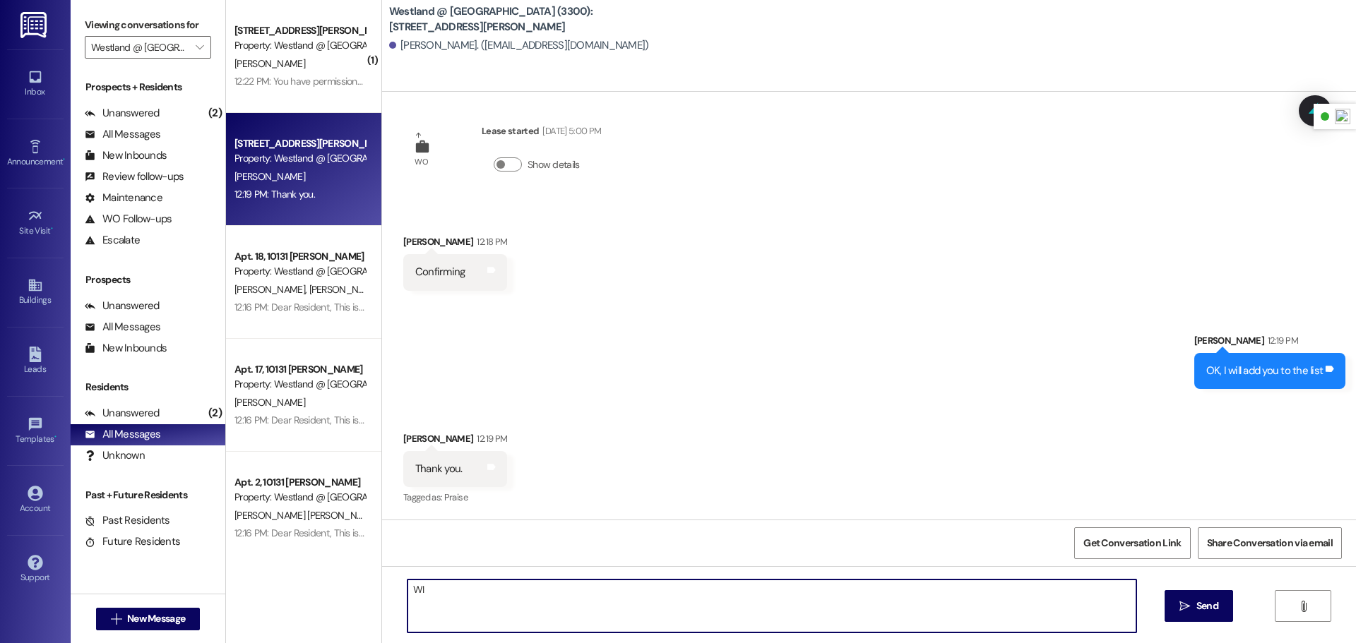
type textarea "W"
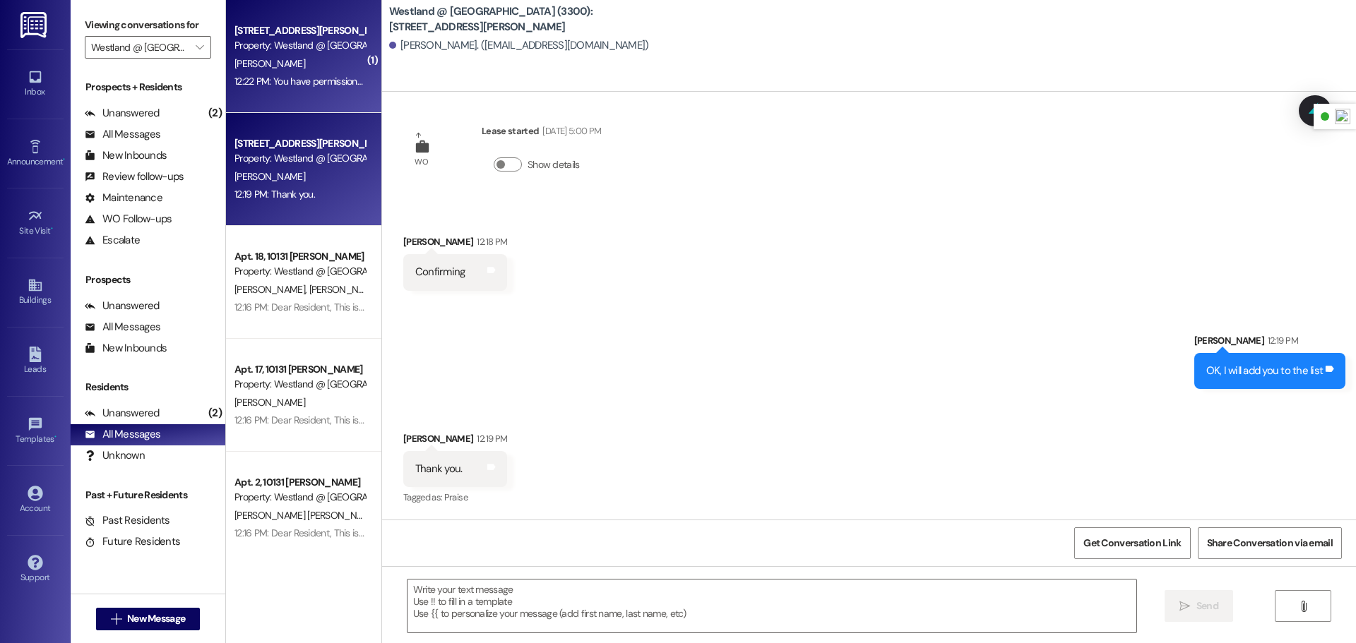
click at [285, 49] on div "Property: Westland @ [GEOGRAPHIC_DATA] (3300)" at bounding box center [299, 45] width 131 height 15
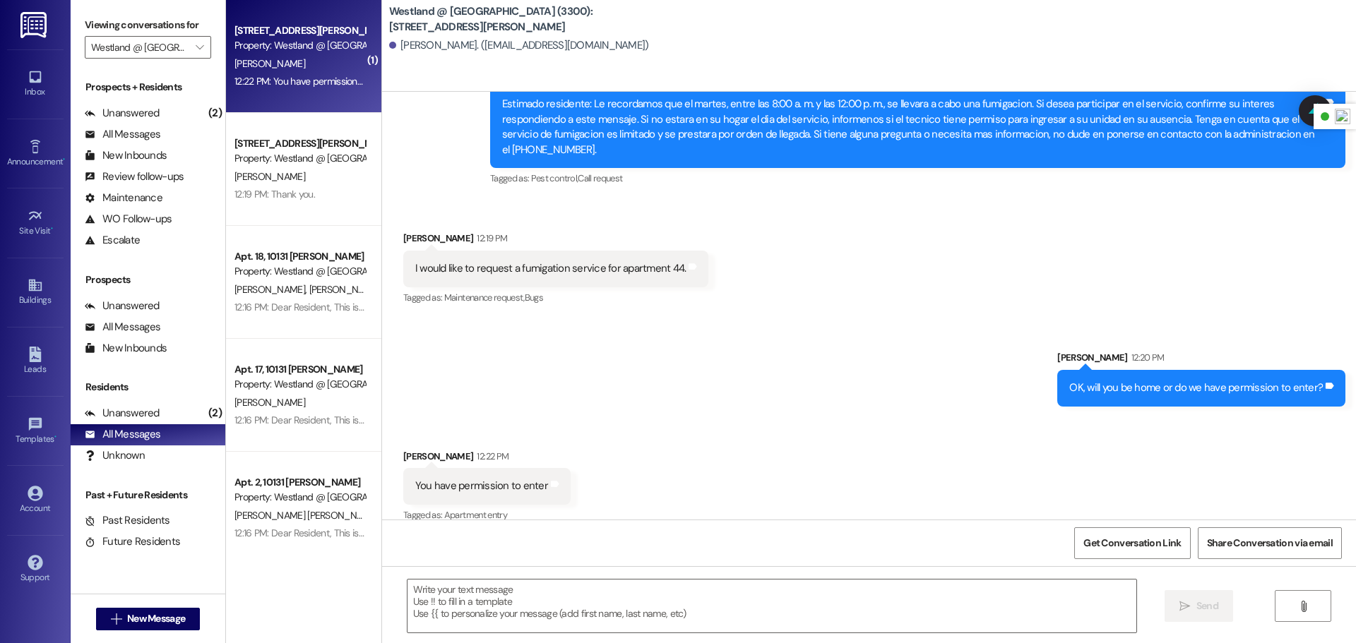
scroll to position [5865, 0]
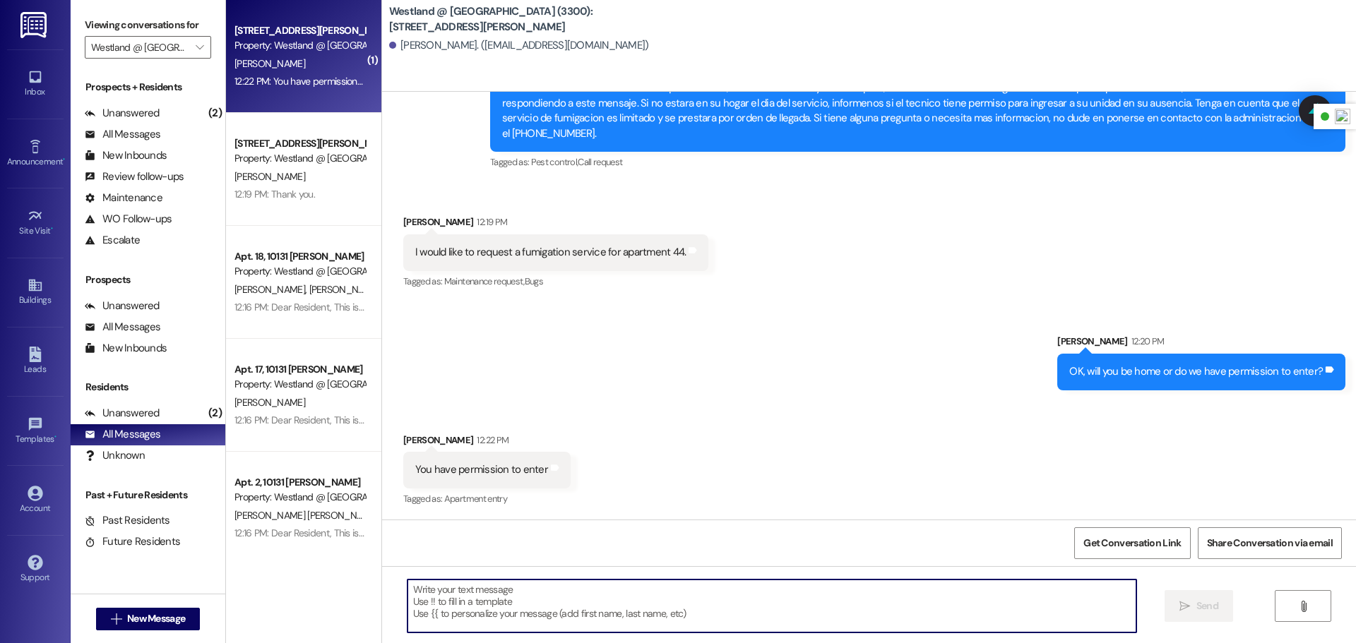
click at [580, 600] on textarea at bounding box center [771, 606] width 729 height 53
type textarea "Great. I have added you to the list."
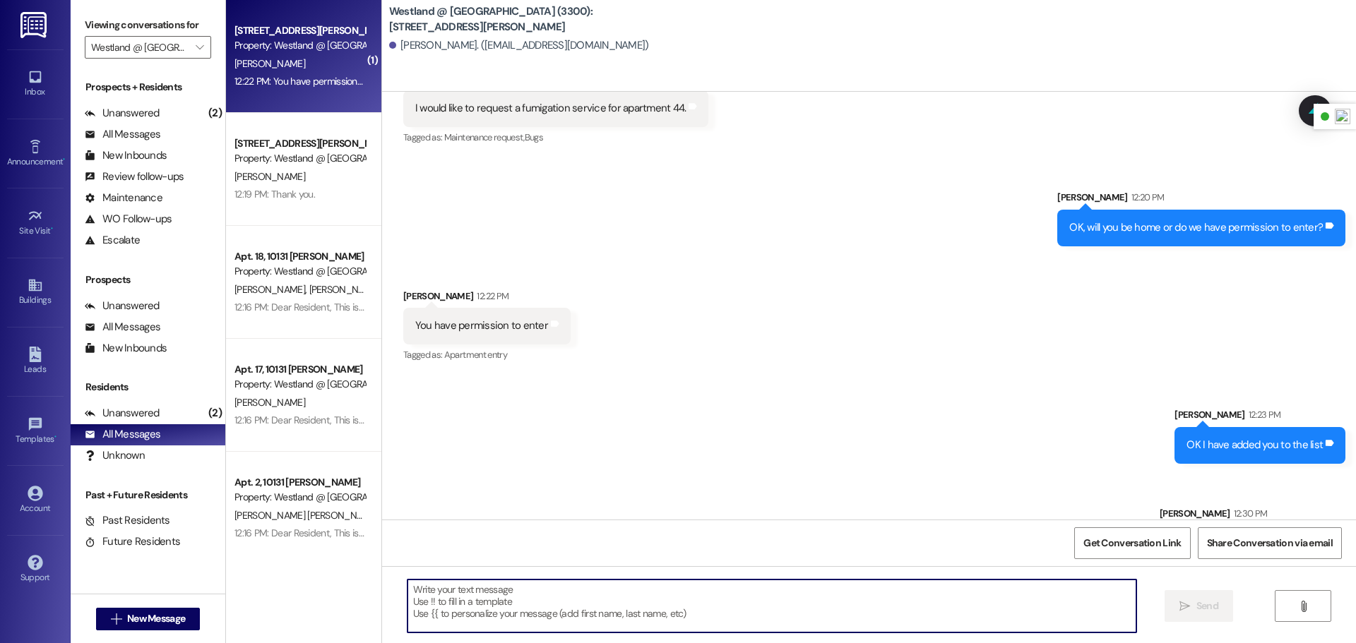
scroll to position [6063, 0]
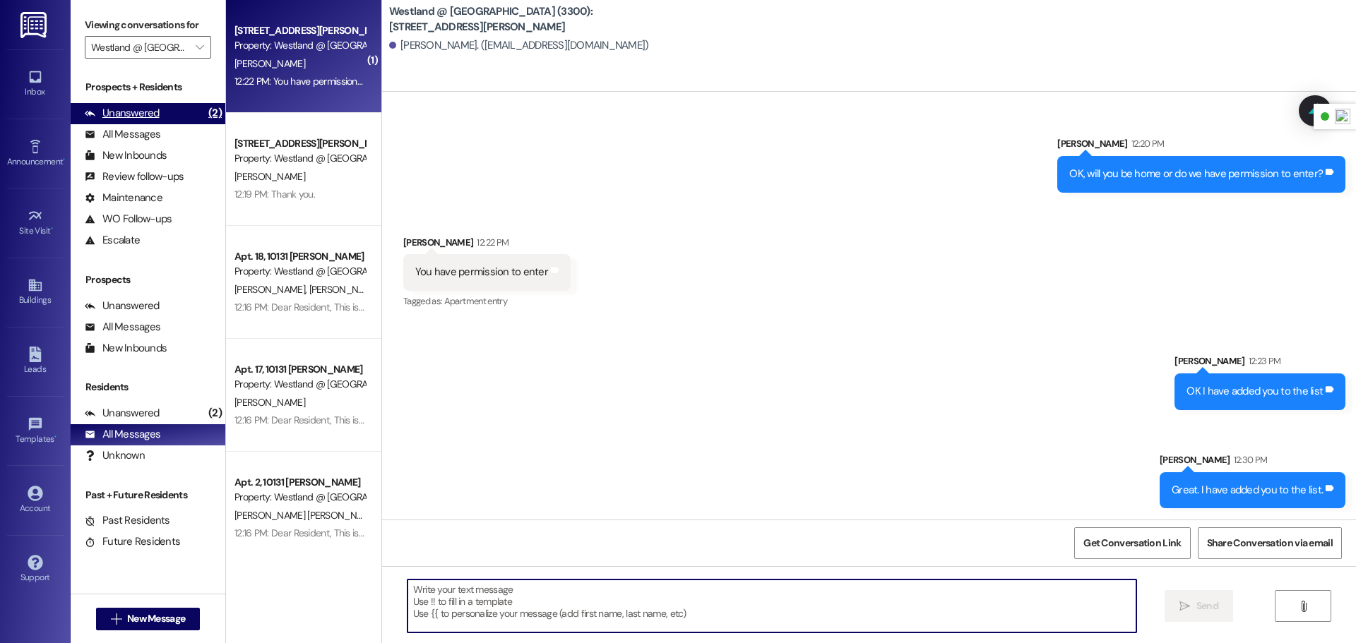
click at [186, 115] on div "Unanswered (2)" at bounding box center [148, 113] width 155 height 21
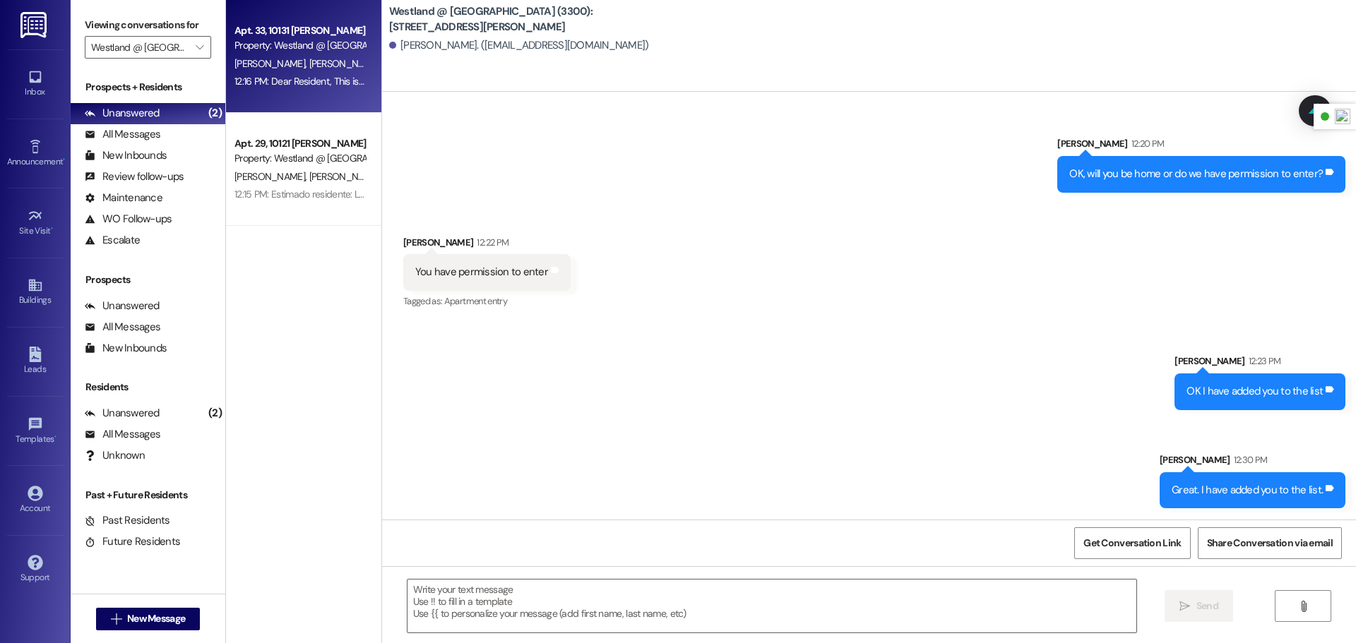
click at [287, 89] on div "12:16 PM: Dear Resident, This is a friendly reminder that fumigation is schedul…" at bounding box center [299, 82] width 133 height 18
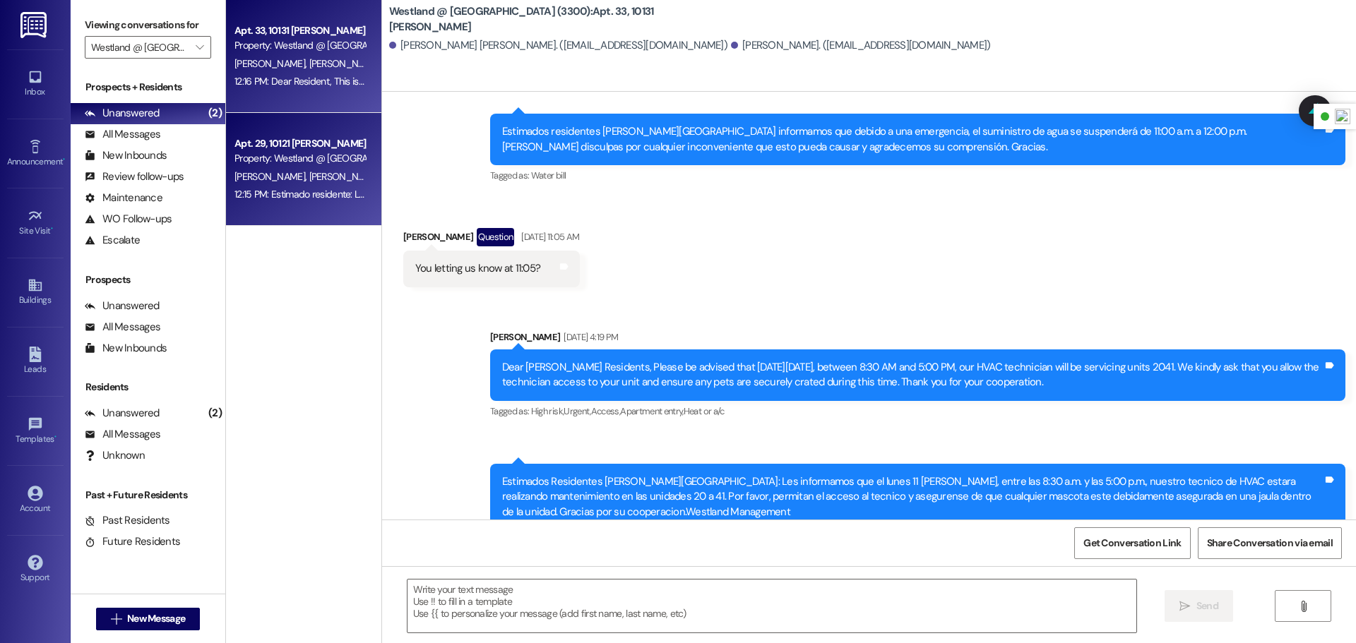
scroll to position [3772, 0]
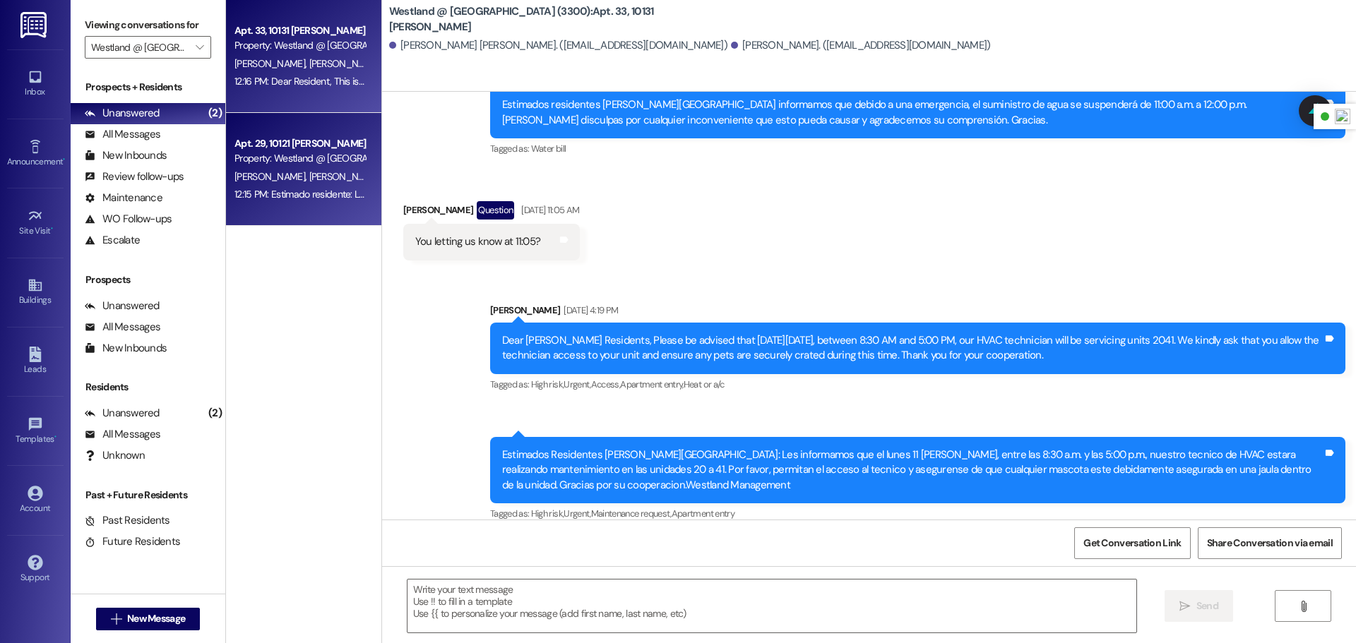
click at [304, 153] on div "Property: Westland @ [GEOGRAPHIC_DATA] (3300)" at bounding box center [299, 158] width 131 height 15
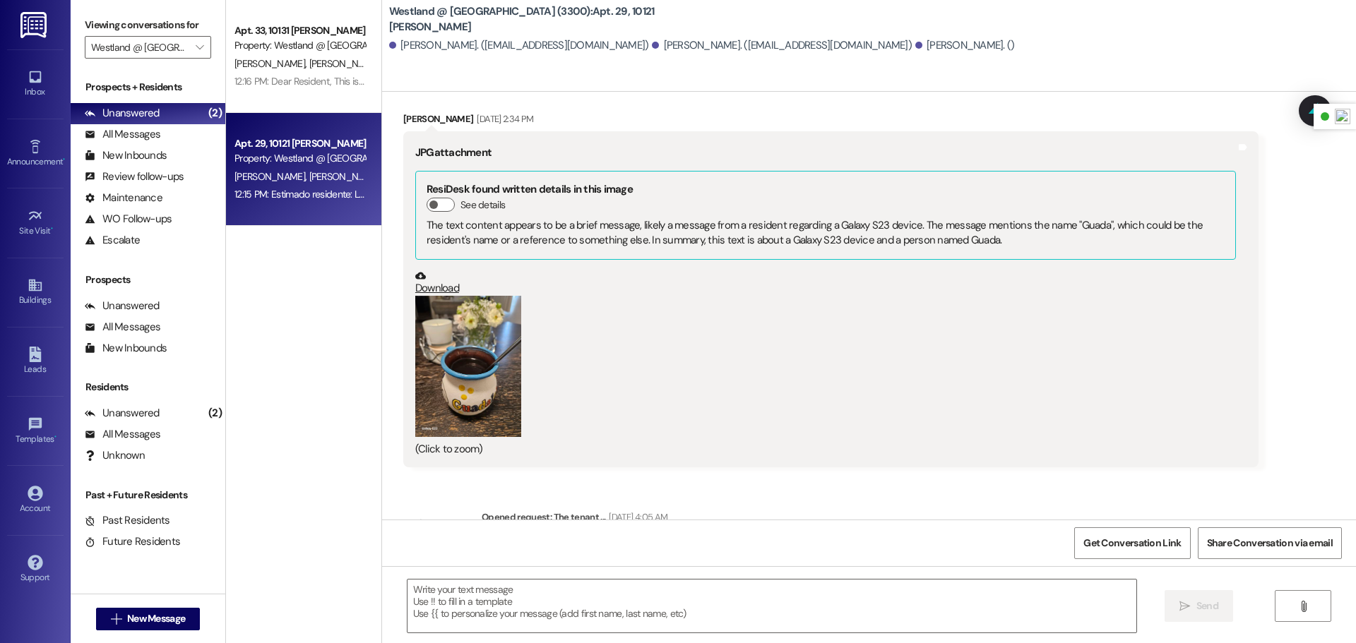
scroll to position [10077, 0]
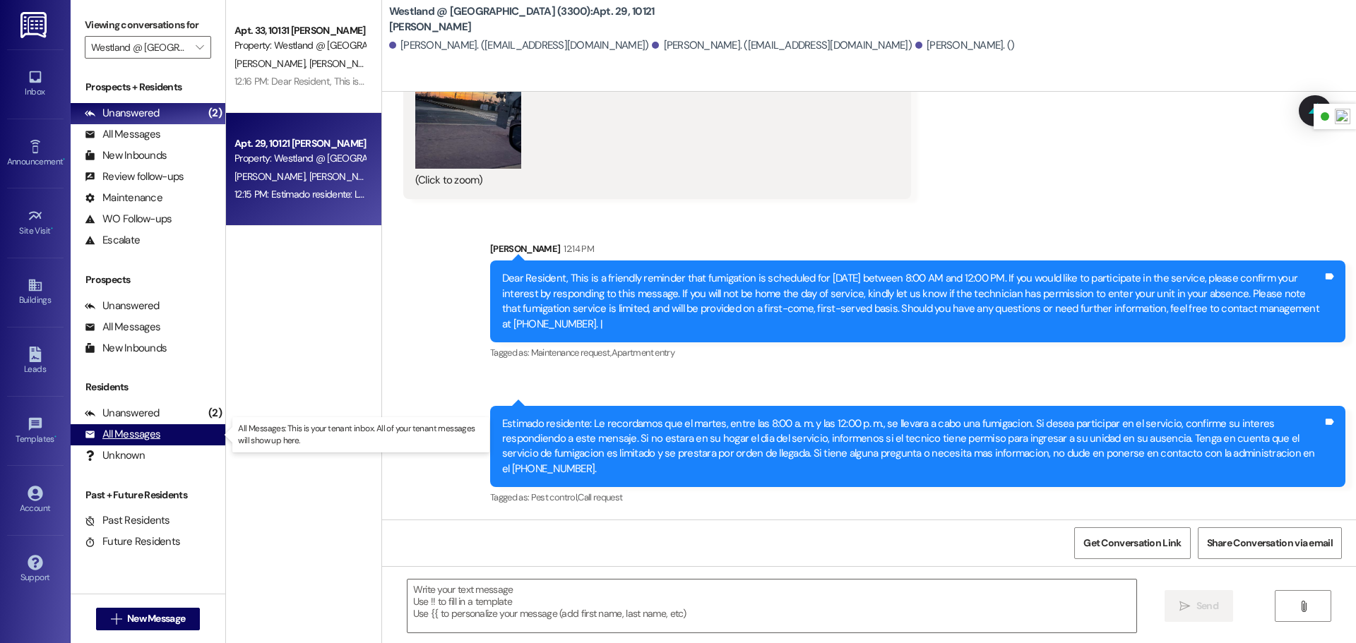
click at [160, 425] on div "All Messages (undefined)" at bounding box center [148, 434] width 155 height 21
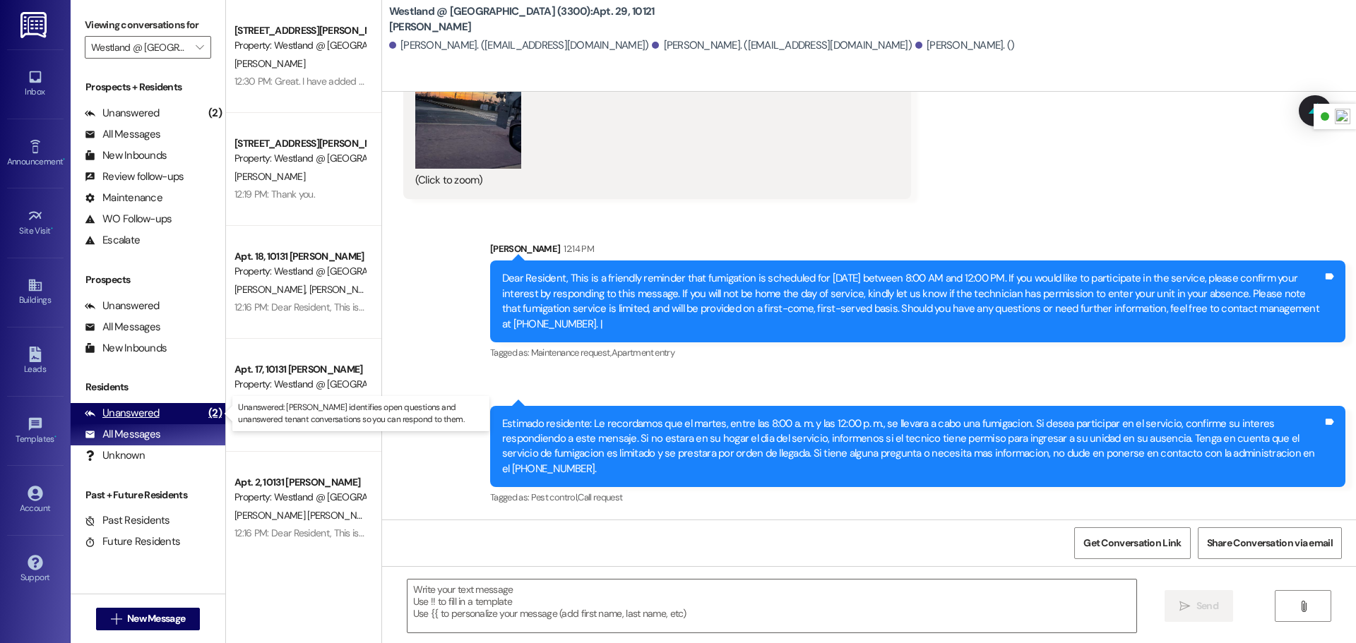
click at [160, 418] on div "Unanswered (2)" at bounding box center [148, 413] width 155 height 21
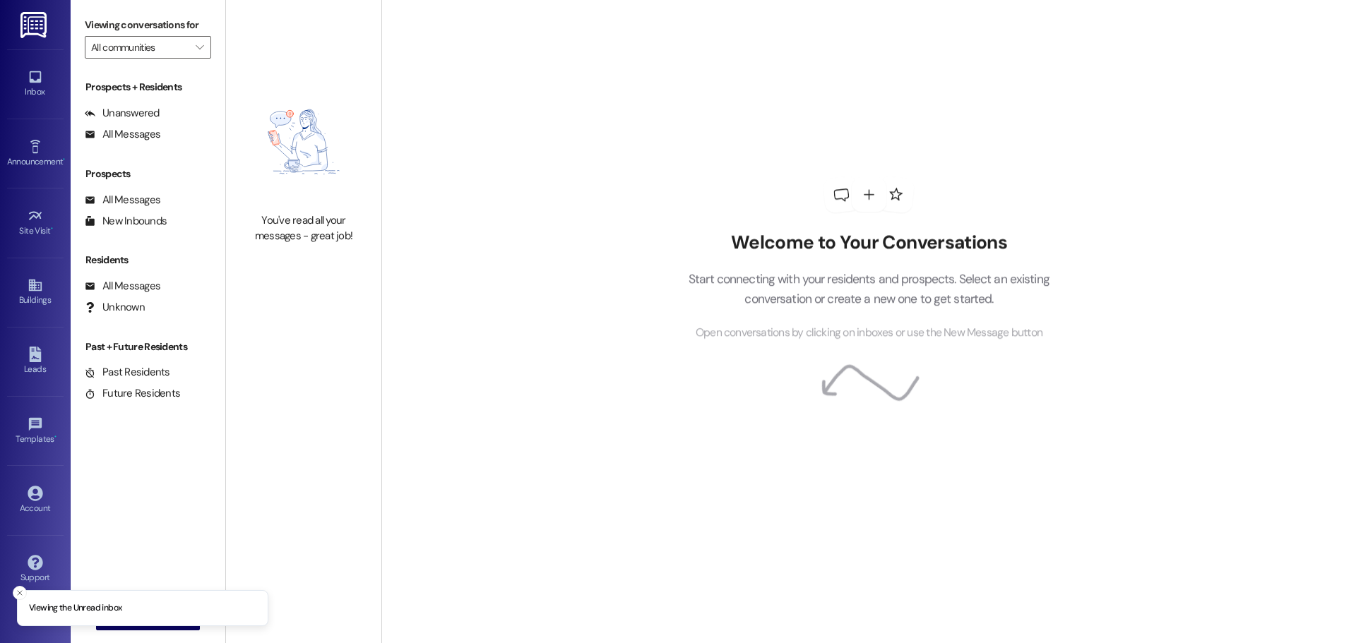
type input "Westland @ [GEOGRAPHIC_DATA] (3300)"
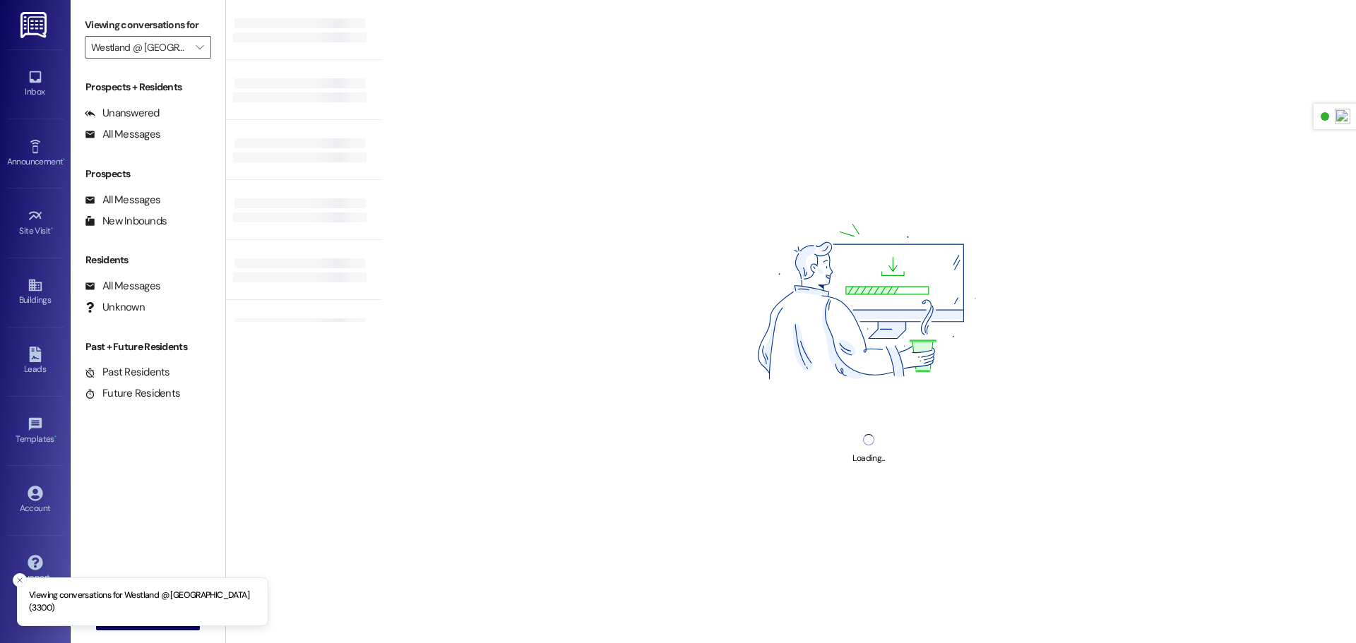
click at [201, 52] on icon "" at bounding box center [200, 47] width 8 height 11
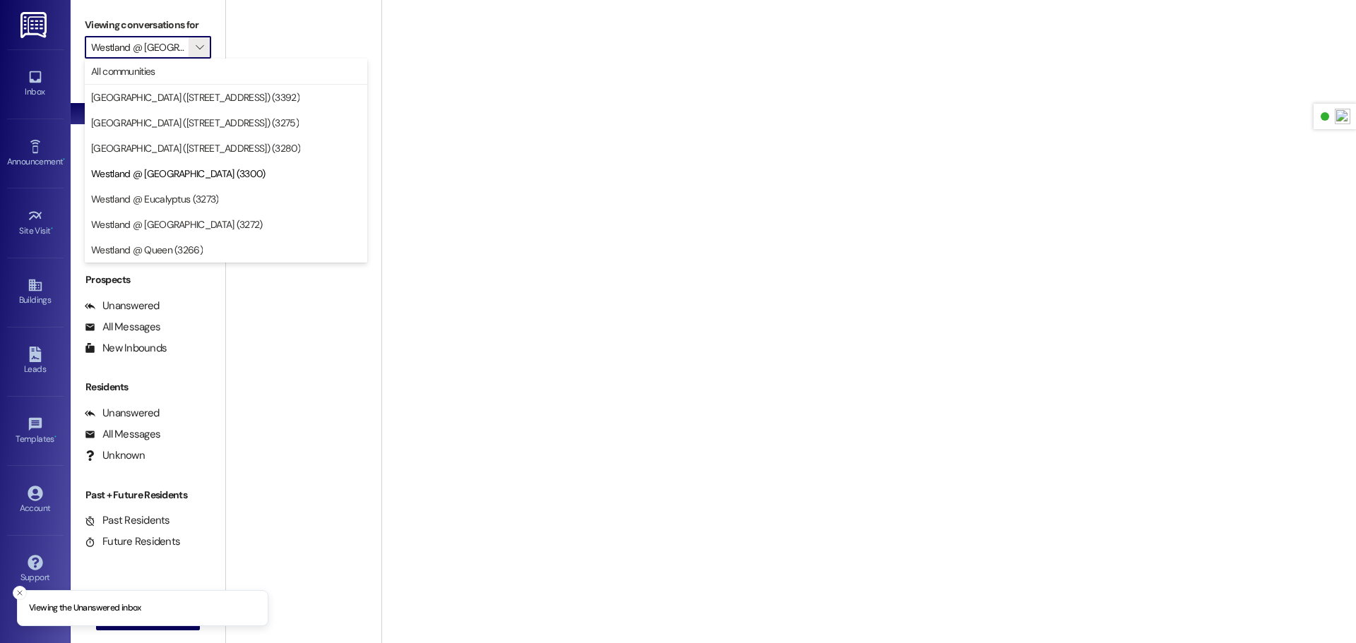
scroll to position [0, 15]
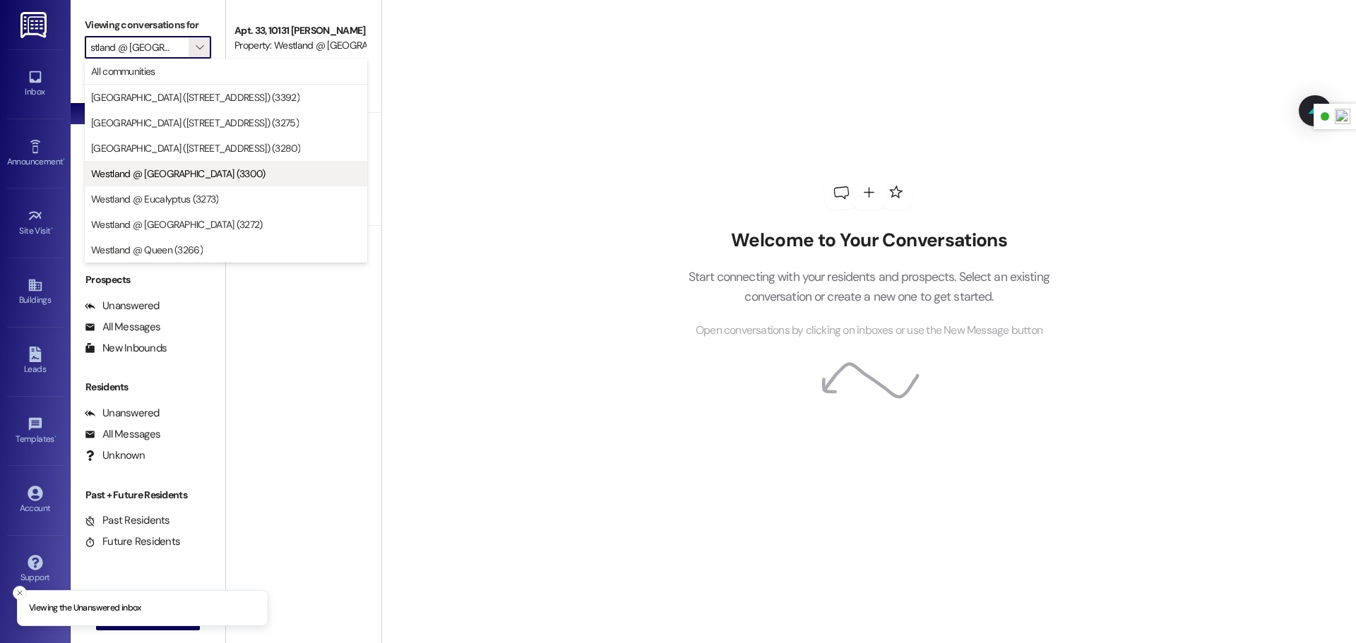
click at [202, 178] on span "Westland @ [GEOGRAPHIC_DATA] (3300)" at bounding box center [226, 174] width 270 height 14
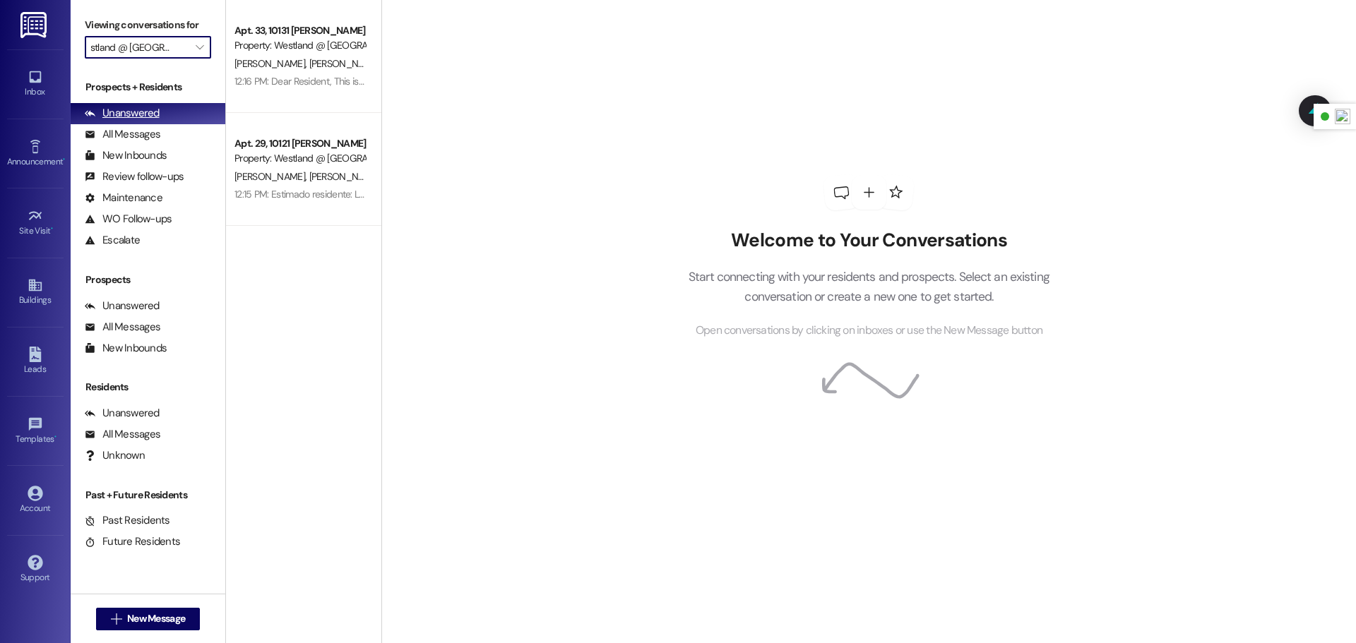
scroll to position [0, 0]
click at [136, 115] on div "Unanswered" at bounding box center [122, 113] width 75 height 15
click at [201, 46] on icon "" at bounding box center [200, 47] width 8 height 11
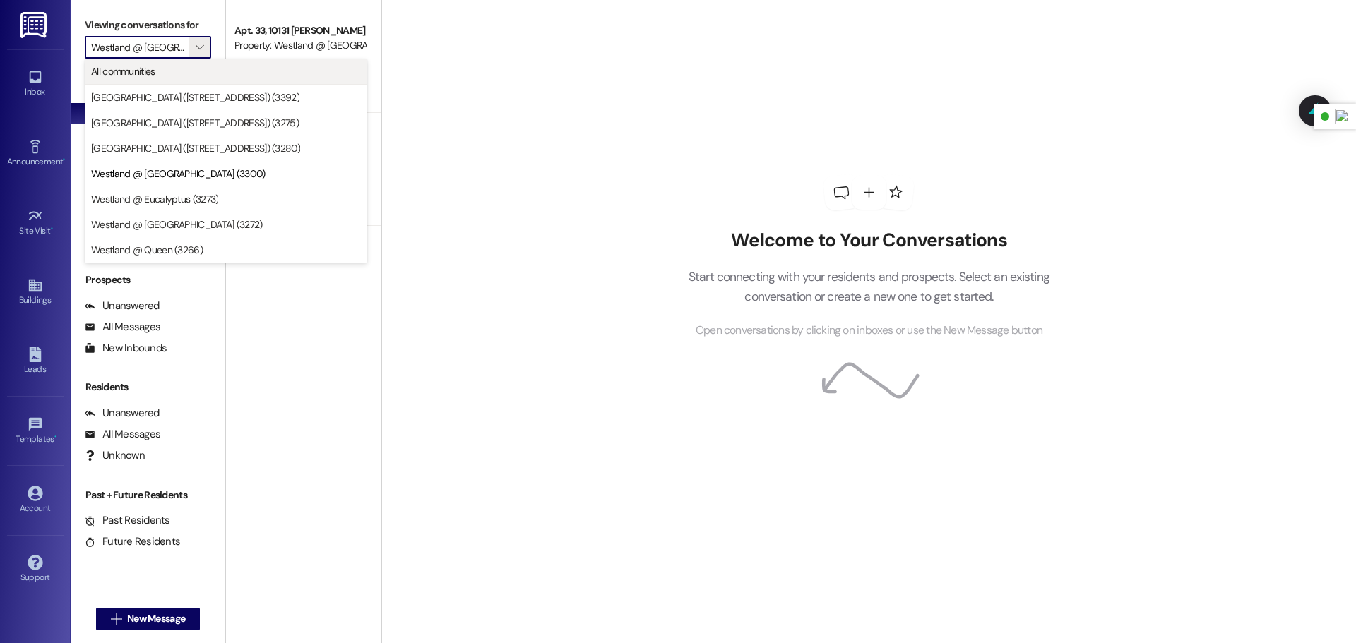
click at [114, 81] on button "All communities" at bounding box center [226, 71] width 282 height 25
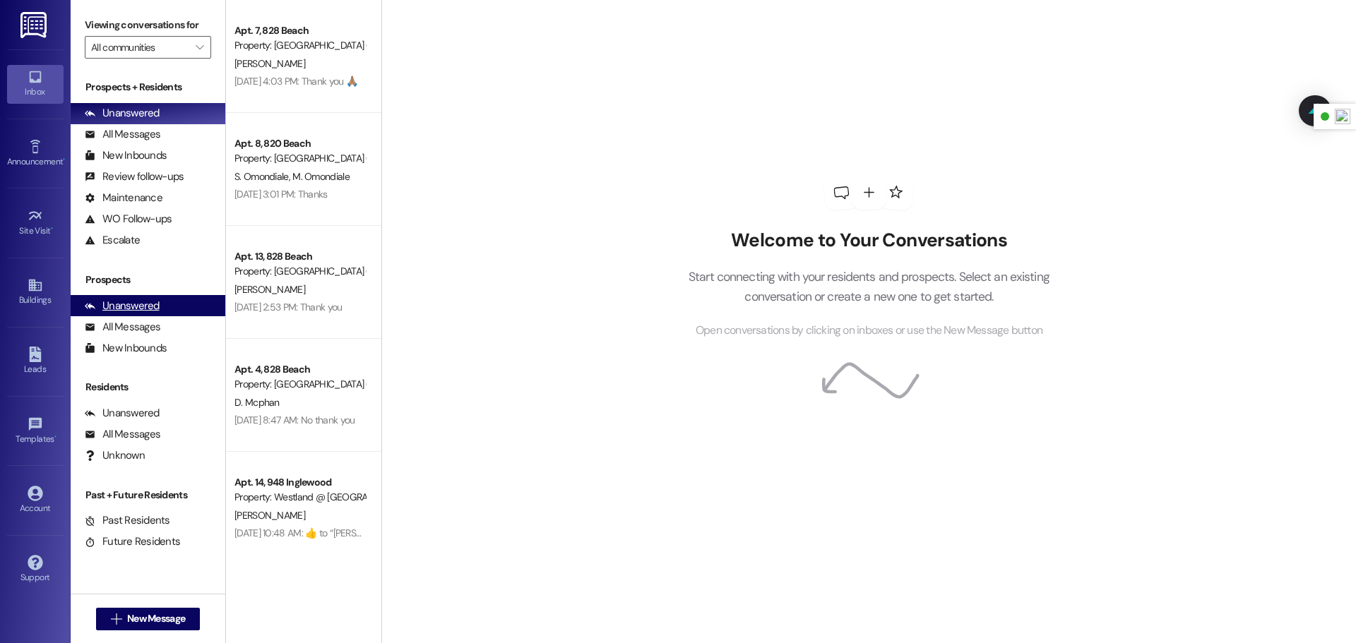
click at [125, 305] on div "Unanswered" at bounding box center [122, 306] width 75 height 15
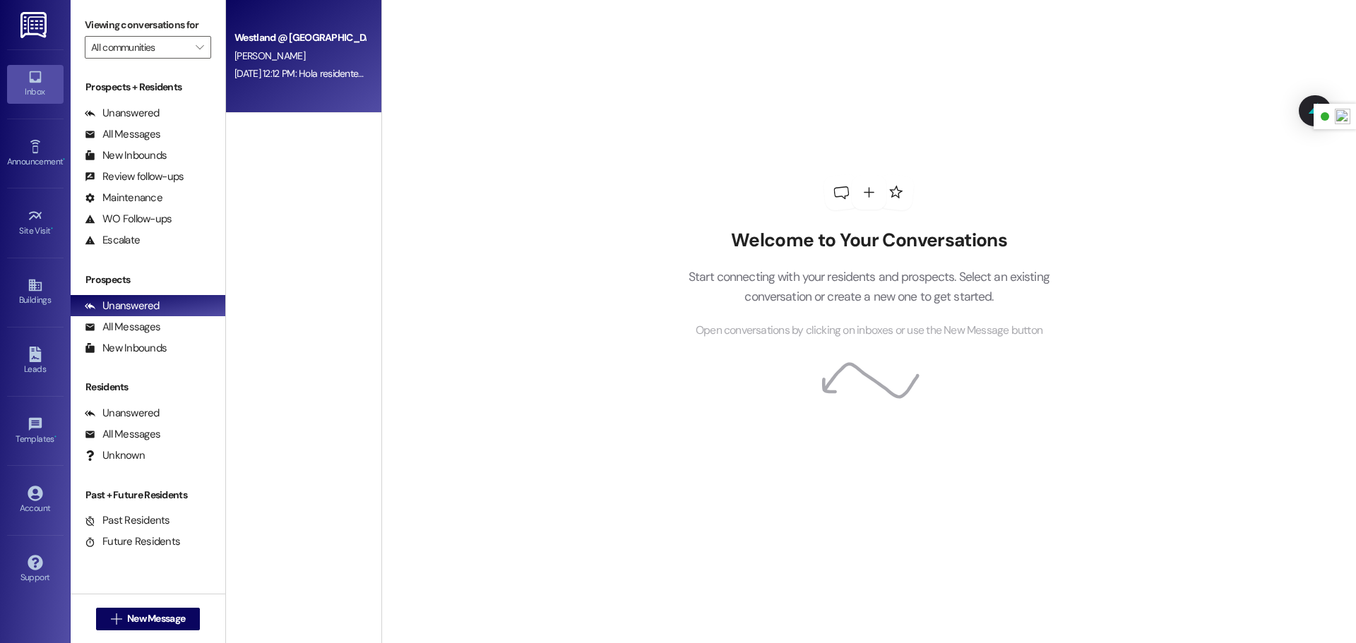
click at [302, 74] on div "[DATE] 12:12 PM: Hola residentes [PERSON_NAME][GEOGRAPHIC_DATA], [GEOGRAPHIC_DA…" at bounding box center [1186, 73] width 1905 height 13
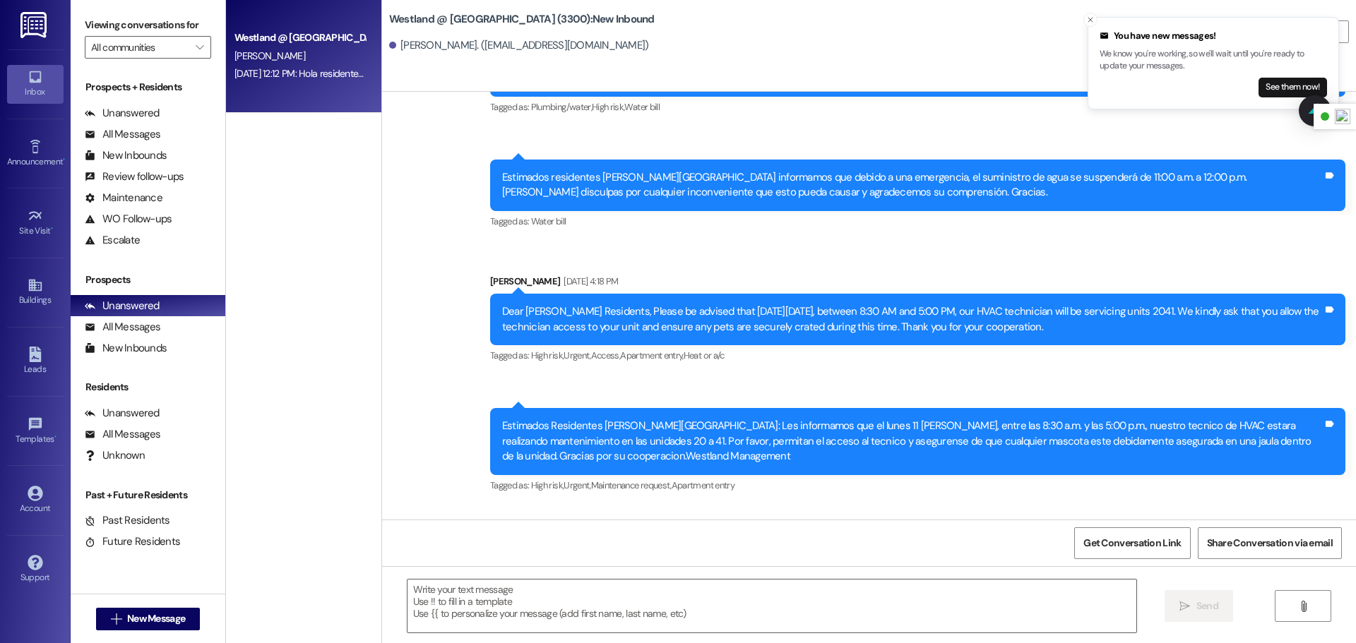
scroll to position [11145, 0]
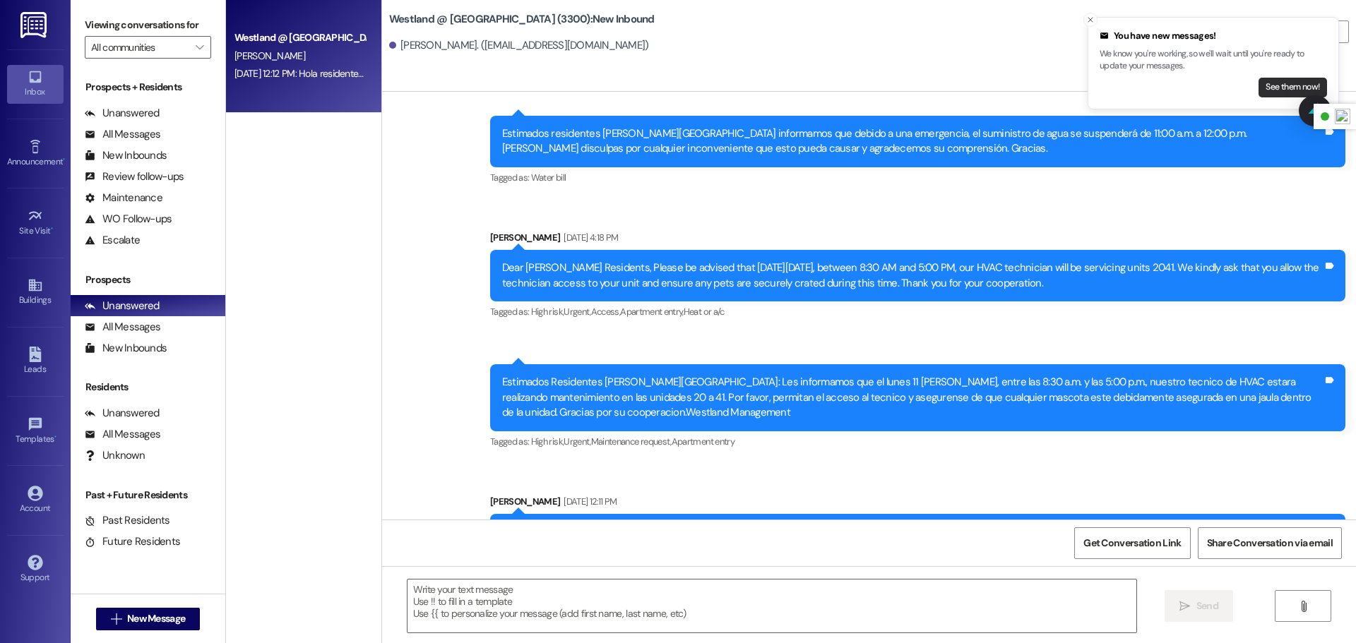
click at [1278, 85] on button "See them now!" at bounding box center [1292, 88] width 69 height 20
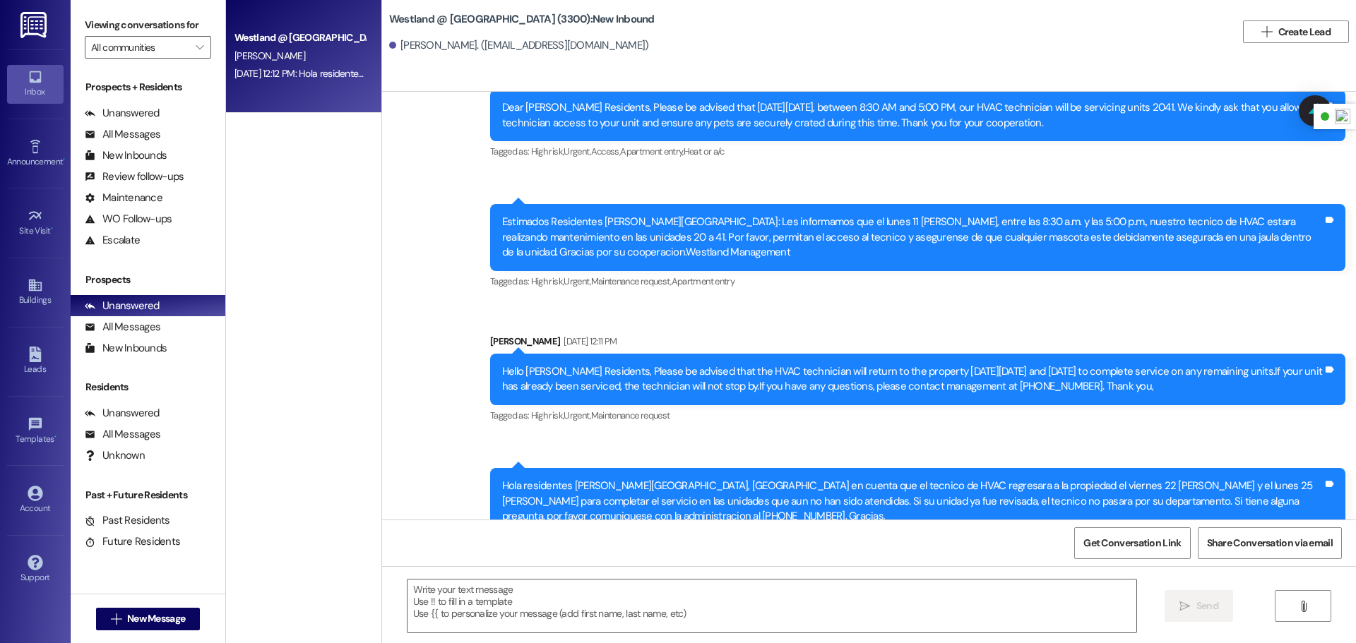
scroll to position [11323, 0]
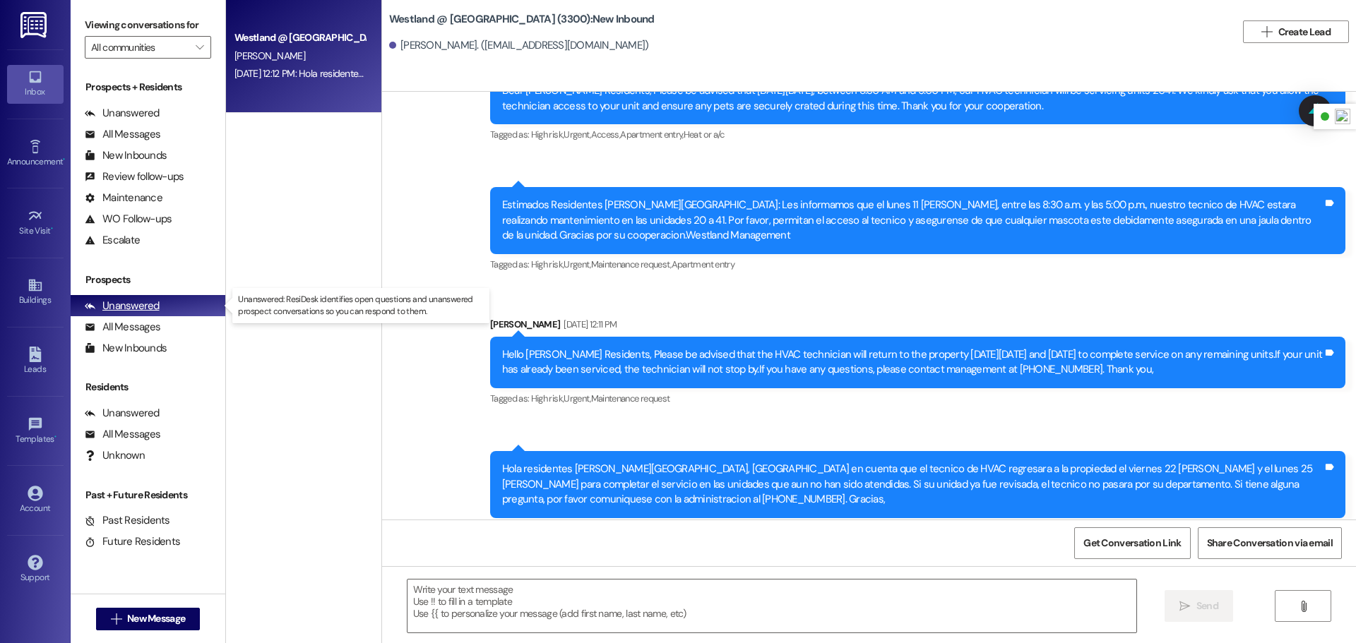
click at [129, 311] on div "Unanswered" at bounding box center [122, 306] width 75 height 15
click at [195, 54] on span "" at bounding box center [199, 47] width 13 height 23
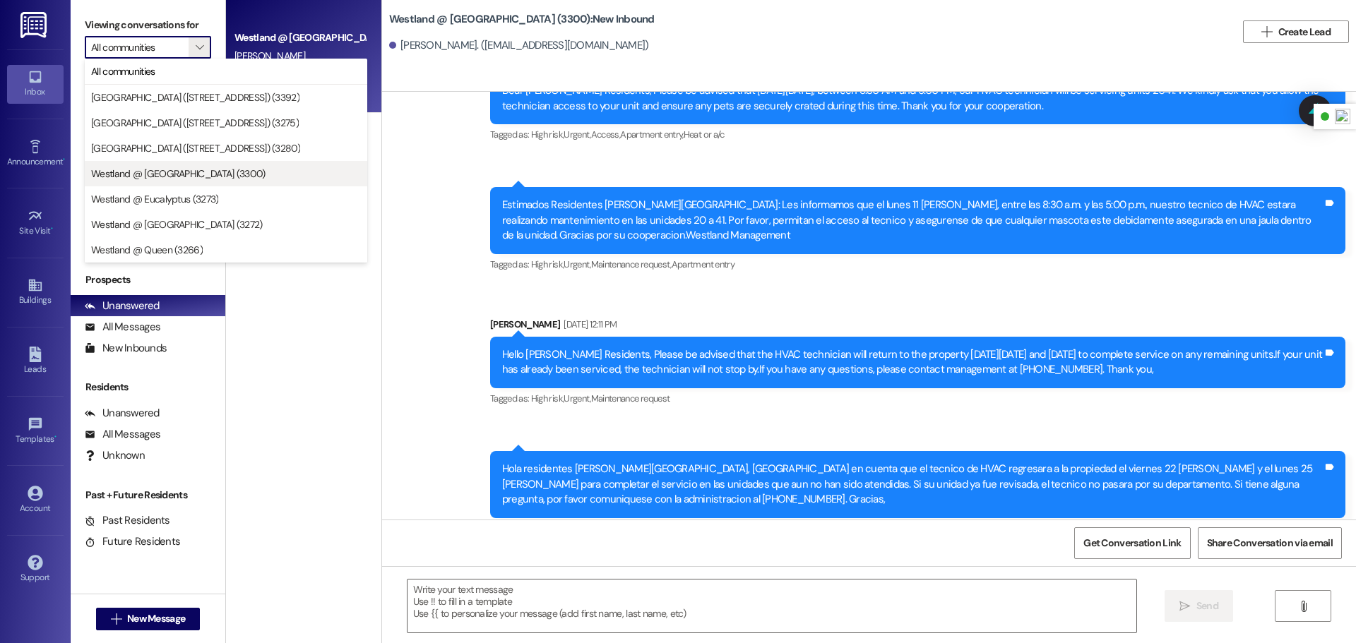
click at [195, 176] on span "Westland @ [GEOGRAPHIC_DATA] (3300)" at bounding box center [178, 174] width 174 height 14
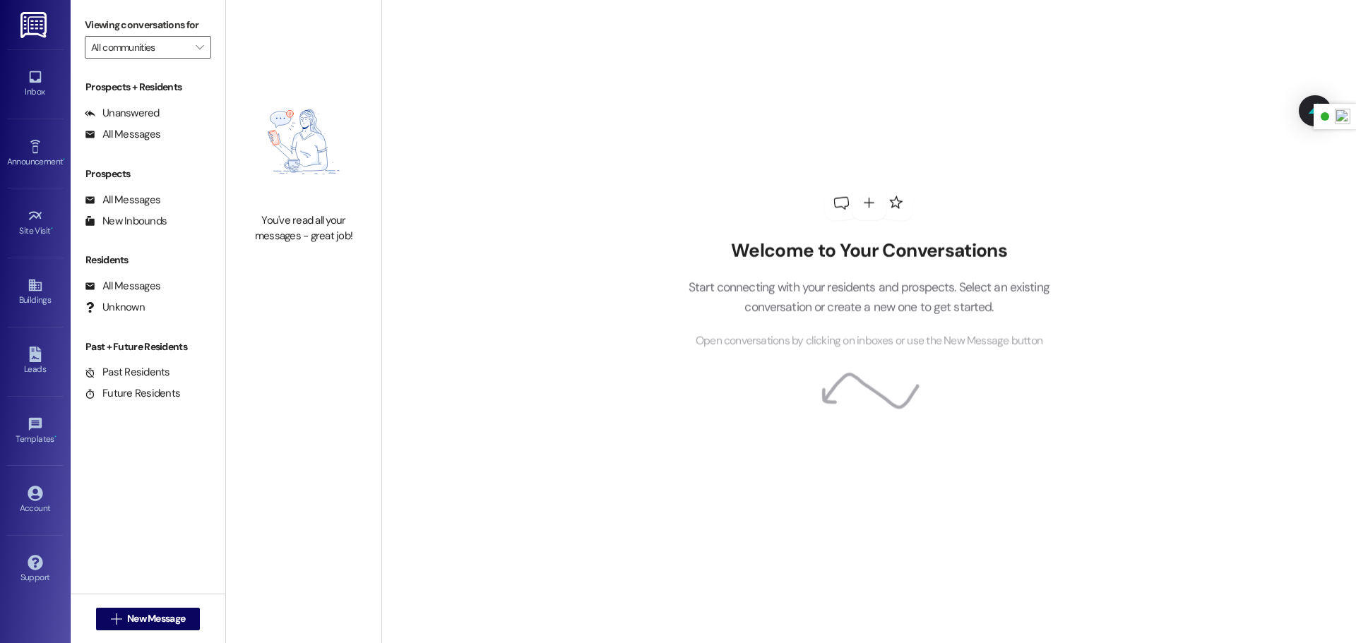
type input "Westland @ [GEOGRAPHIC_DATA] (3300)"
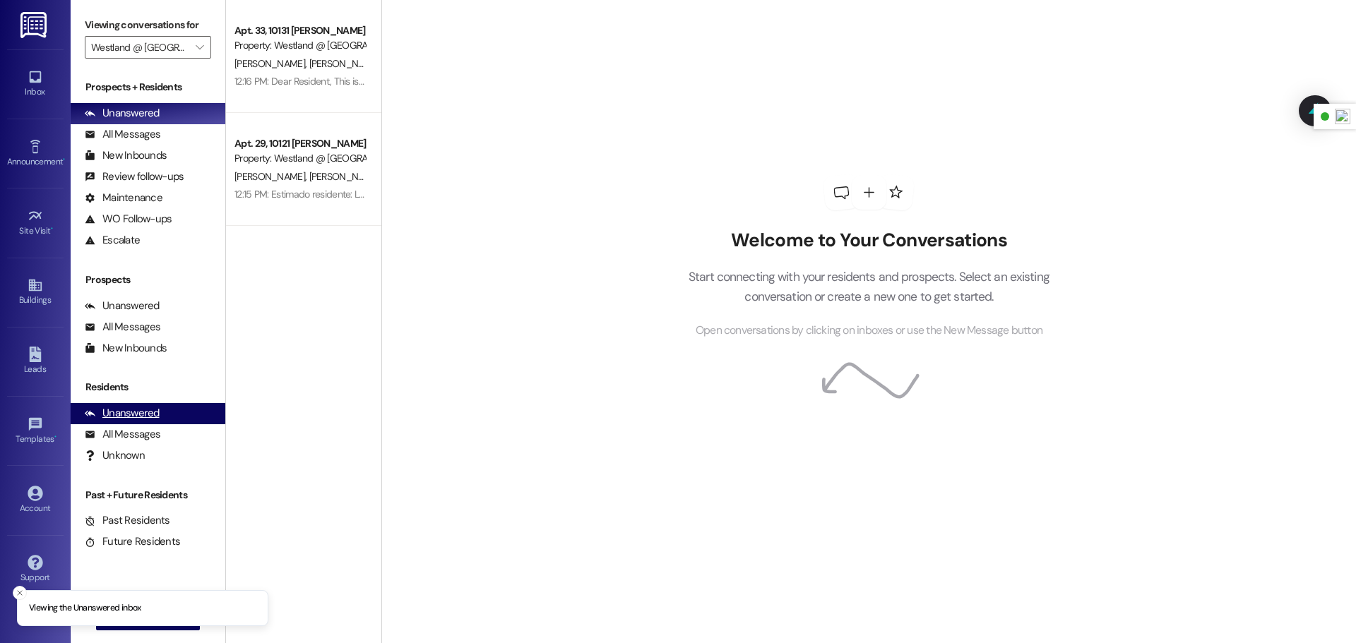
click at [148, 410] on div "Unanswered" at bounding box center [122, 413] width 75 height 15
